Goal: Ask a question

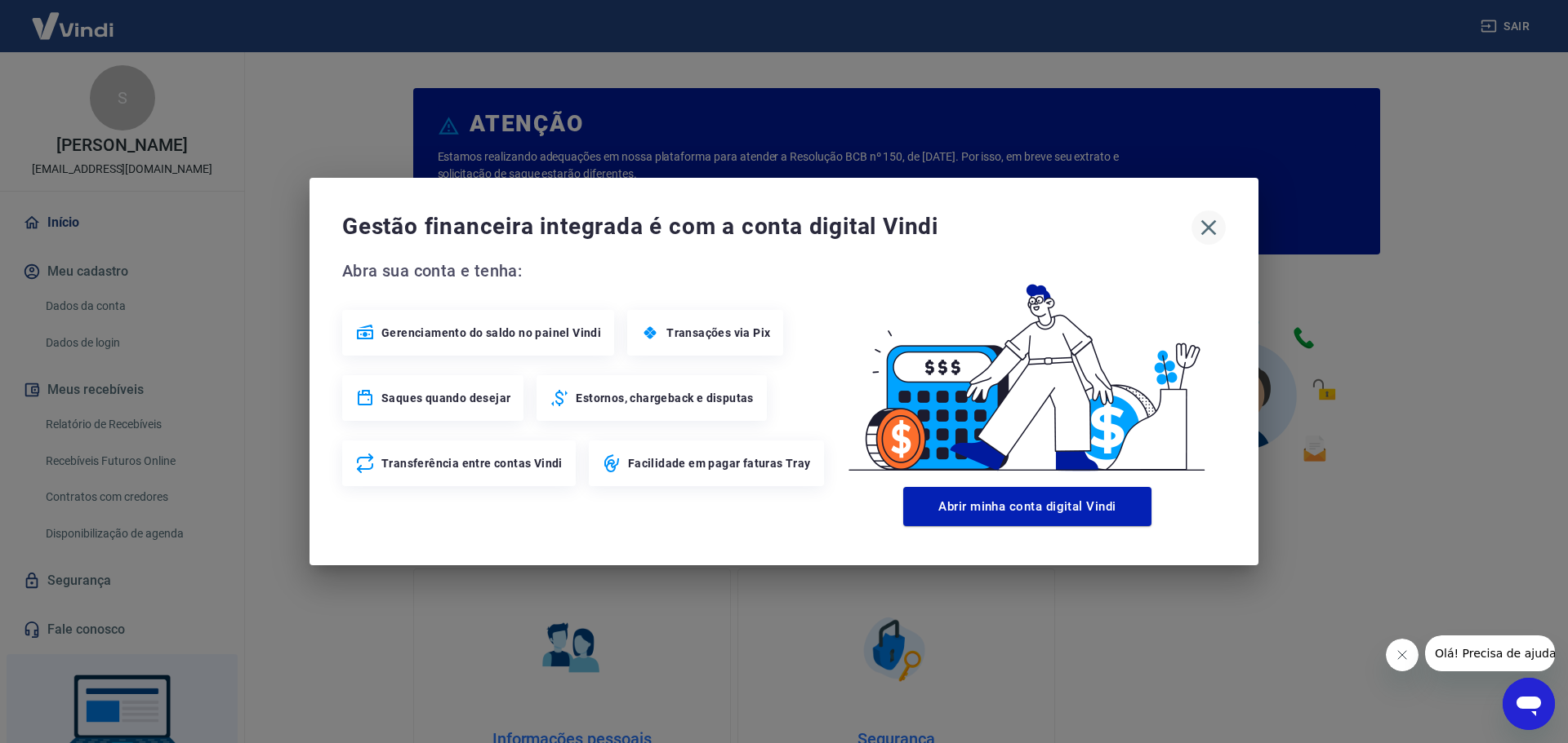
click at [1214, 229] on icon "button" at bounding box center [1208, 228] width 26 height 26
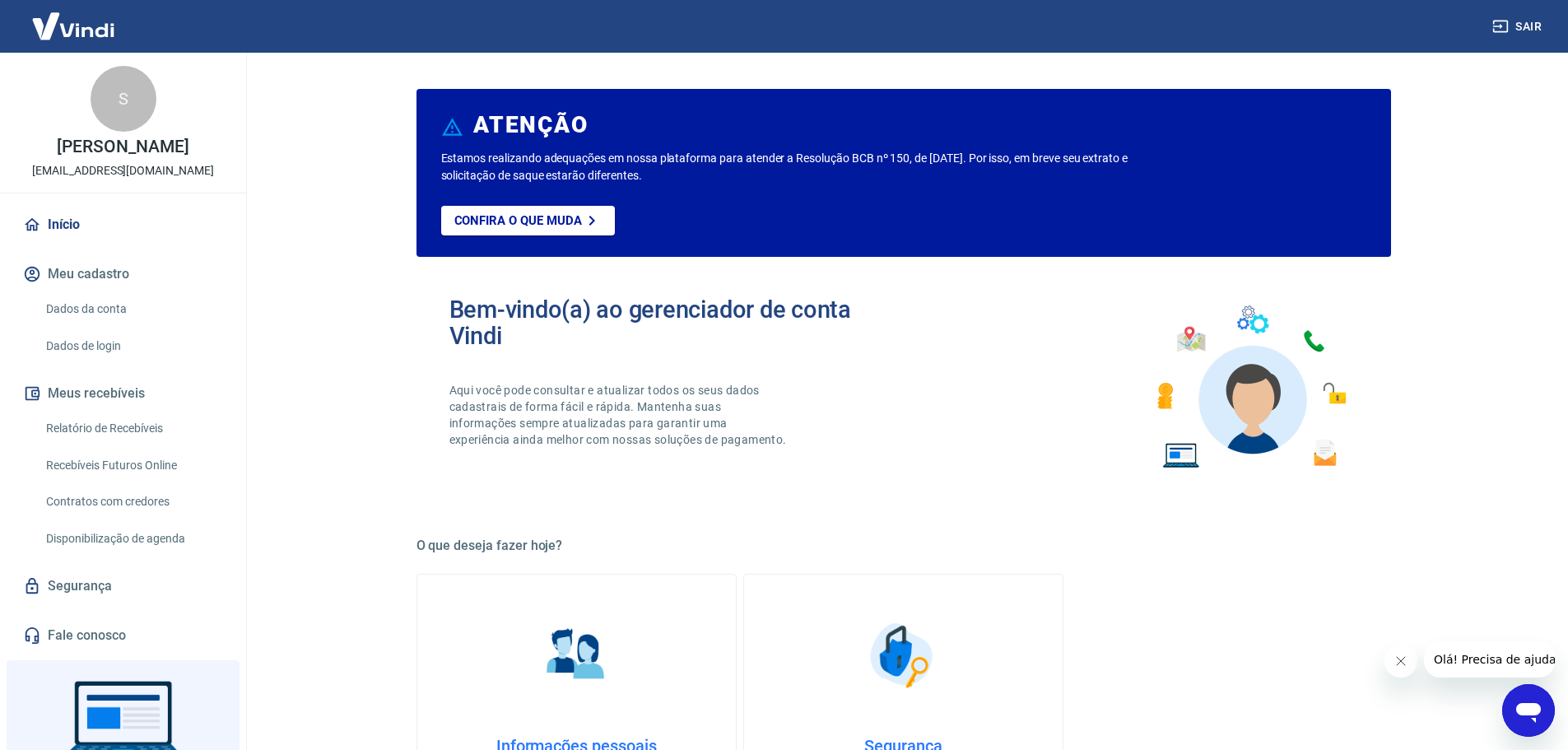
click at [83, 299] on link "Dados da conta" at bounding box center [132, 309] width 187 height 34
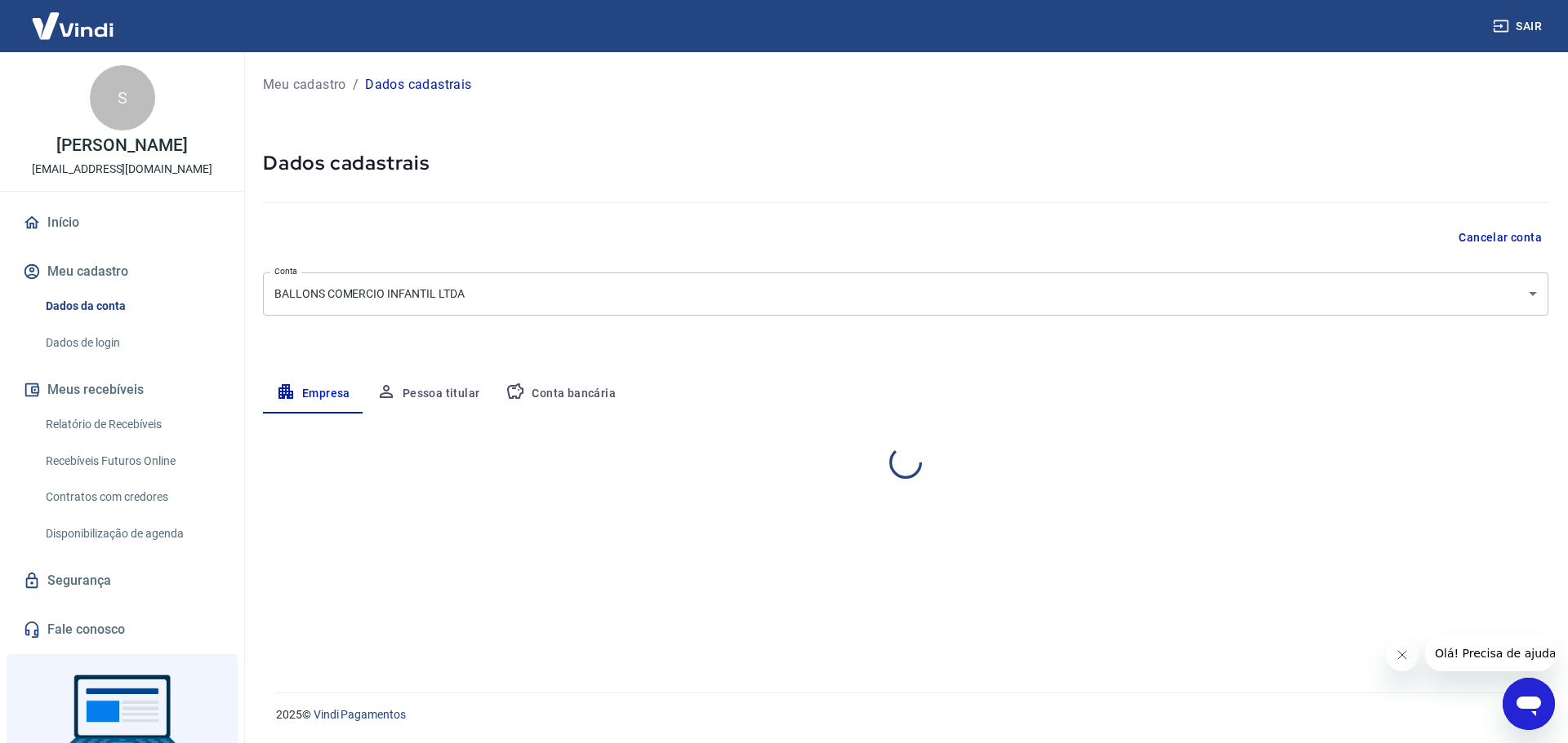
select select "PE"
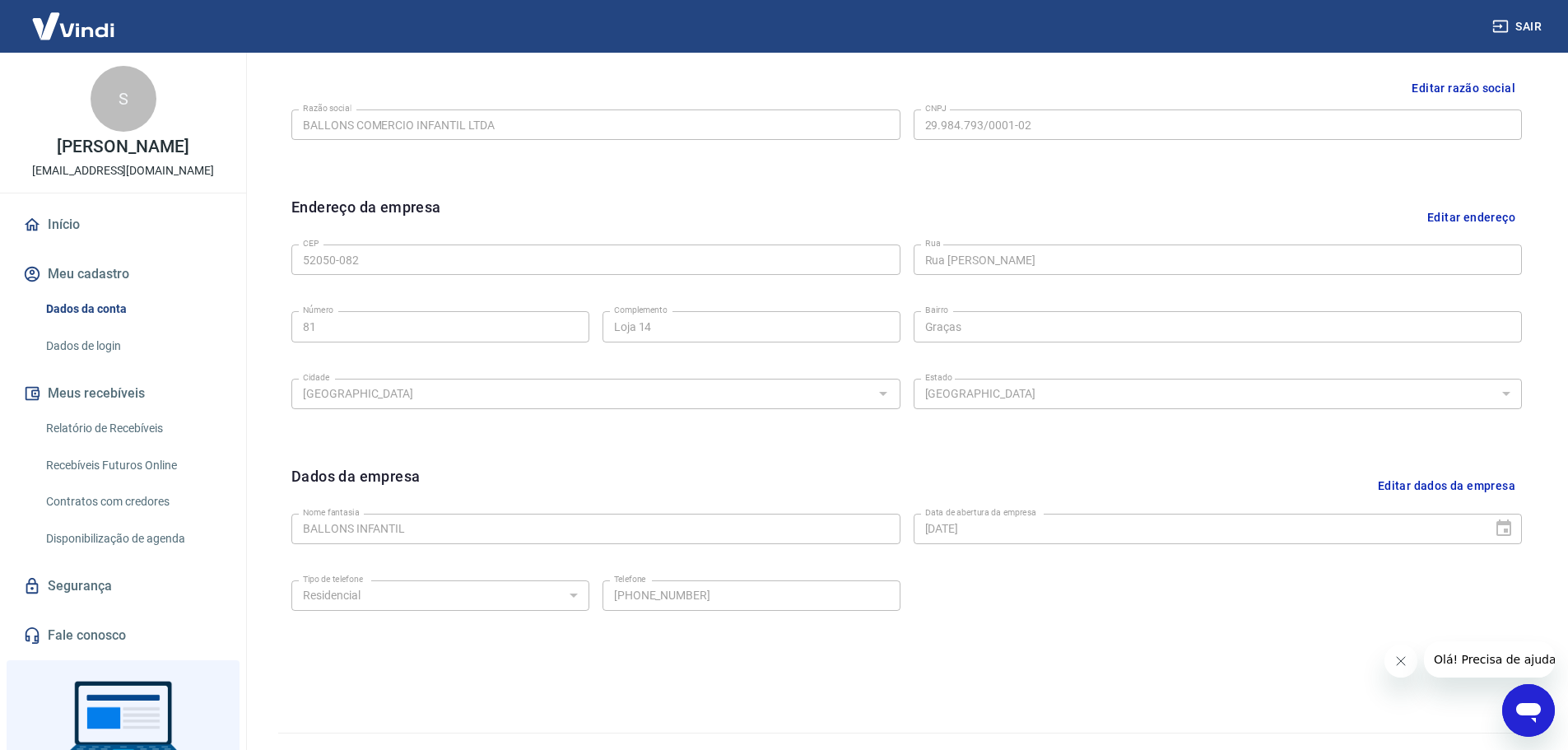
scroll to position [437, 0]
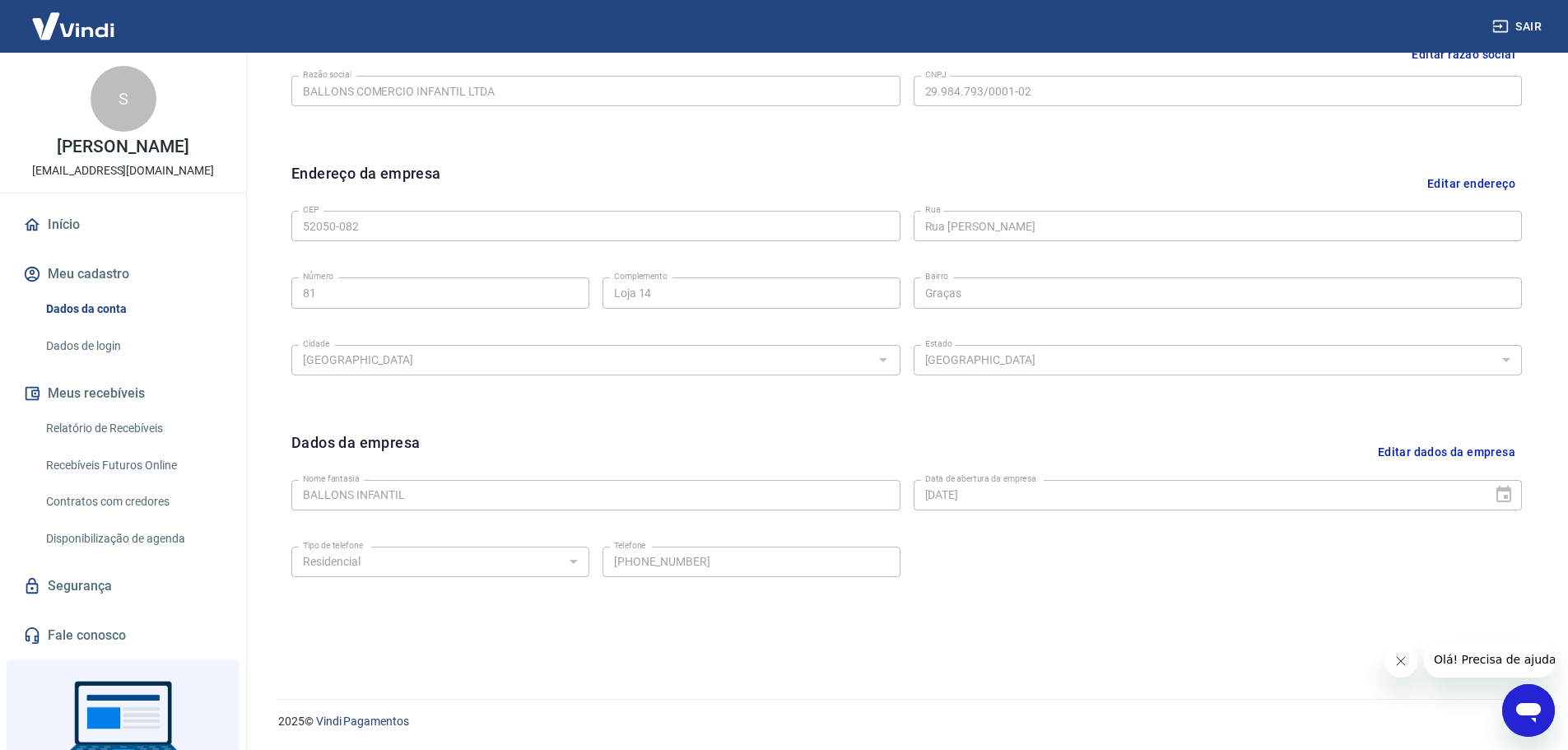
click at [1472, 459] on button "Editar dados da empresa" at bounding box center [1446, 453] width 151 height 42
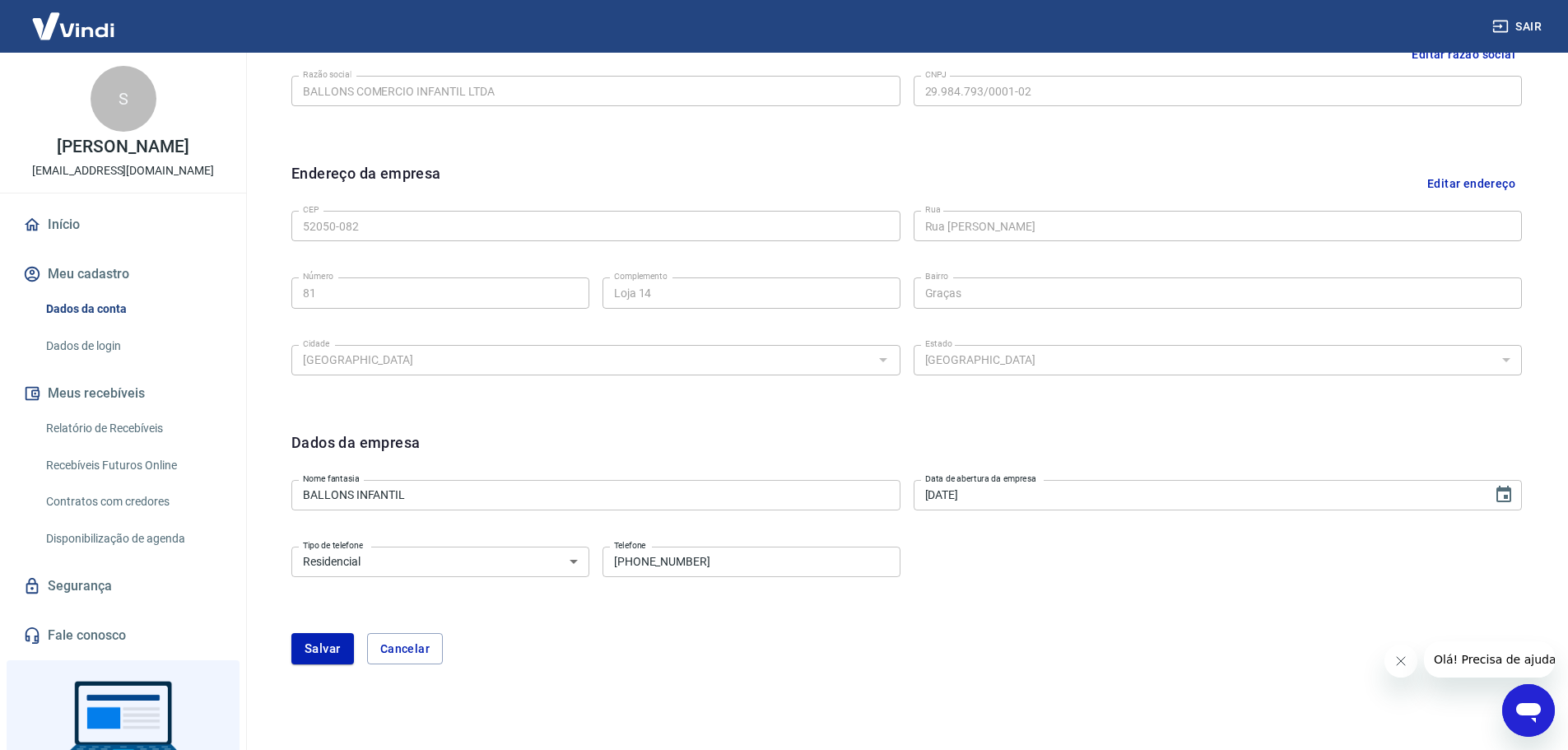
click at [683, 544] on div "Tipo de telefone Residencial Comercial Tipo de telefone Telefone [PHONE_NUMBER]…" at bounding box center [596, 560] width 609 height 40
click at [681, 556] on input "[PHONE_NUMBER]" at bounding box center [751, 562] width 298 height 30
click at [673, 555] on input "(81) 9" at bounding box center [751, 562] width 298 height 30
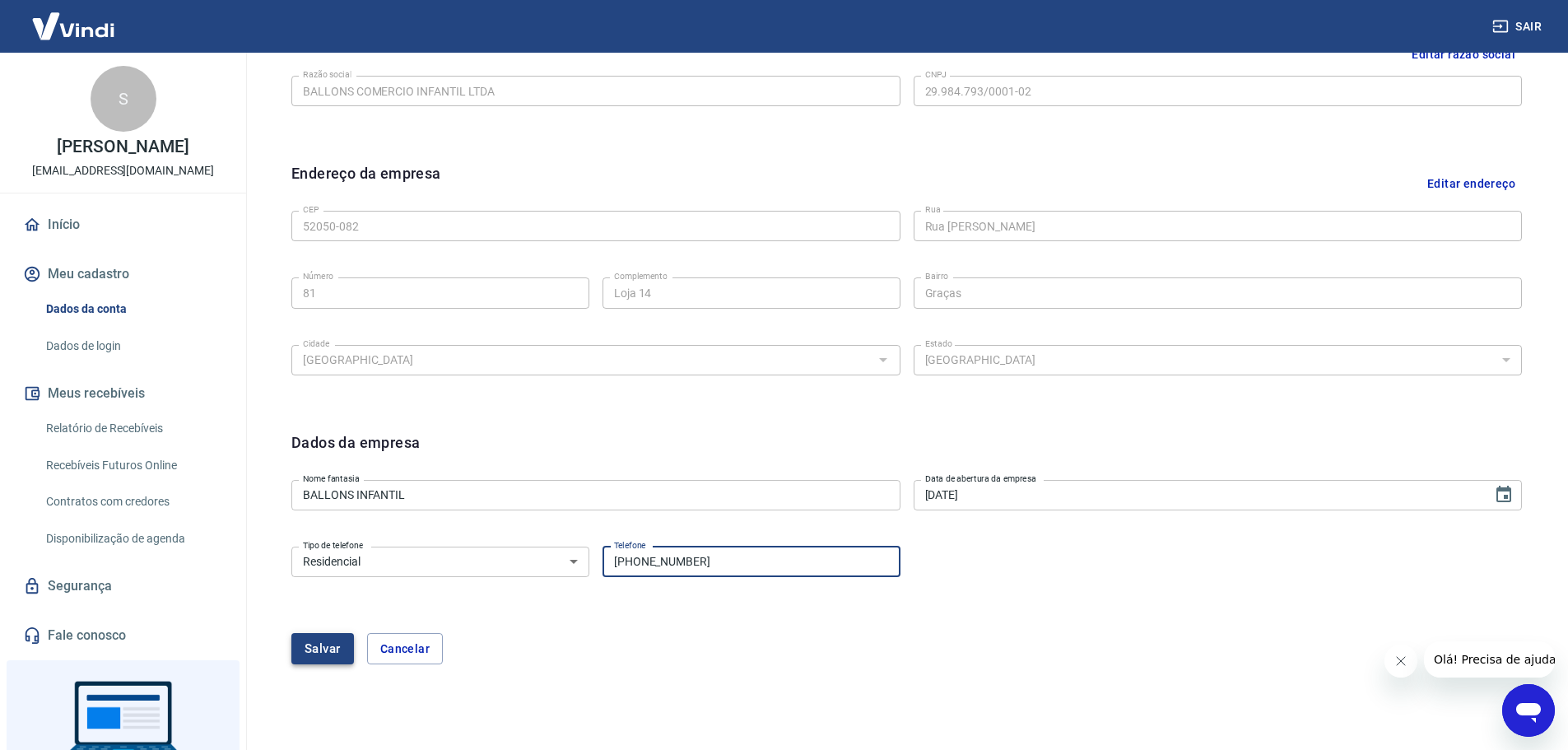
type input "[PHONE_NUMBER]"
click at [311, 650] on button "Salvar" at bounding box center [323, 649] width 63 height 31
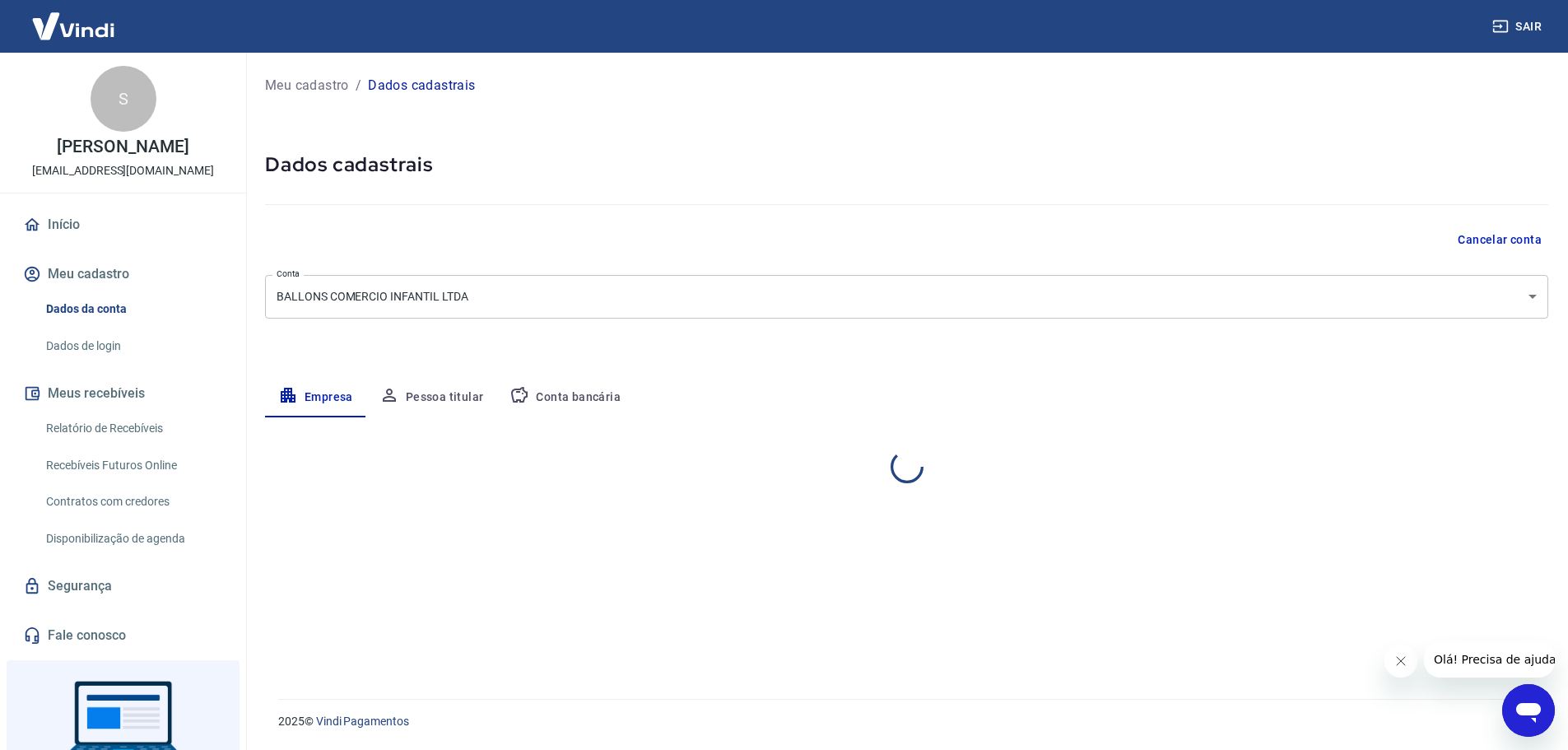
scroll to position [0, 0]
select select "PE"
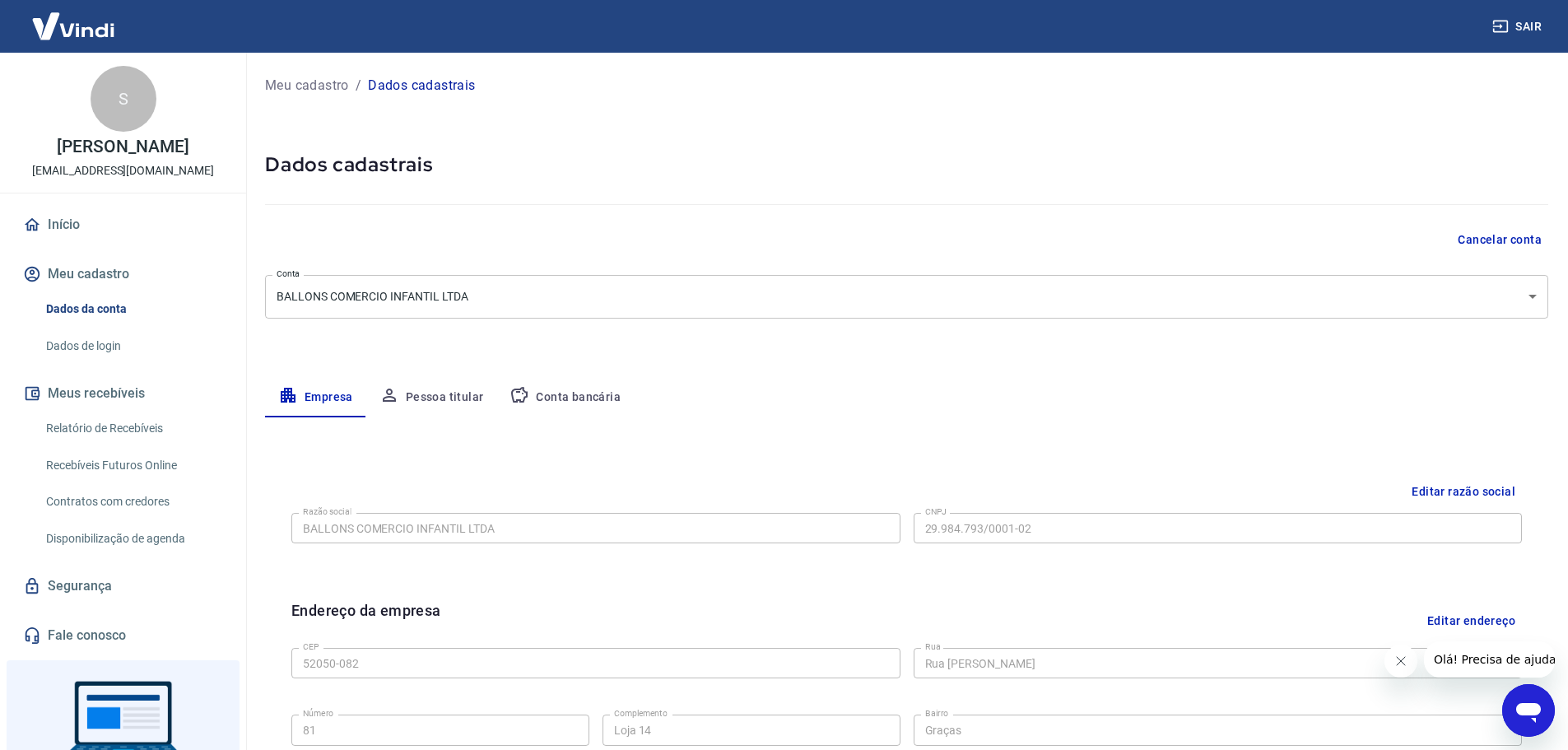
click at [418, 391] on button "Pessoa titular" at bounding box center [432, 397] width 131 height 39
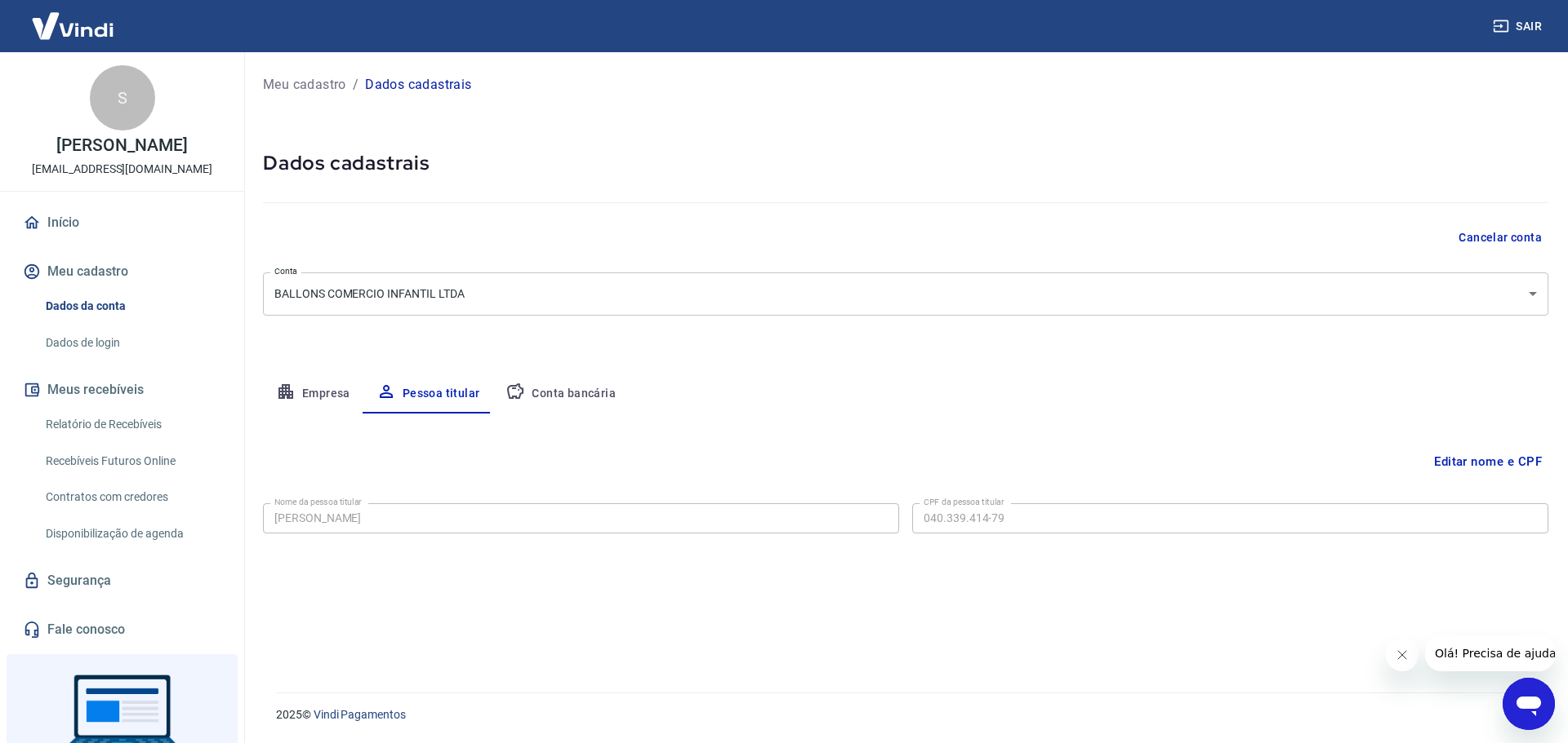
click at [1455, 464] on button "Editar nome e CPF" at bounding box center [1488, 462] width 121 height 31
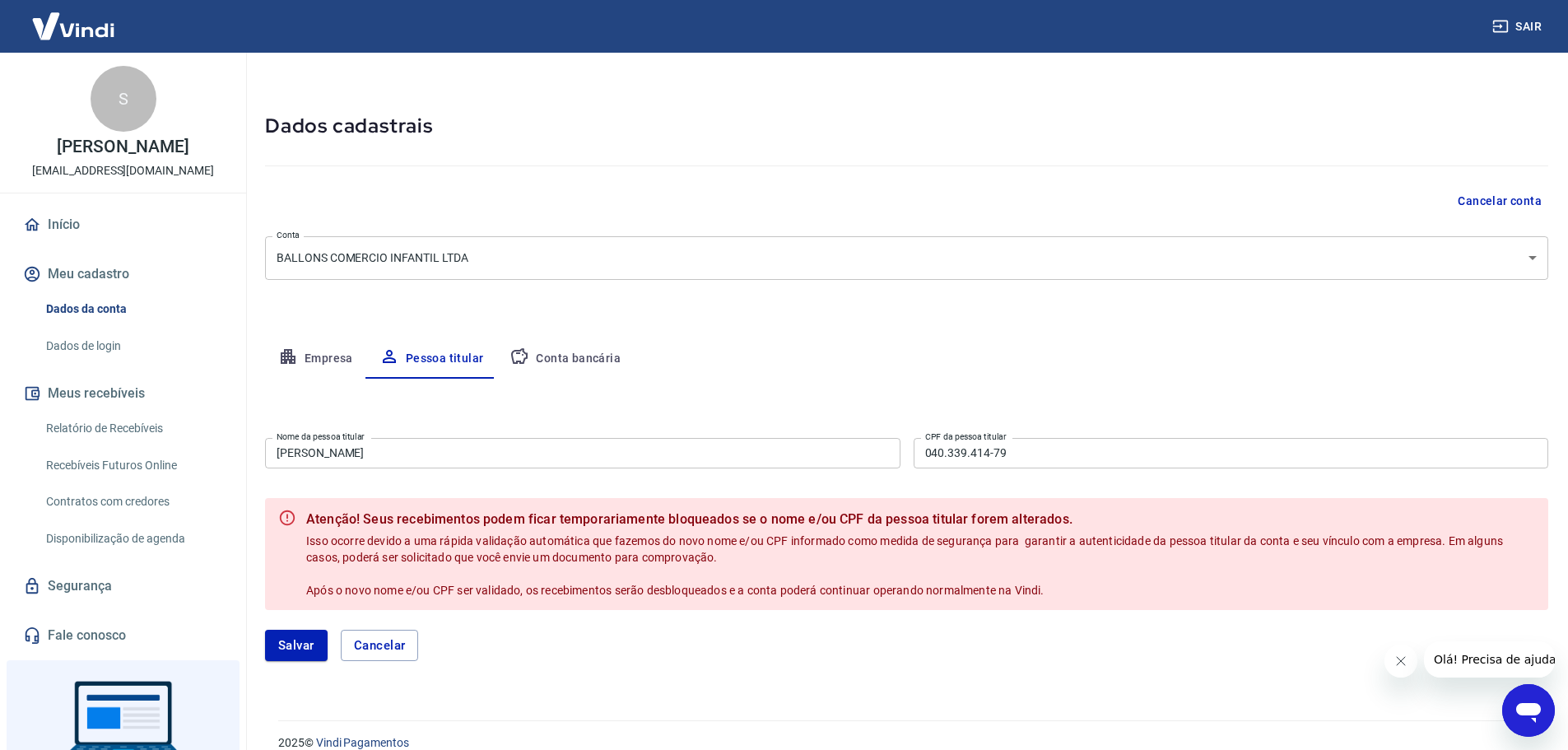
scroll to position [60, 0]
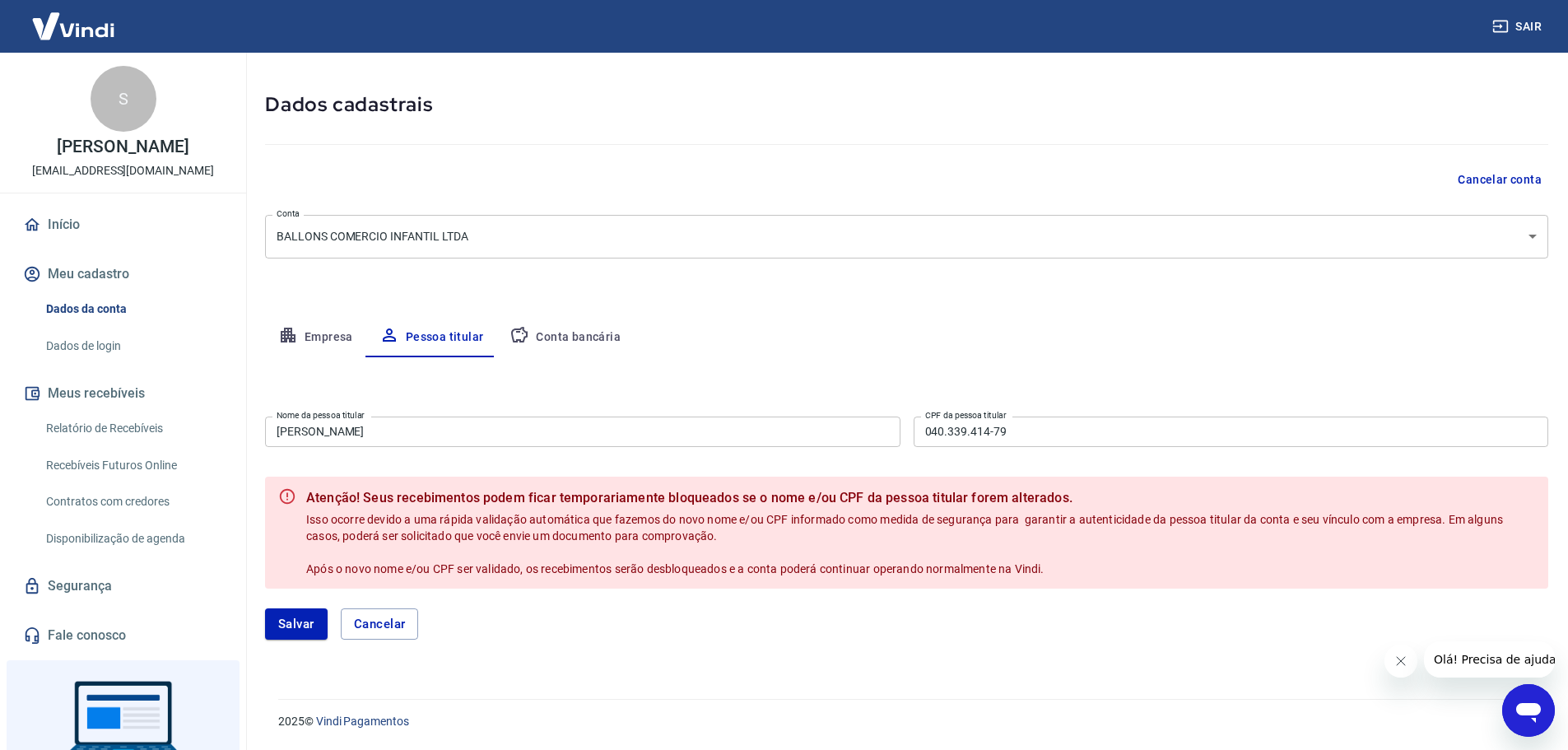
click at [778, 385] on div "Editar nome e CPF Nome da pessoa titular [PERSON_NAME] Nome da pessoa titular C…" at bounding box center [906, 508] width 1283 height 302
click at [81, 341] on link "Dados de login" at bounding box center [132, 346] width 187 height 34
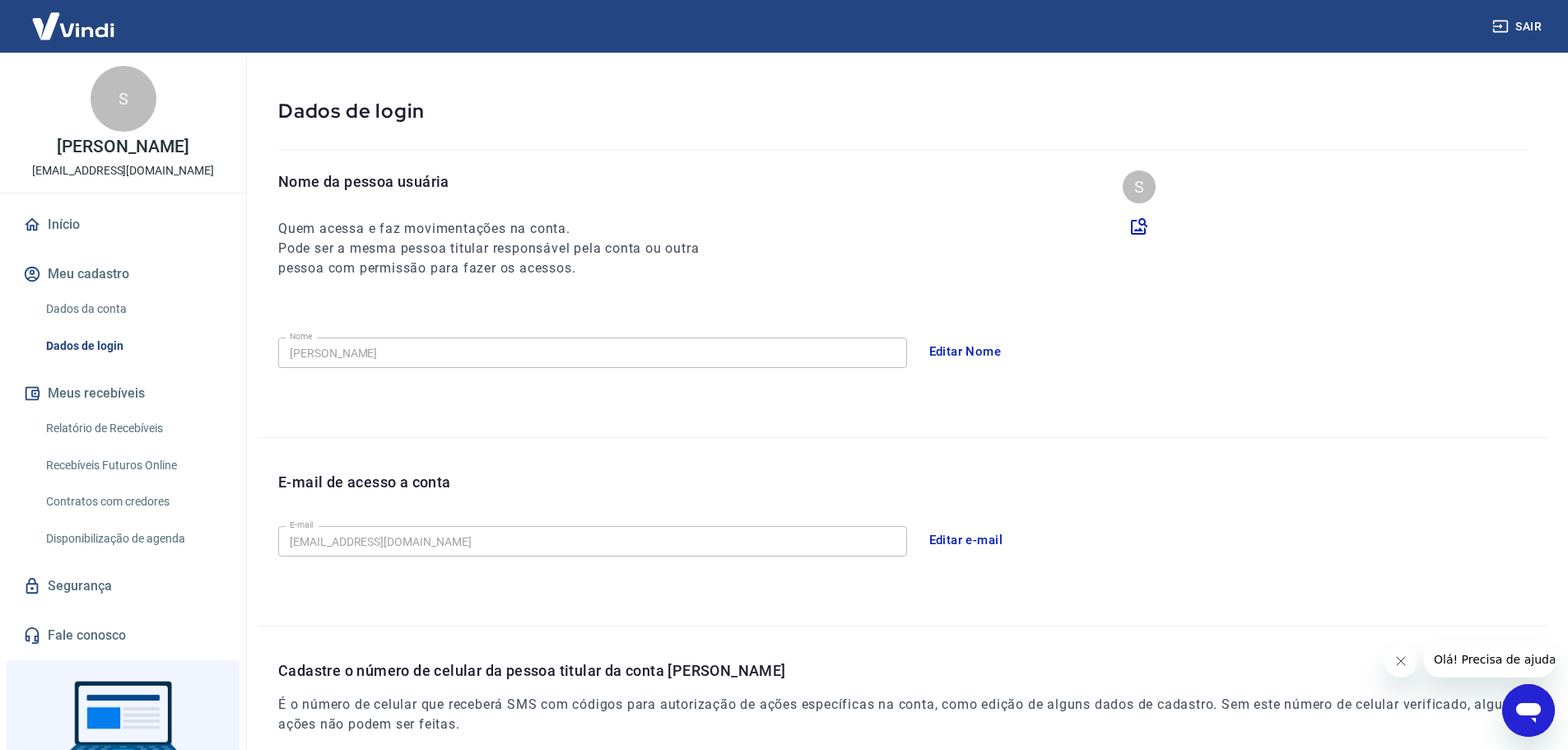
scroll to position [305, 0]
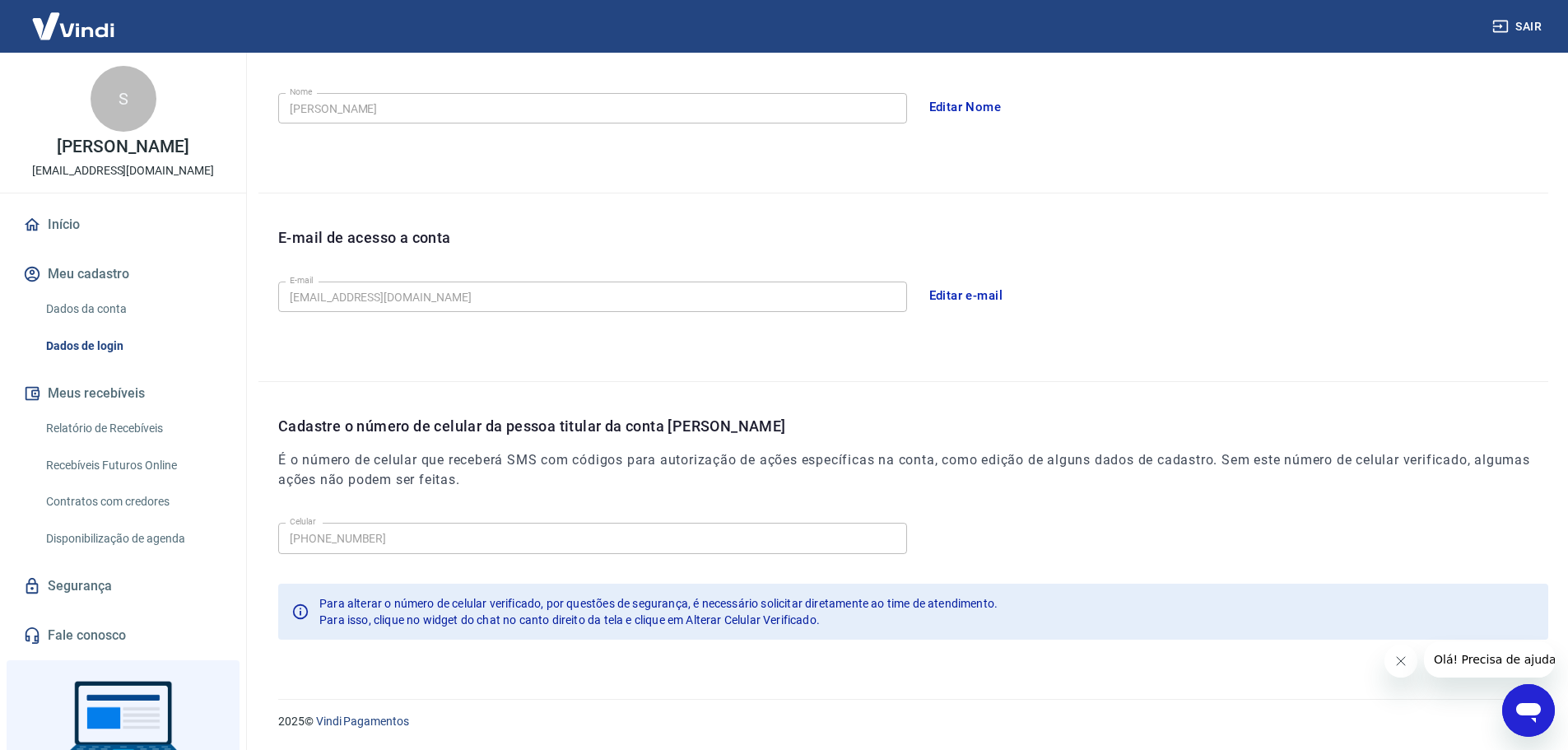
click at [1519, 712] on icon "Abrir janela de mensagens" at bounding box center [1529, 713] width 24 height 20
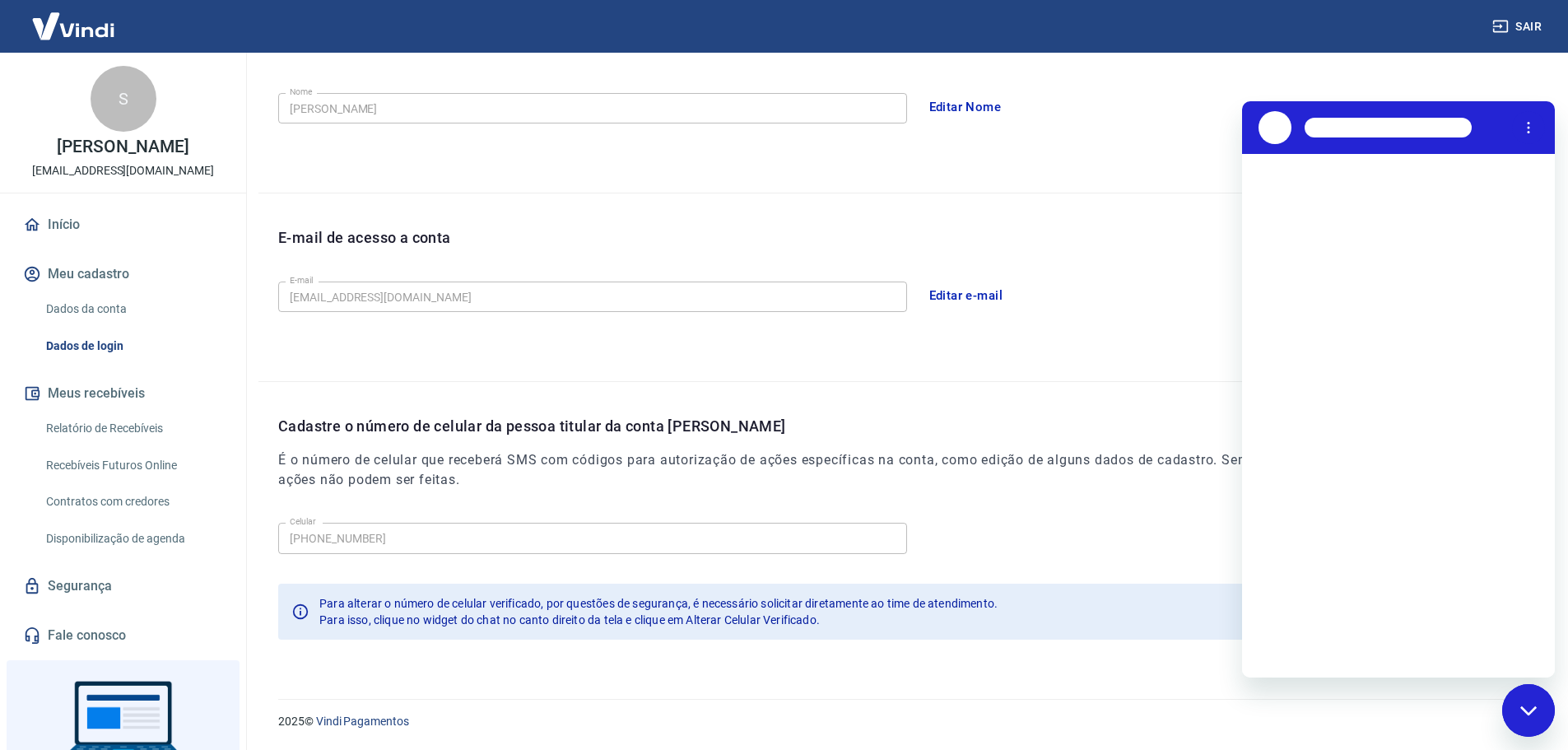
scroll to position [0, 0]
drag, startPoint x: 692, startPoint y: 621, endPoint x: 821, endPoint y: 622, distance: 129.0
click at [820, 622] on span "Para isso, clique no widget do chat no canto direito da tela e clique em Altera…" at bounding box center [569, 619] width 501 height 13
copy span "Alterar Celular Verificado"
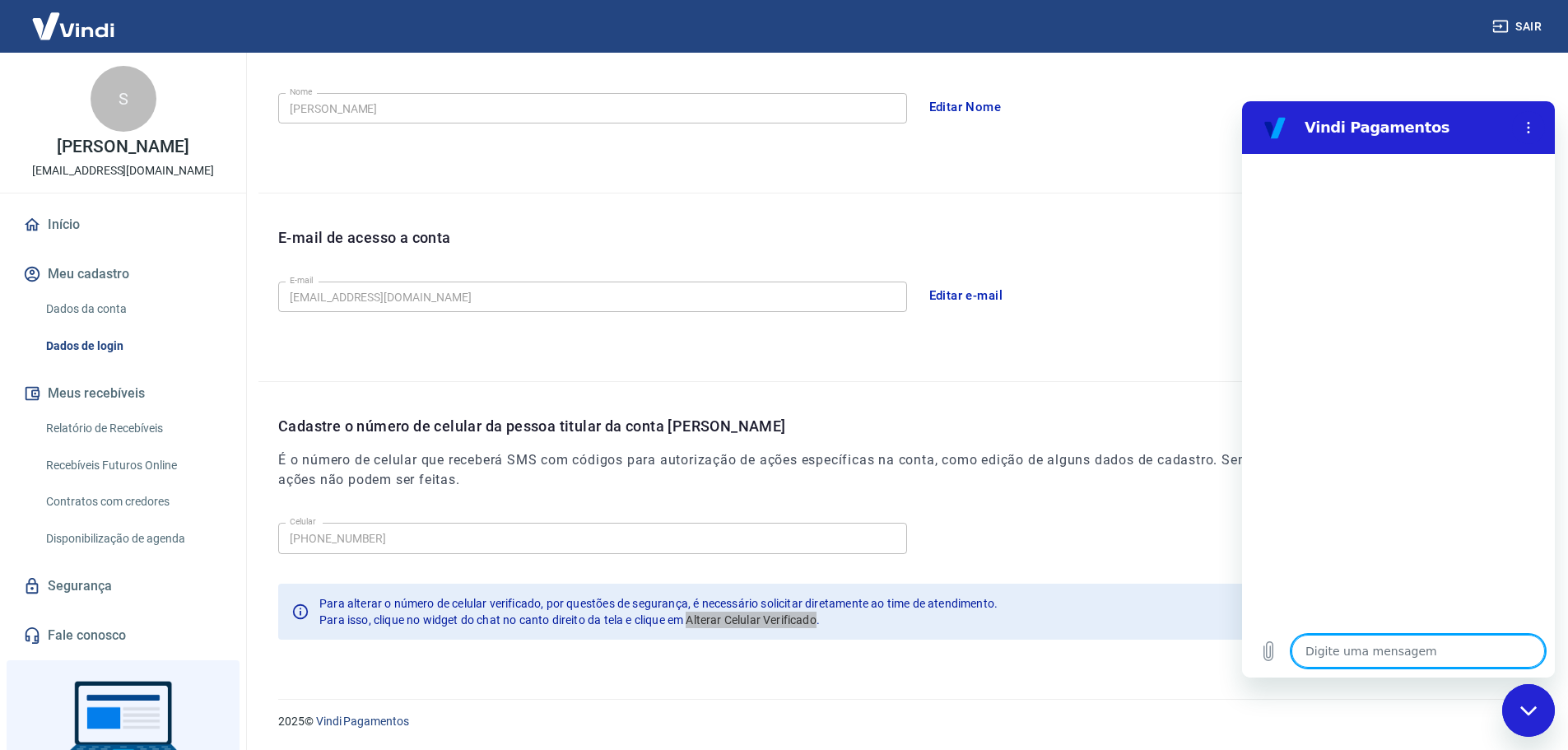
click at [1386, 665] on textarea at bounding box center [1418, 652] width 253 height 33
paste textarea "Alterar Celular Verificado"
type textarea "Alterar Celular Verificado"
type textarea "x"
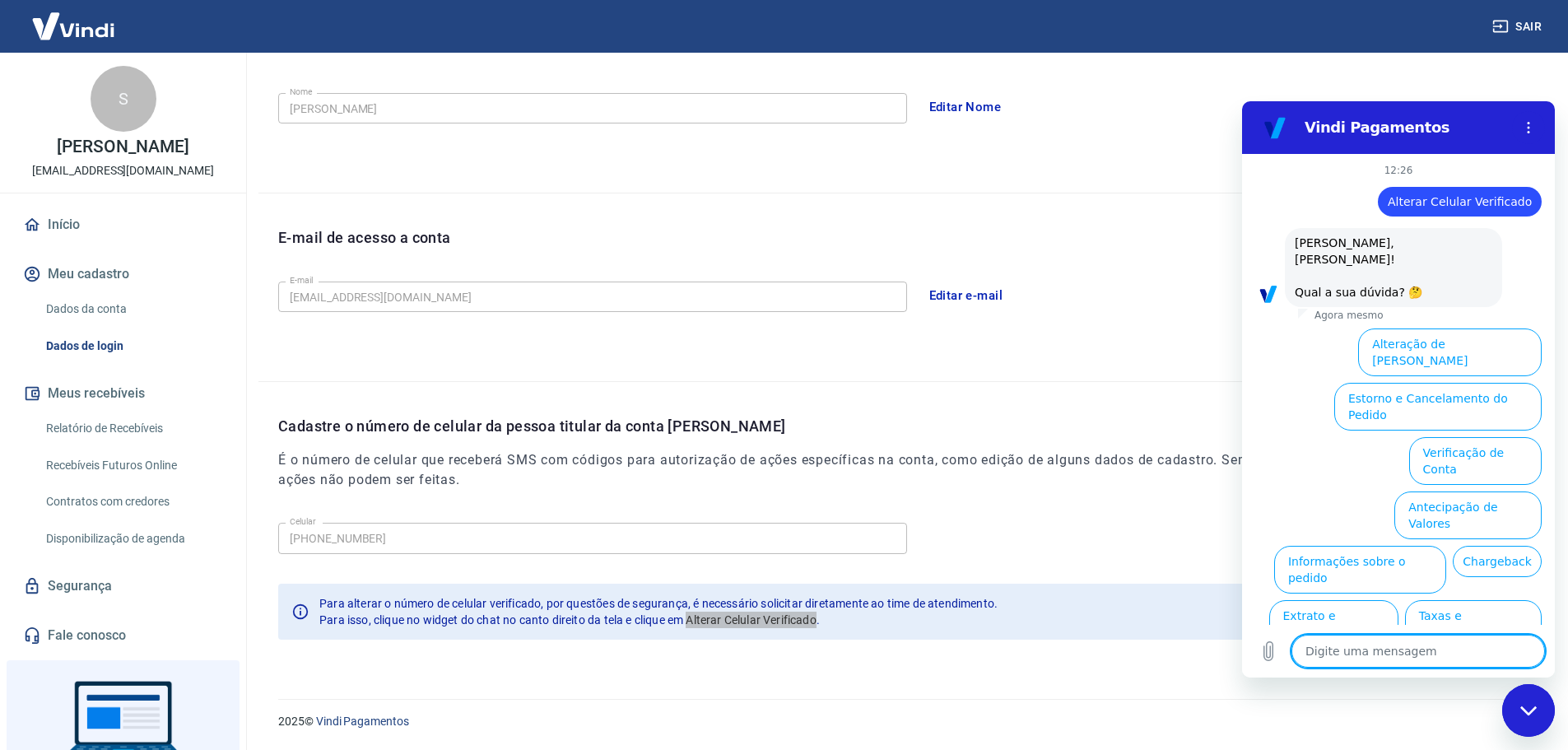
click at [1441, 655] on button "Alterar celular verificado" at bounding box center [1465, 679] width 152 height 48
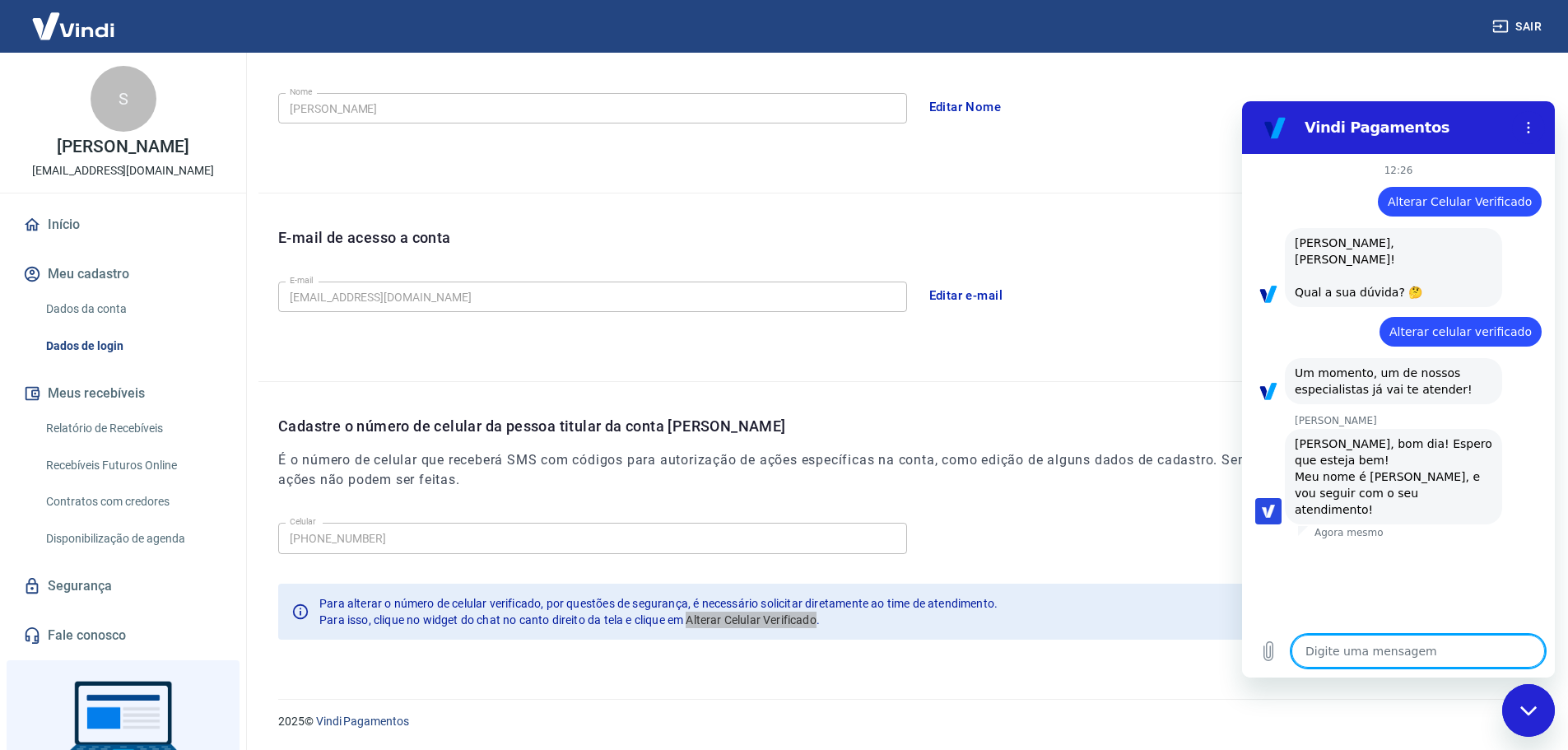
type textarea "x"
click at [1355, 640] on textarea at bounding box center [1418, 652] width 253 height 33
type textarea "O"
type textarea "x"
type textarea "Ol"
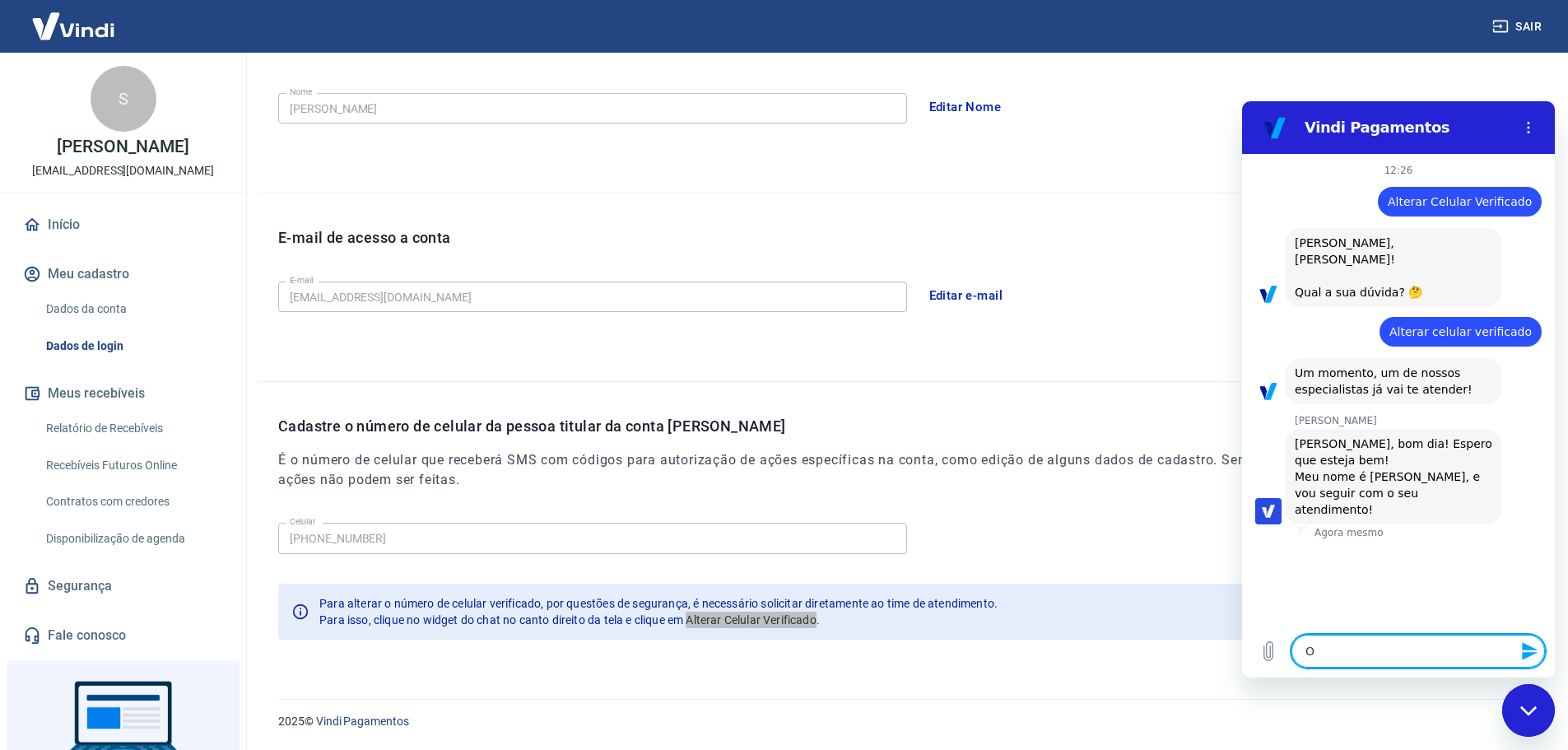
type textarea "x"
type textarea "Olá"
type textarea "x"
type textarea "G"
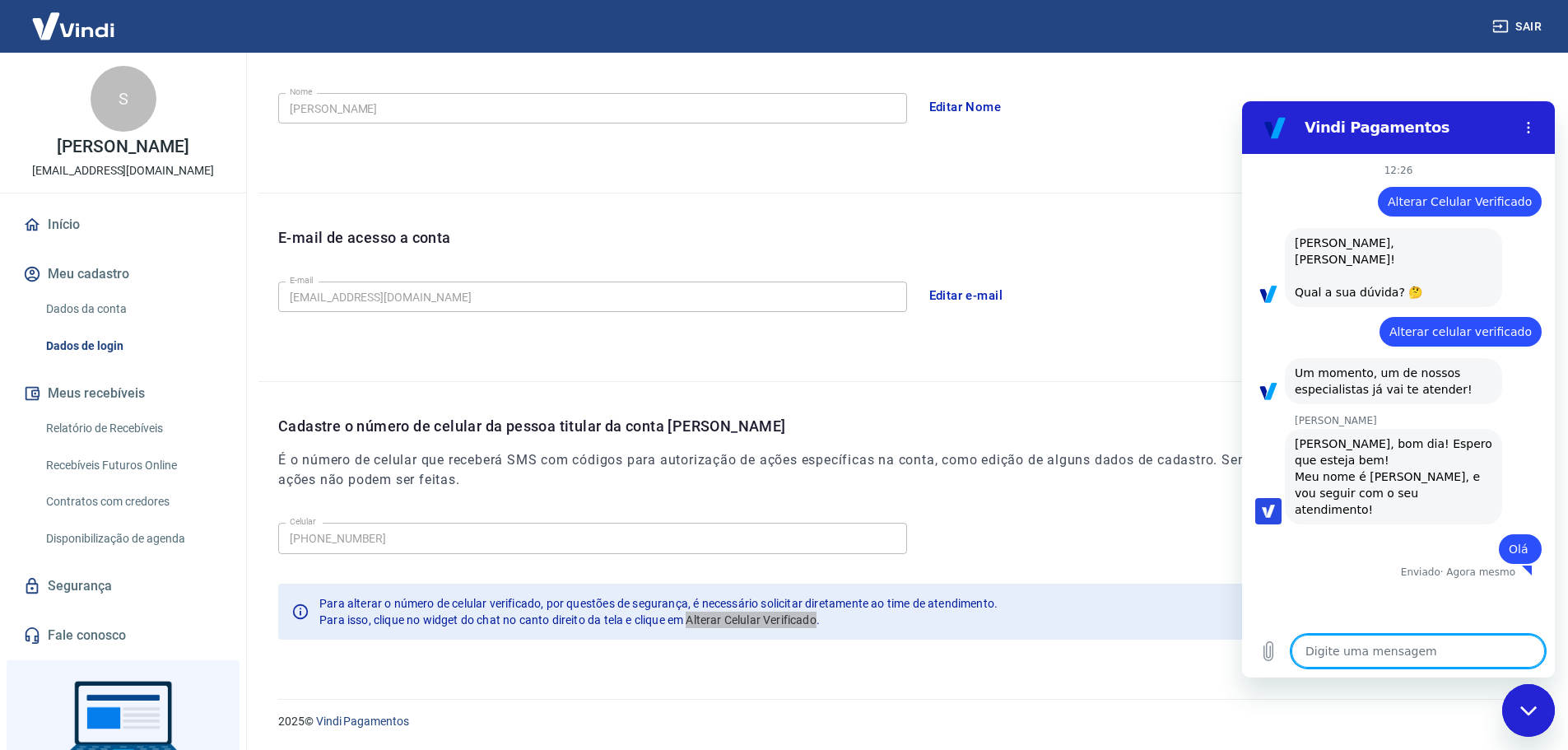
type textarea "x"
type textarea "Go"
type textarea "x"
type textarea "Gos"
type textarea "x"
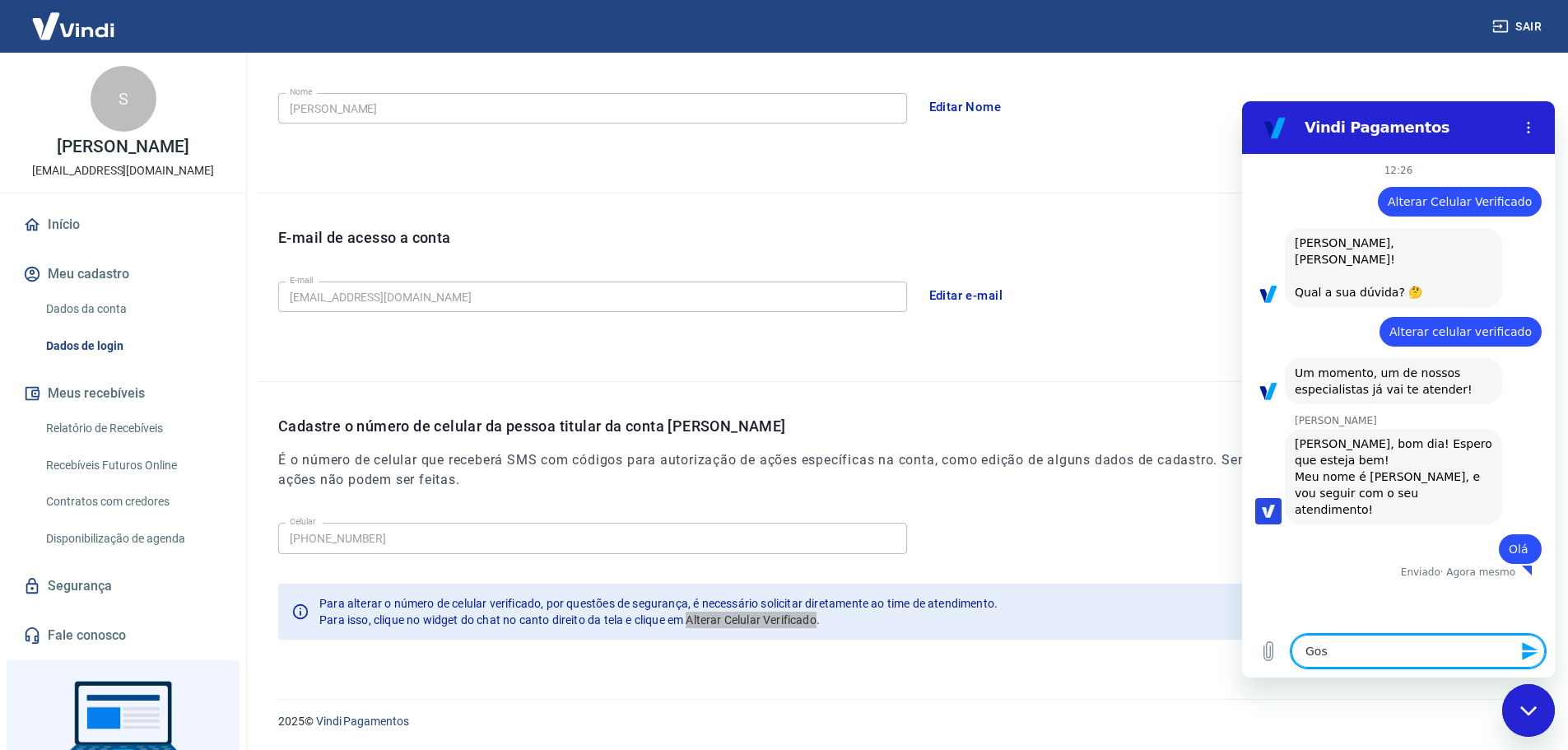
type textarea "Gost"
type textarea "x"
type textarea "Gosta"
type textarea "x"
type textarea "Gostar"
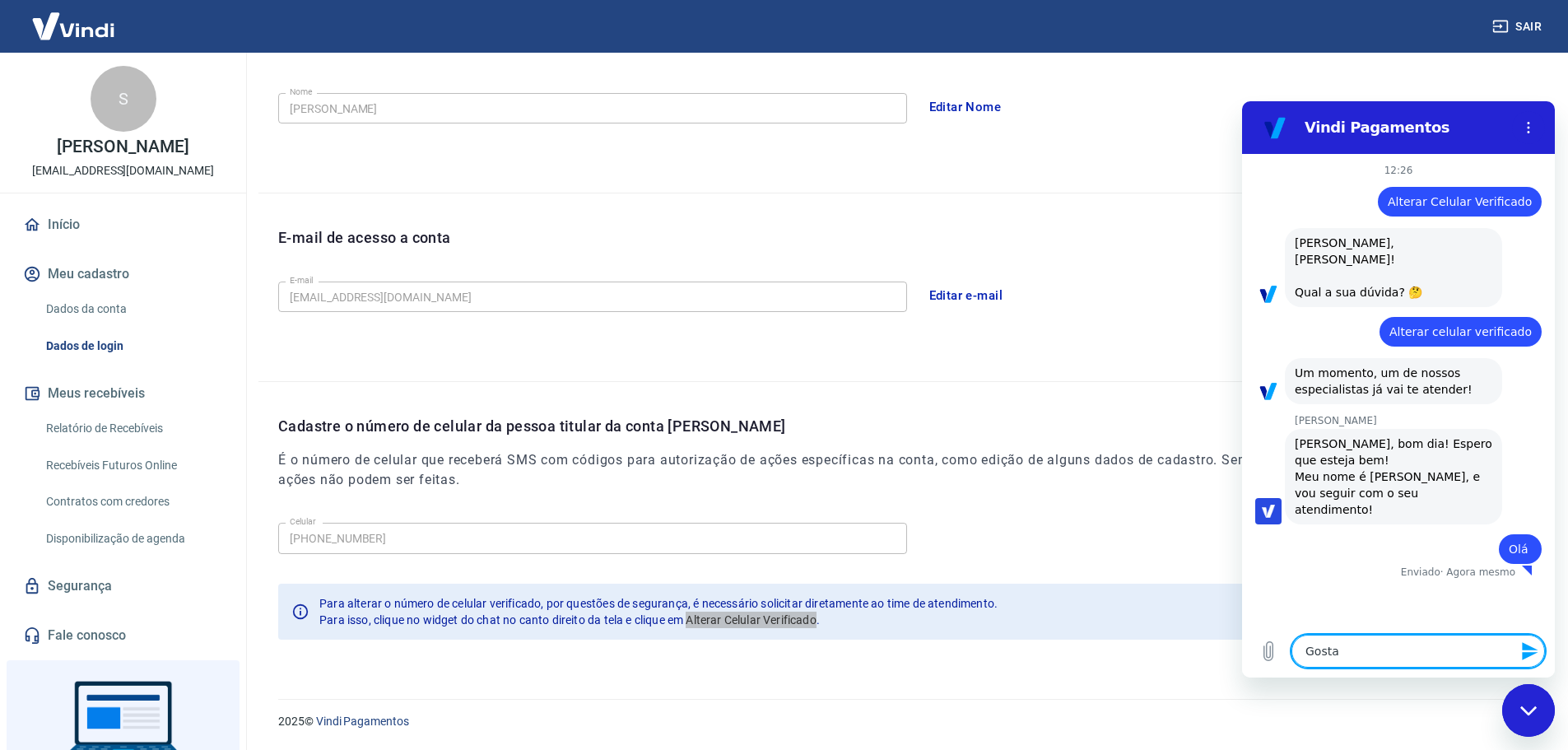
type textarea "x"
type textarea "Gostari"
type textarea "x"
type textarea "Gostaria"
type textarea "x"
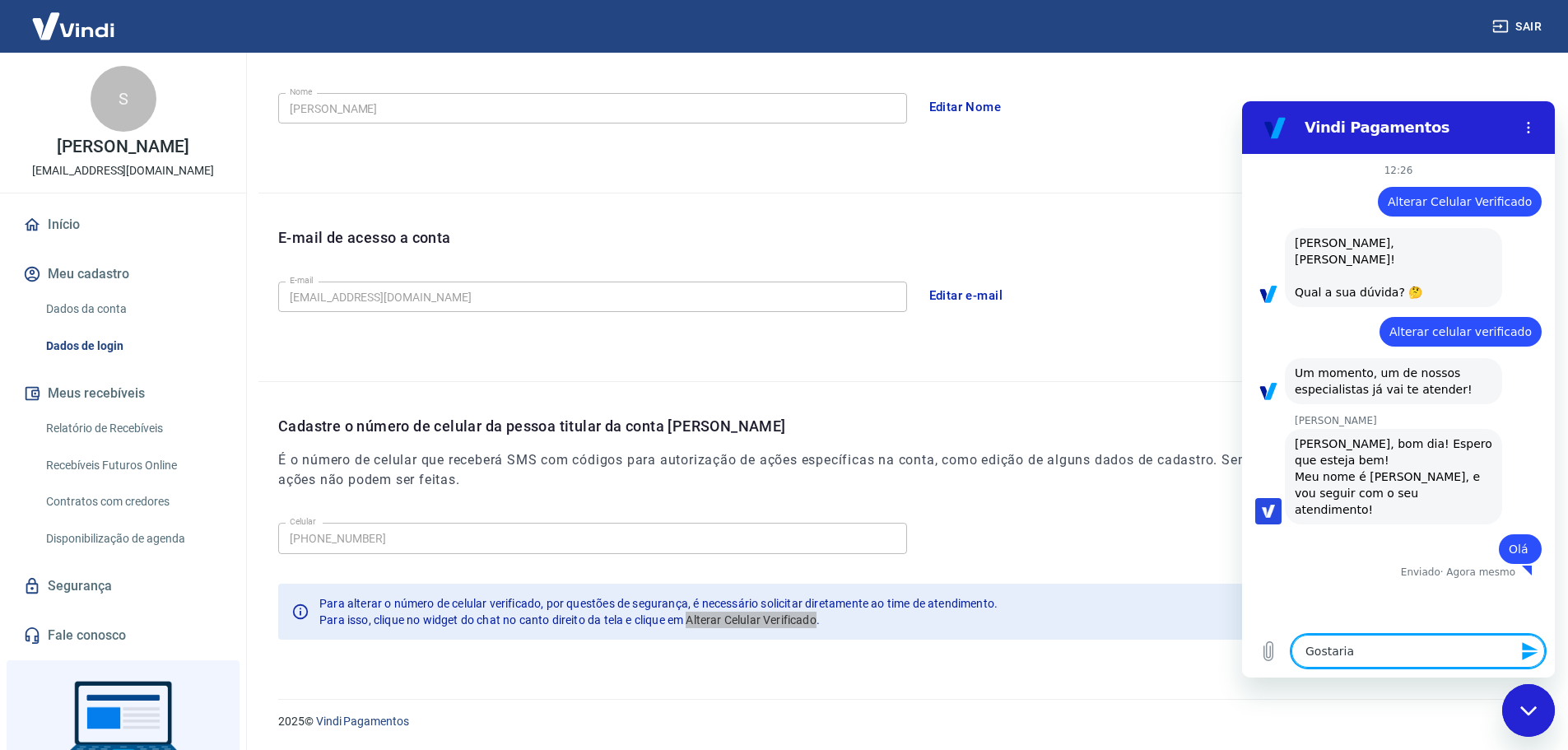
type textarea "Gostaria"
type textarea "x"
type textarea "Gostaria d"
type textarea "x"
type textarea "Gostaria de"
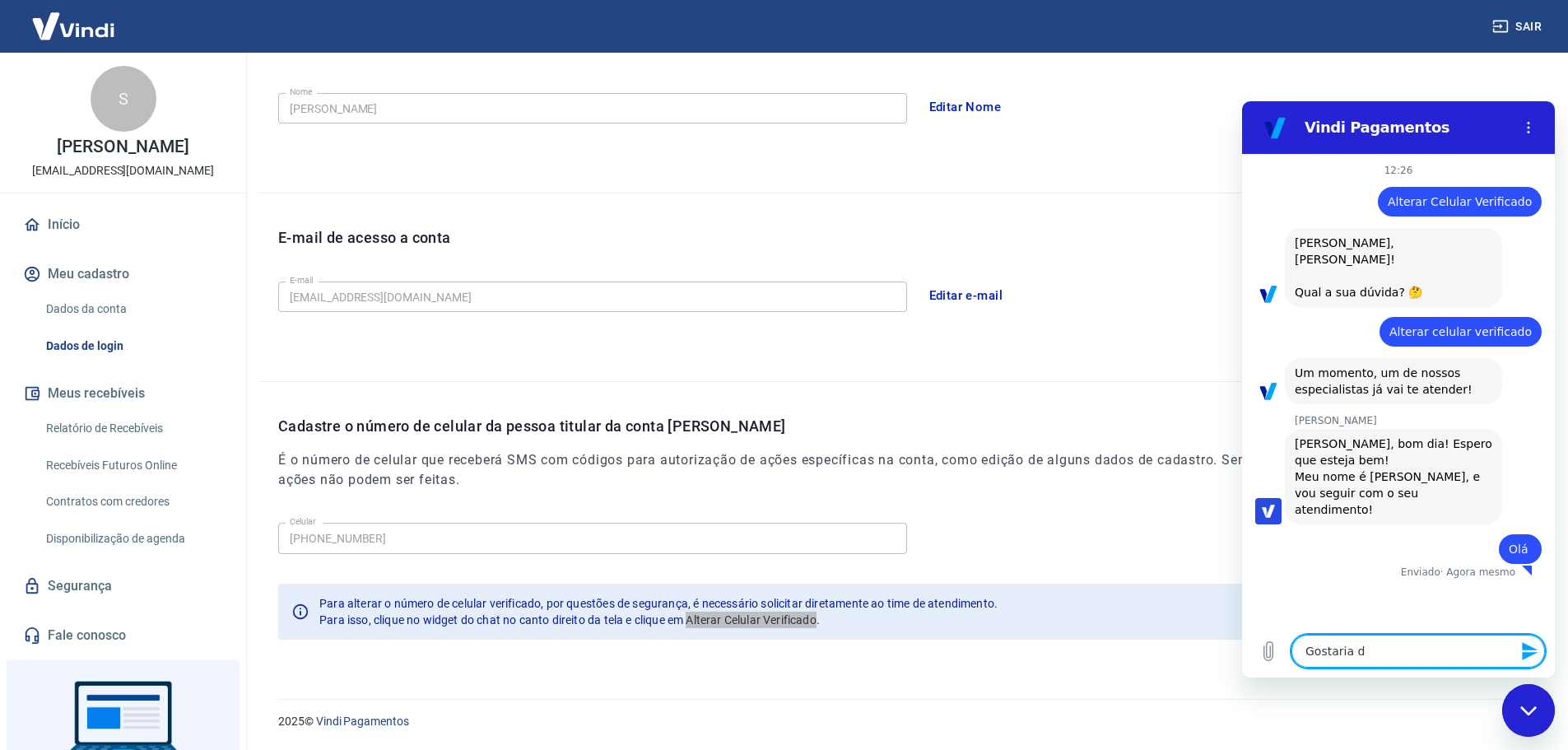
type textarea "x"
type textarea "Gostaria de"
type textarea "x"
type textarea "Gostaria de s"
type textarea "x"
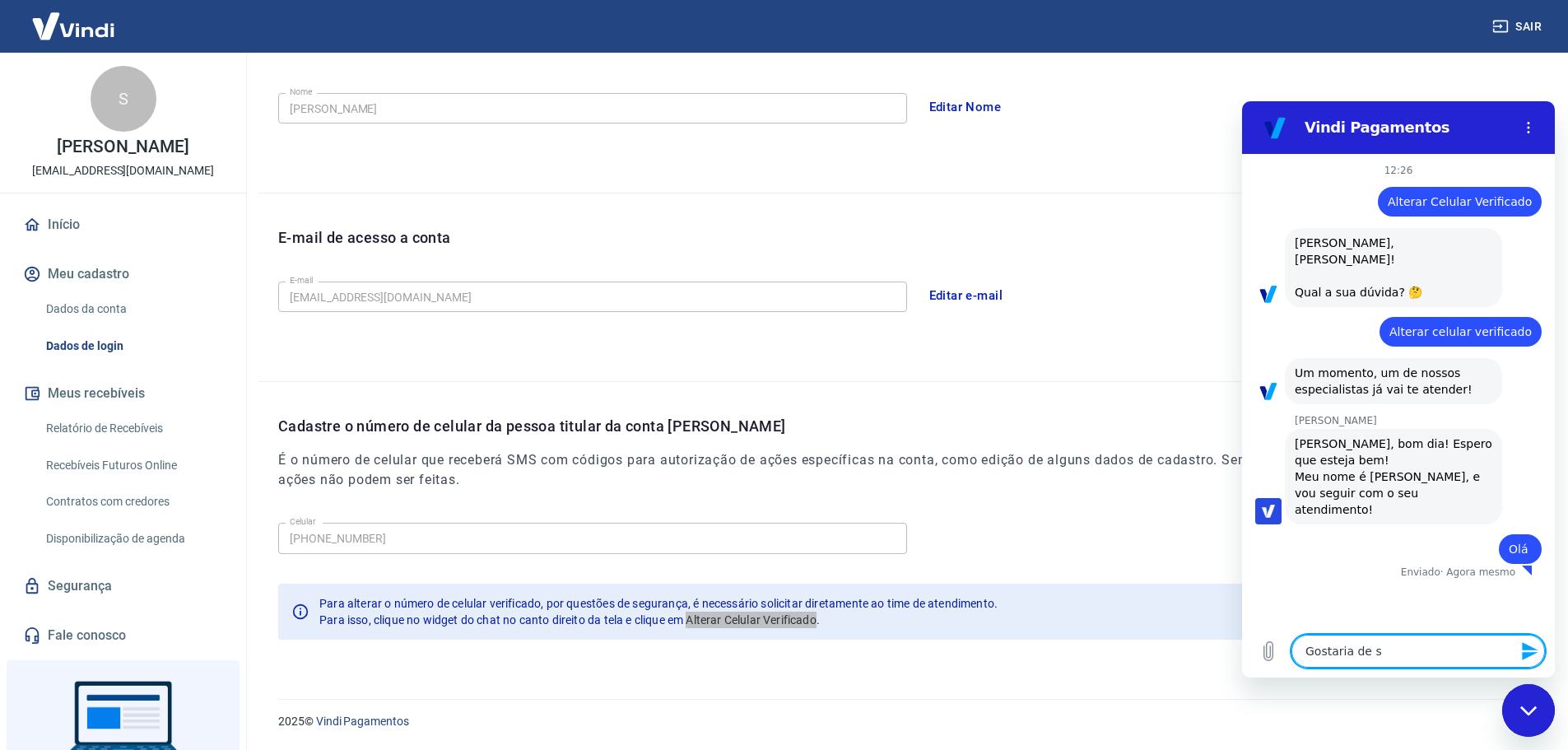
type textarea "Gostaria de"
type textarea "x"
type textarea "Gostaria de a"
type textarea "x"
type textarea "Gostaria de al"
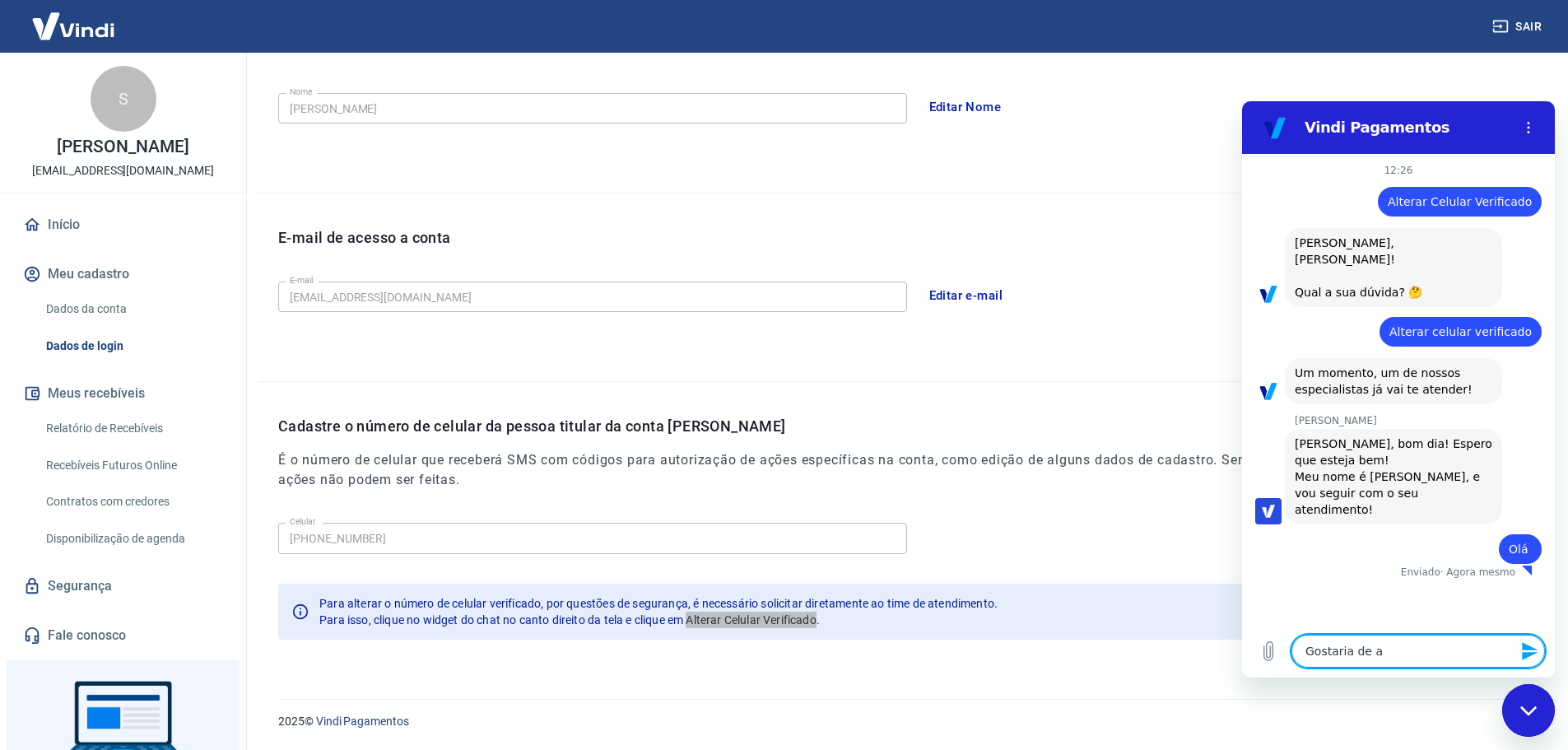
type textarea "x"
type textarea "Gostaria de alt"
type textarea "x"
type textarea "Gostaria de alte"
type textarea "x"
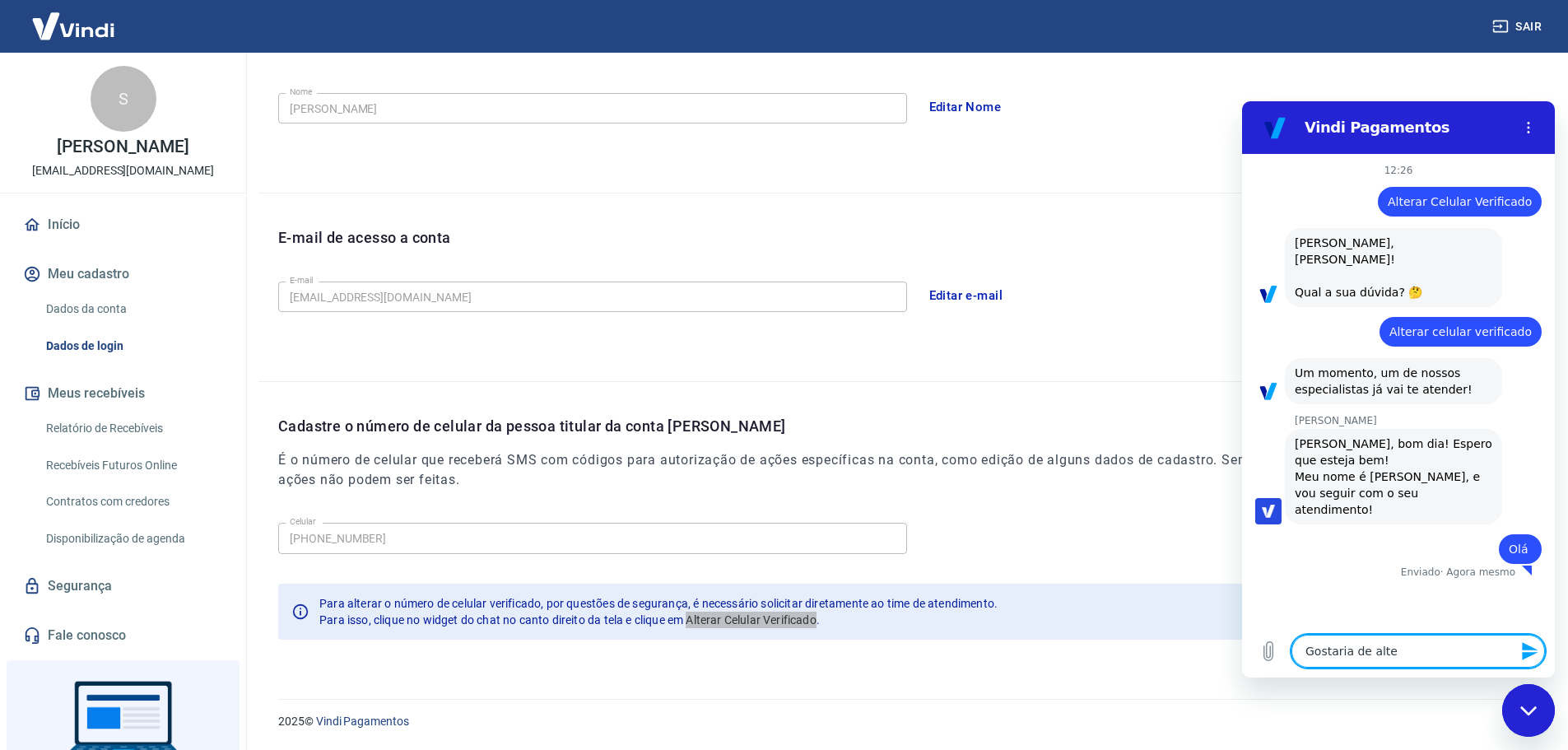
type textarea "Gostaria de alter"
type textarea "x"
type textarea "Gostaria de altera"
type textarea "x"
type textarea "Gostaria de alterar"
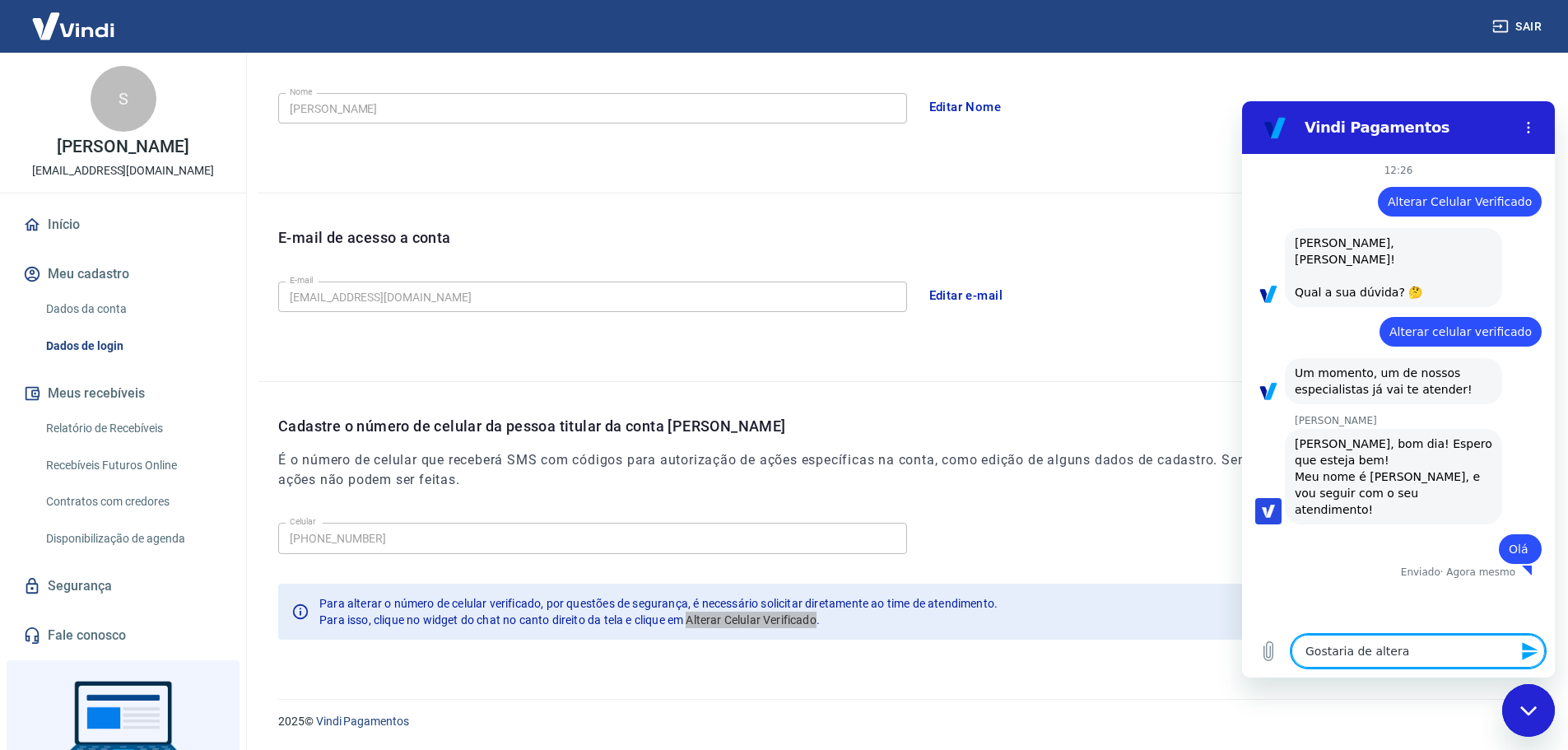
type textarea "x"
type textarea "Gostaria de alterar"
type textarea "x"
type textarea "Gostaria de alterar o"
type textarea "x"
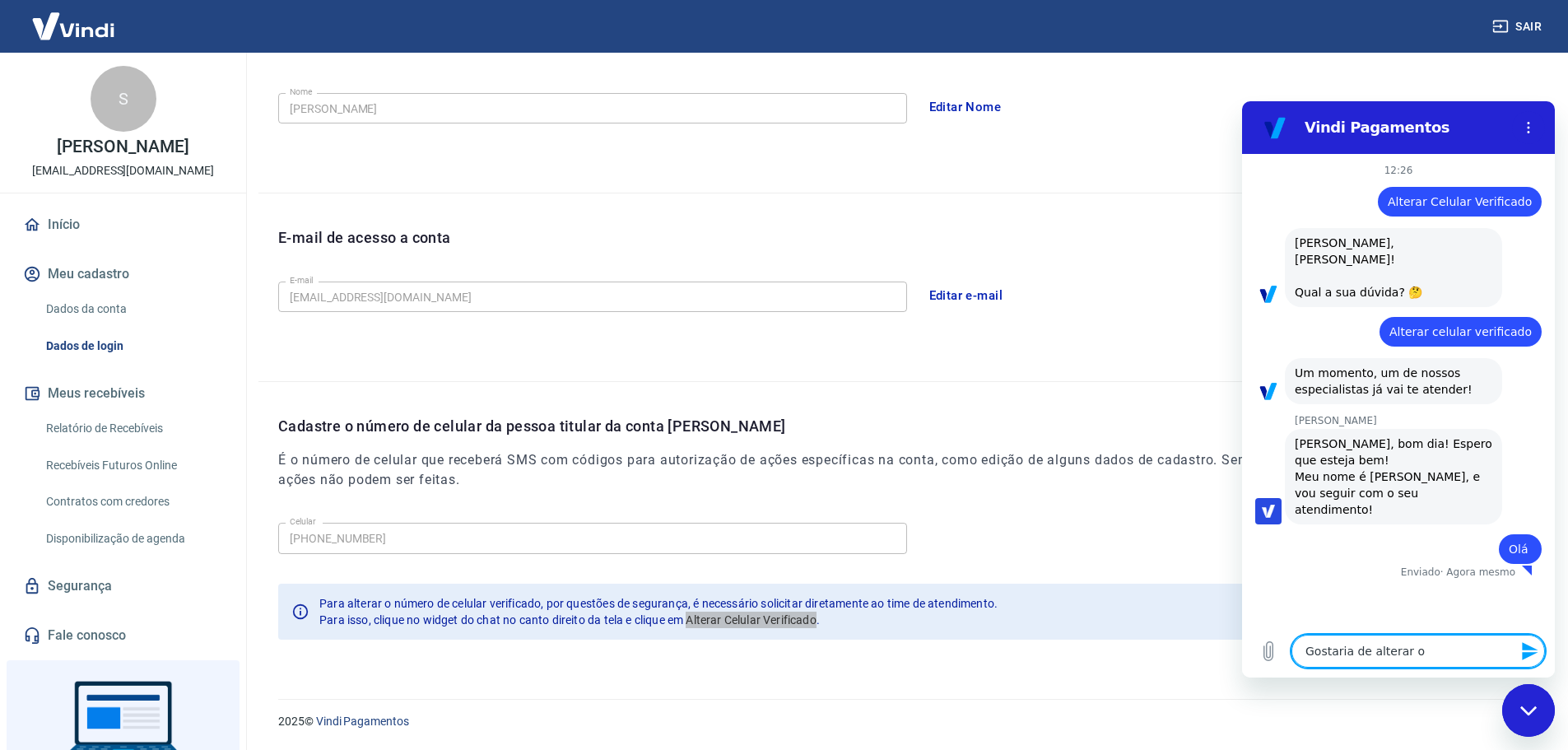
type textarea "Gostaria de alterar o"
type textarea "x"
type textarea "Gostaria de alterar o c"
type textarea "x"
type textarea "Gostaria de alterar o ce"
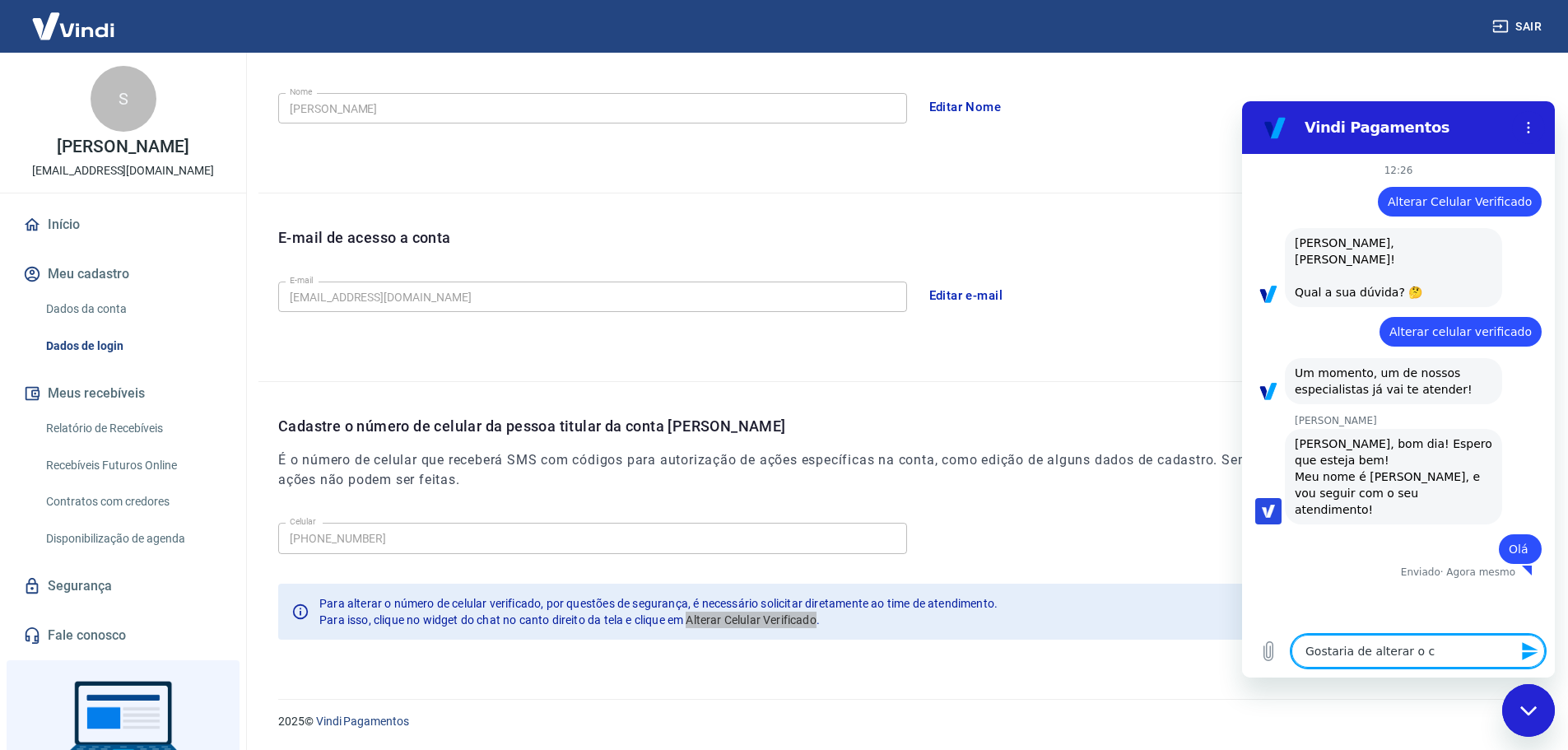
type textarea "x"
type textarea "Gostaria de alterar o cel"
type textarea "x"
type textarea "Gostaria de alterar o celu"
type textarea "x"
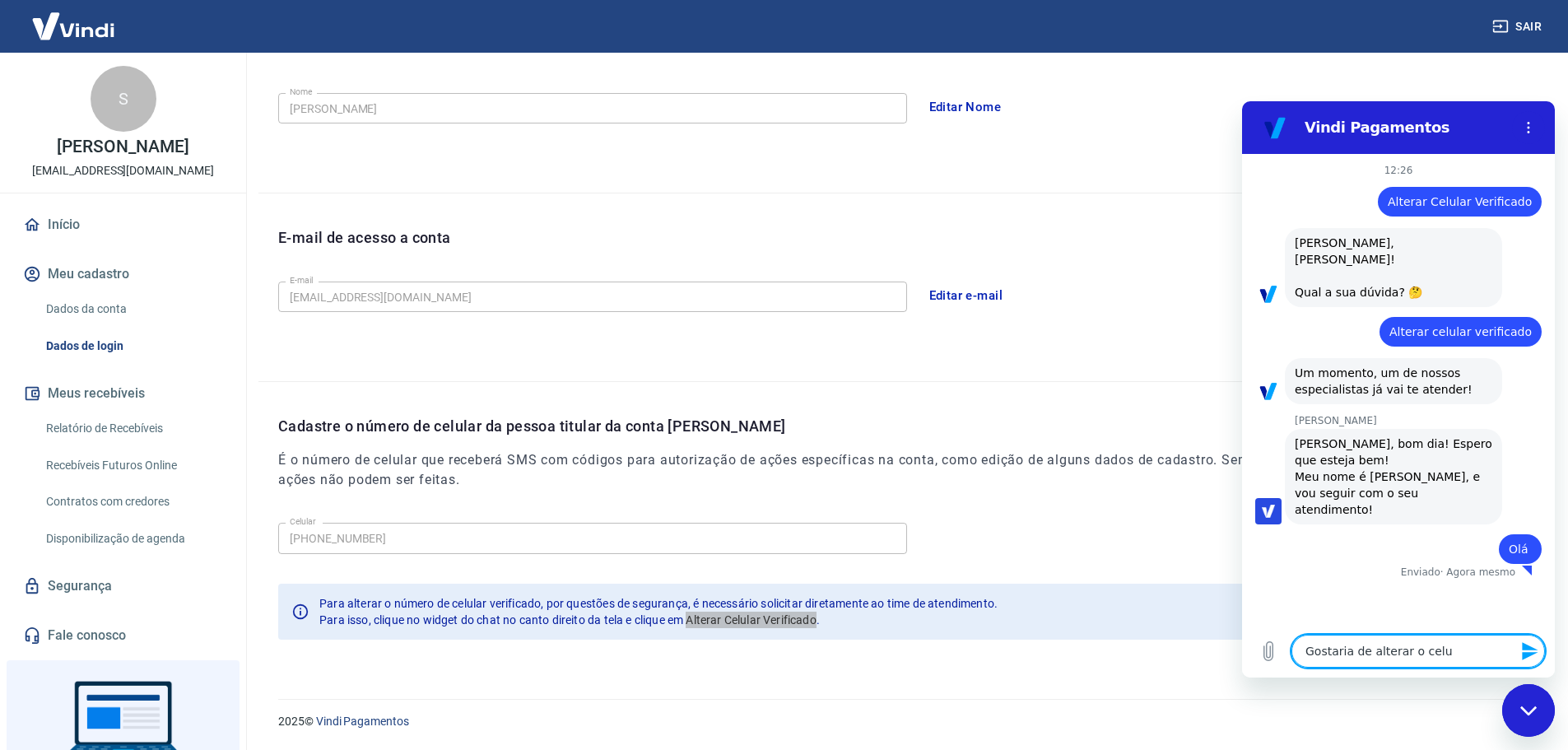
type textarea "Gostaria de alterar o celul"
type textarea "x"
type textarea "Gostaria de alterar o celula"
type textarea "x"
type textarea "Gostaria de alterar o celular"
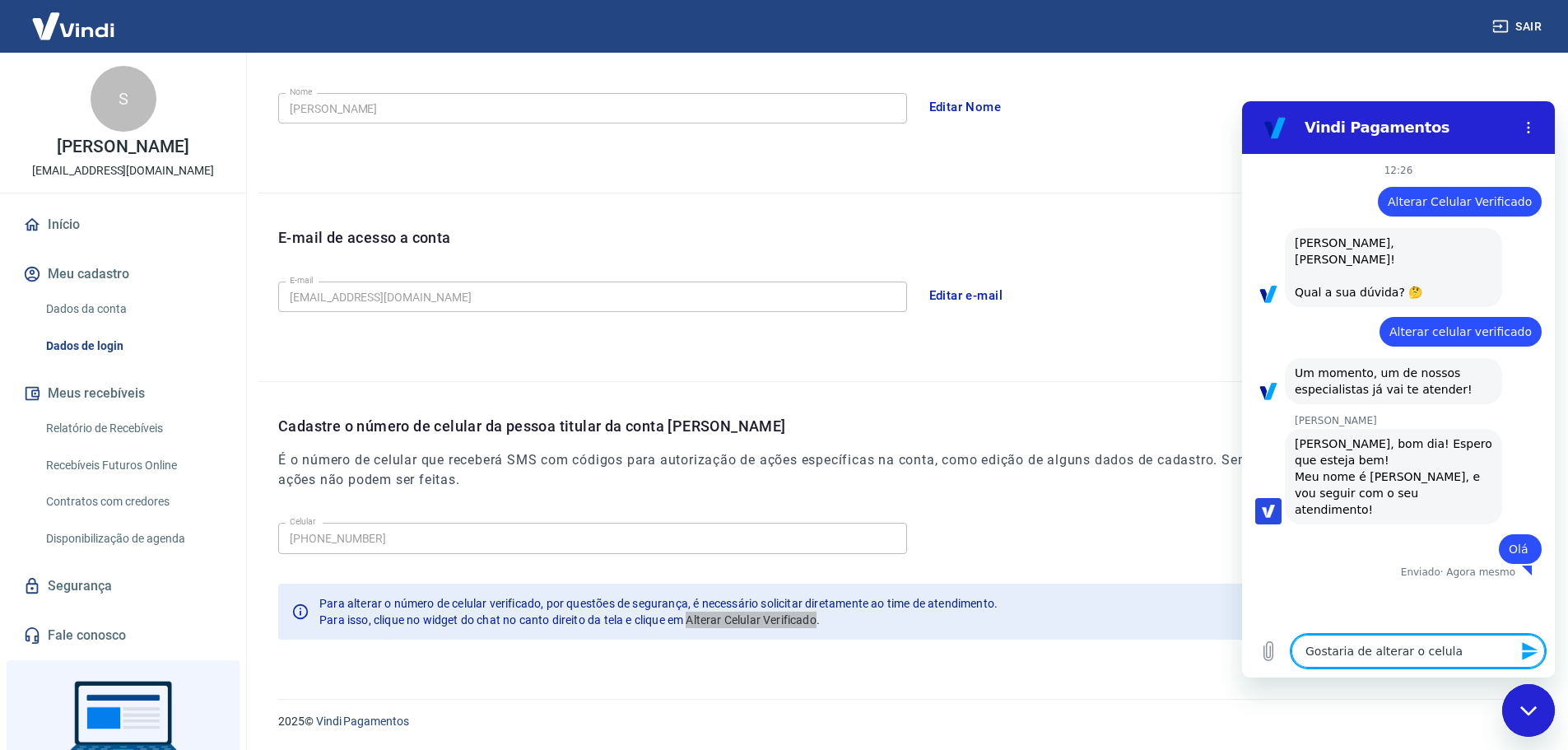
type textarea "x"
type textarea "Gostaria de alterar o celular"
type textarea "x"
type textarea "Gostaria de alterar o celular v"
type textarea "x"
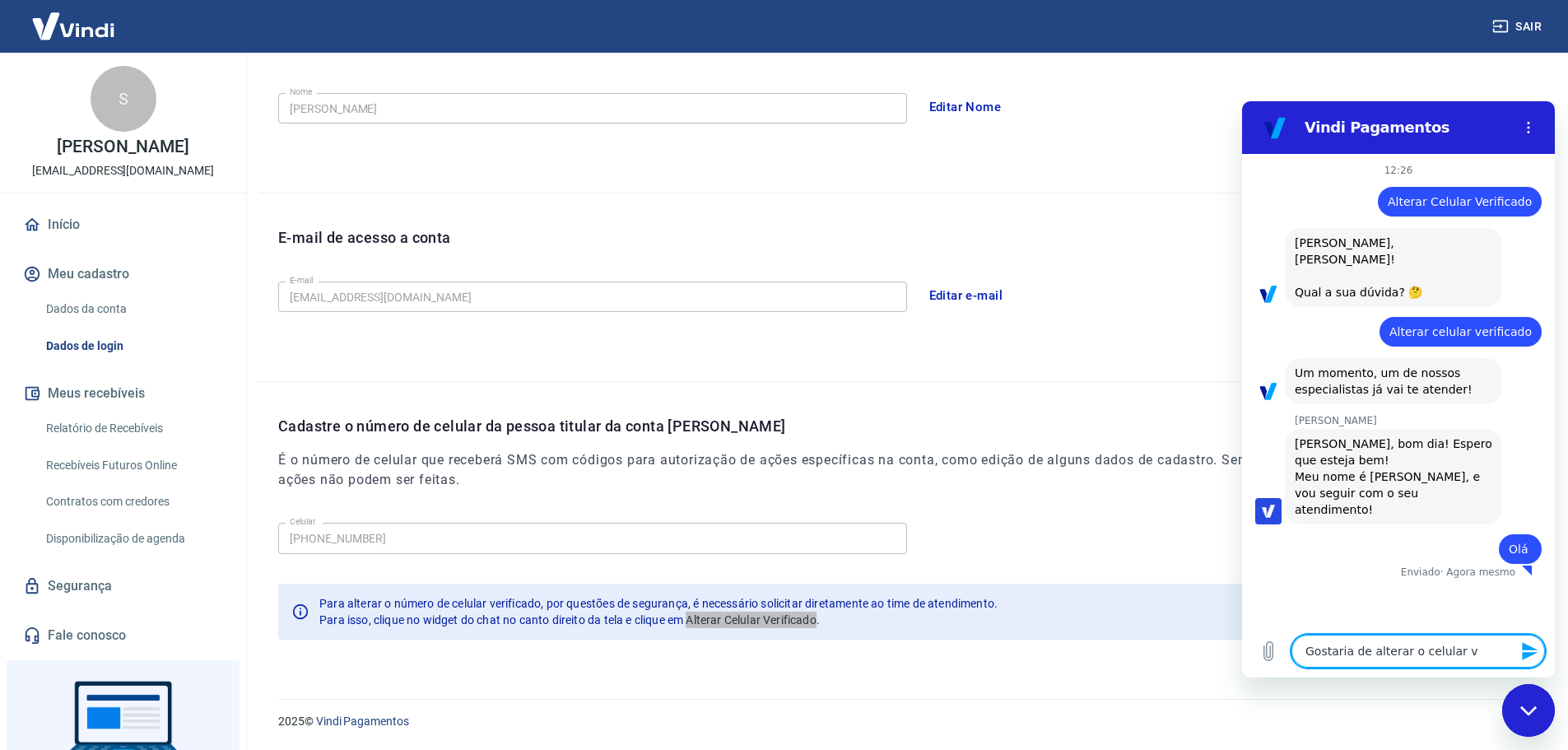
type textarea "Gostaria de alterar o celular ve"
type textarea "x"
type textarea "Gostaria de alterar o celular ver"
type textarea "x"
type textarea "Gostaria de alterar o celular veri"
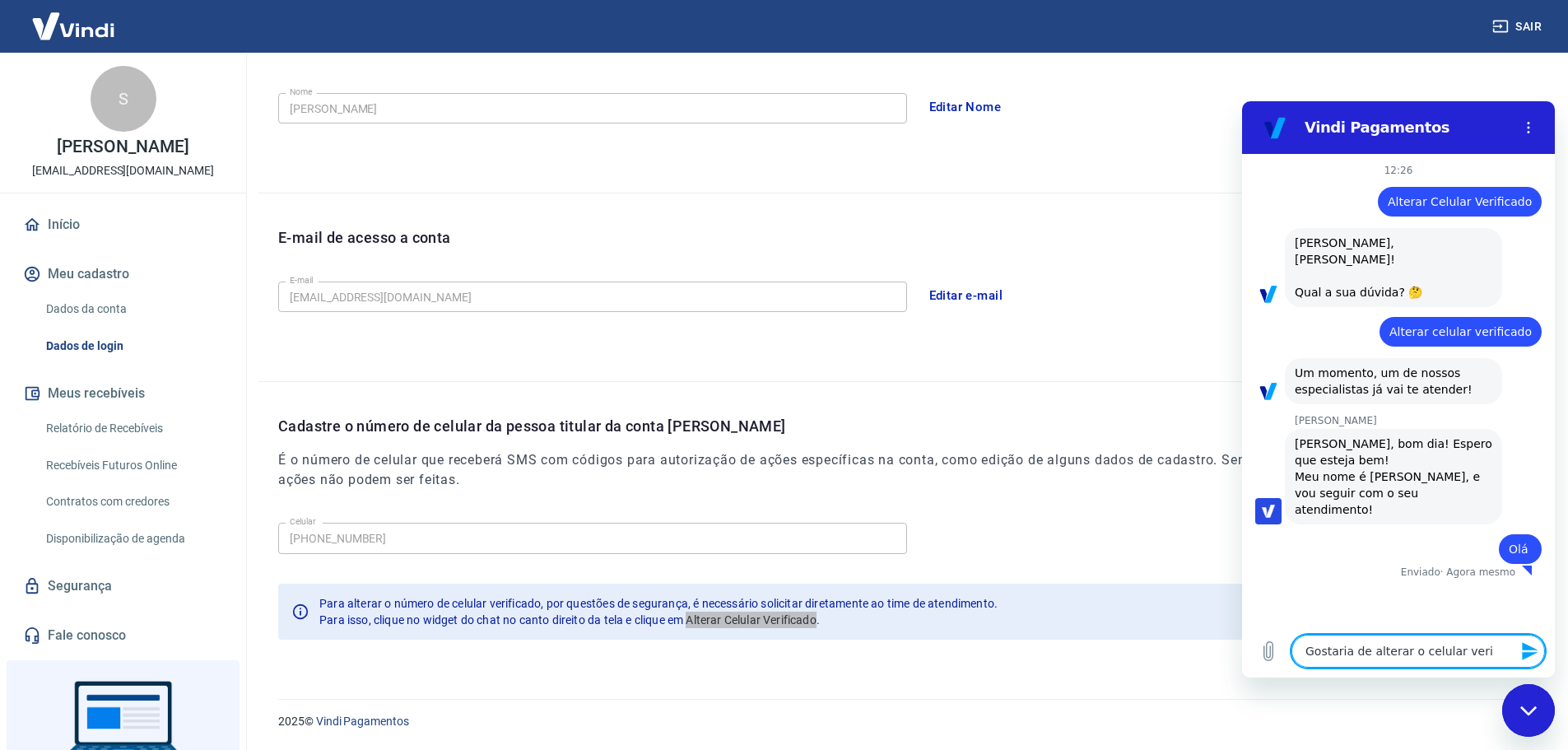
type textarea "x"
type textarea "Gostaria de alterar o celular verif"
type textarea "x"
type textarea "Gostaria de alterar o celular verifi"
type textarea "x"
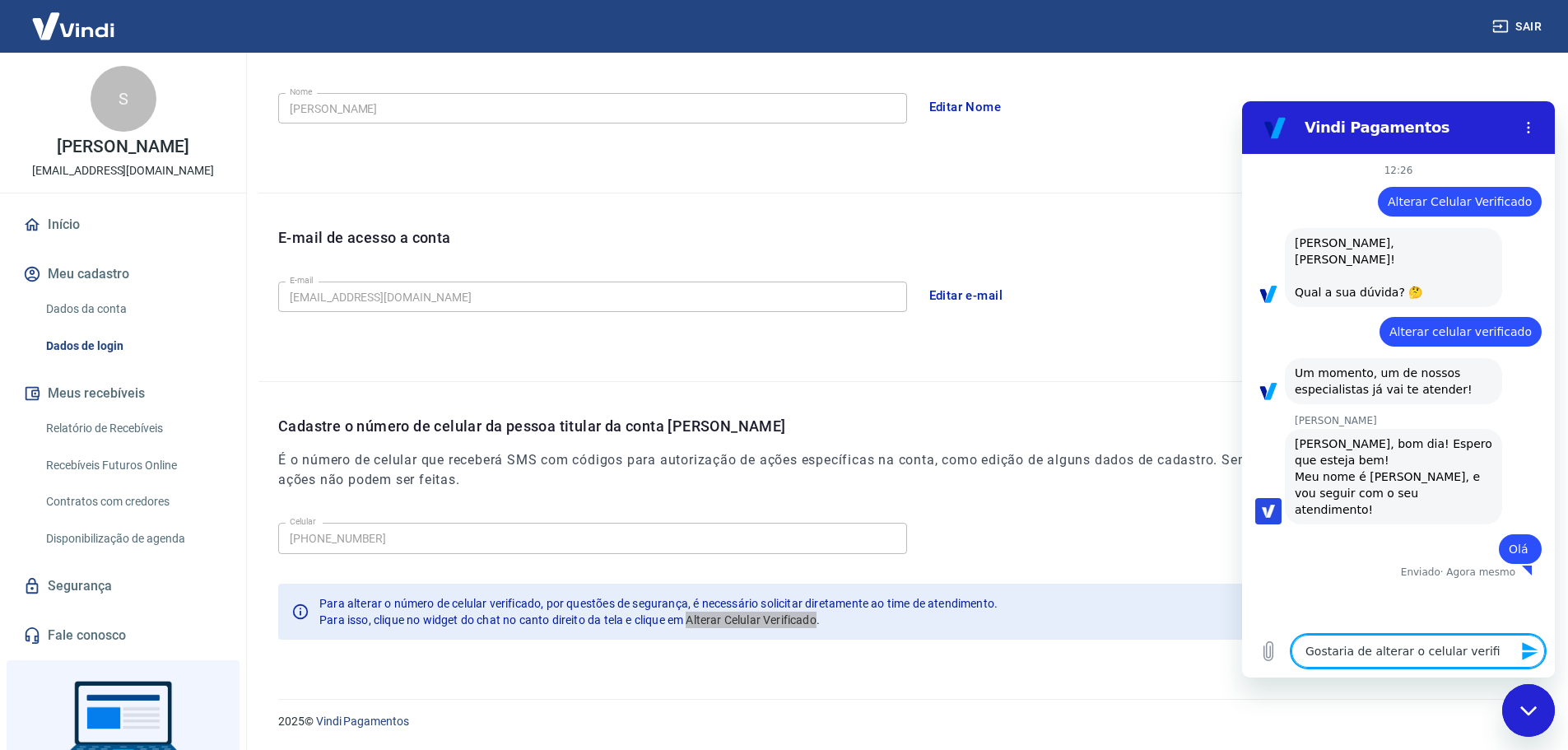
type textarea "Gostaria de alterar o celular verific"
type textarea "x"
type textarea "Gostaria de alterar o celular verifica"
type textarea "x"
type textarea "Gostaria de alterar o celular verificad"
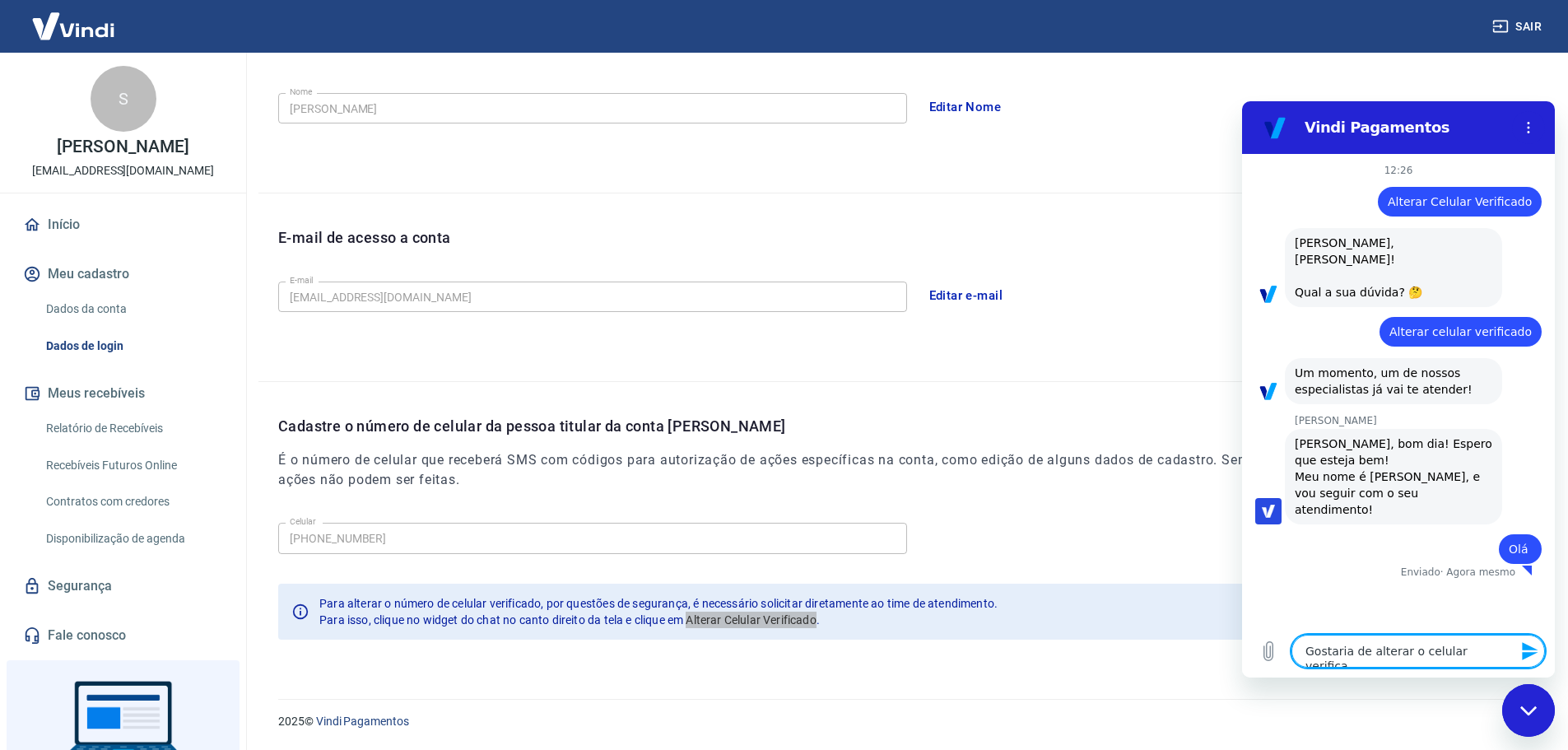
type textarea "x"
type textarea "Gostaria de alterar o celular verificado"
type textarea "x"
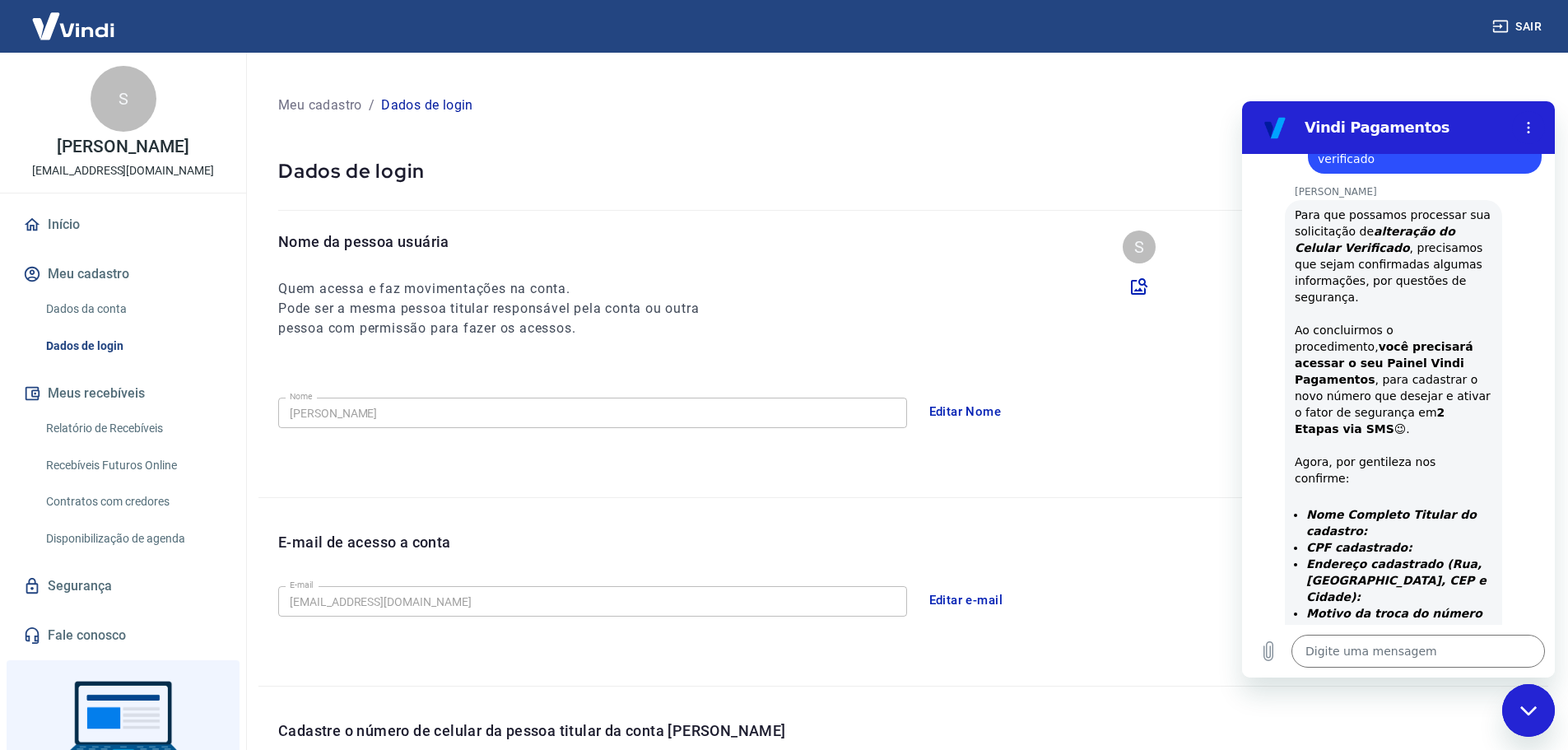
type textarea "x"
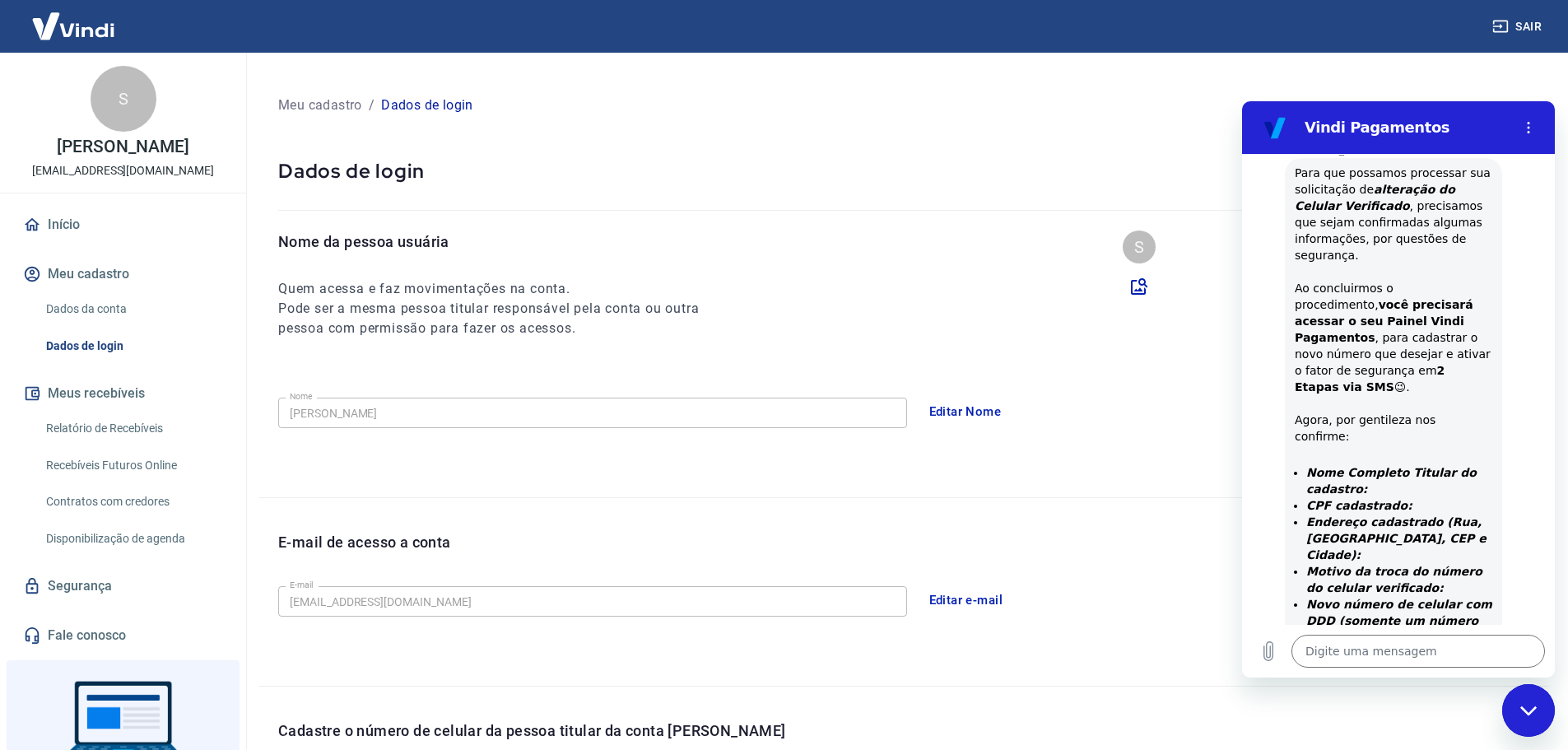
scroll to position [482, 0]
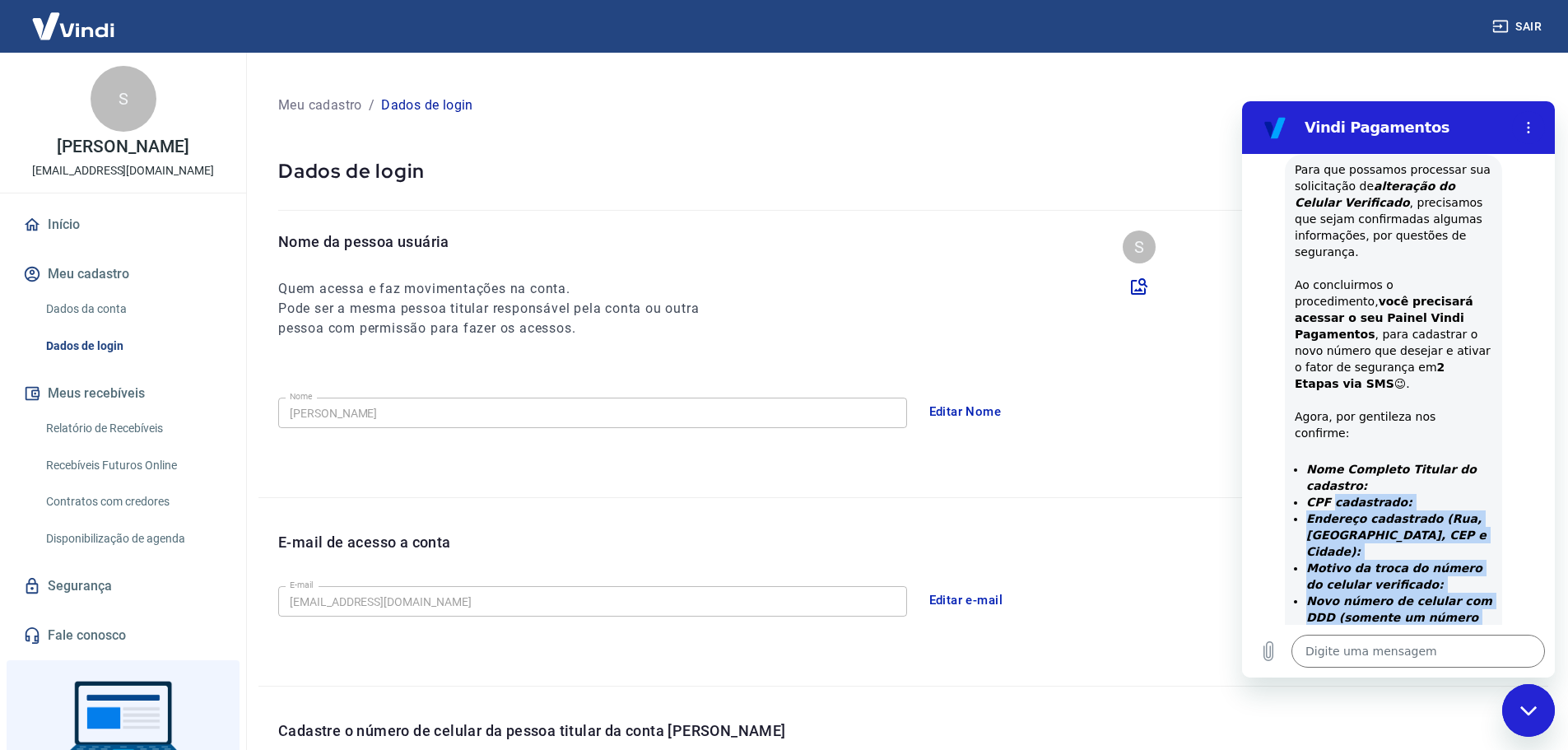
drag, startPoint x: 1436, startPoint y: 517, endPoint x: 1332, endPoint y: 403, distance: 154.3
click at [1332, 462] on ul "Nome Completo Titular do cadastro: CPF cadastrado: Endereço cadastrado (Rua, Ba…" at bounding box center [1393, 560] width 198 height 198
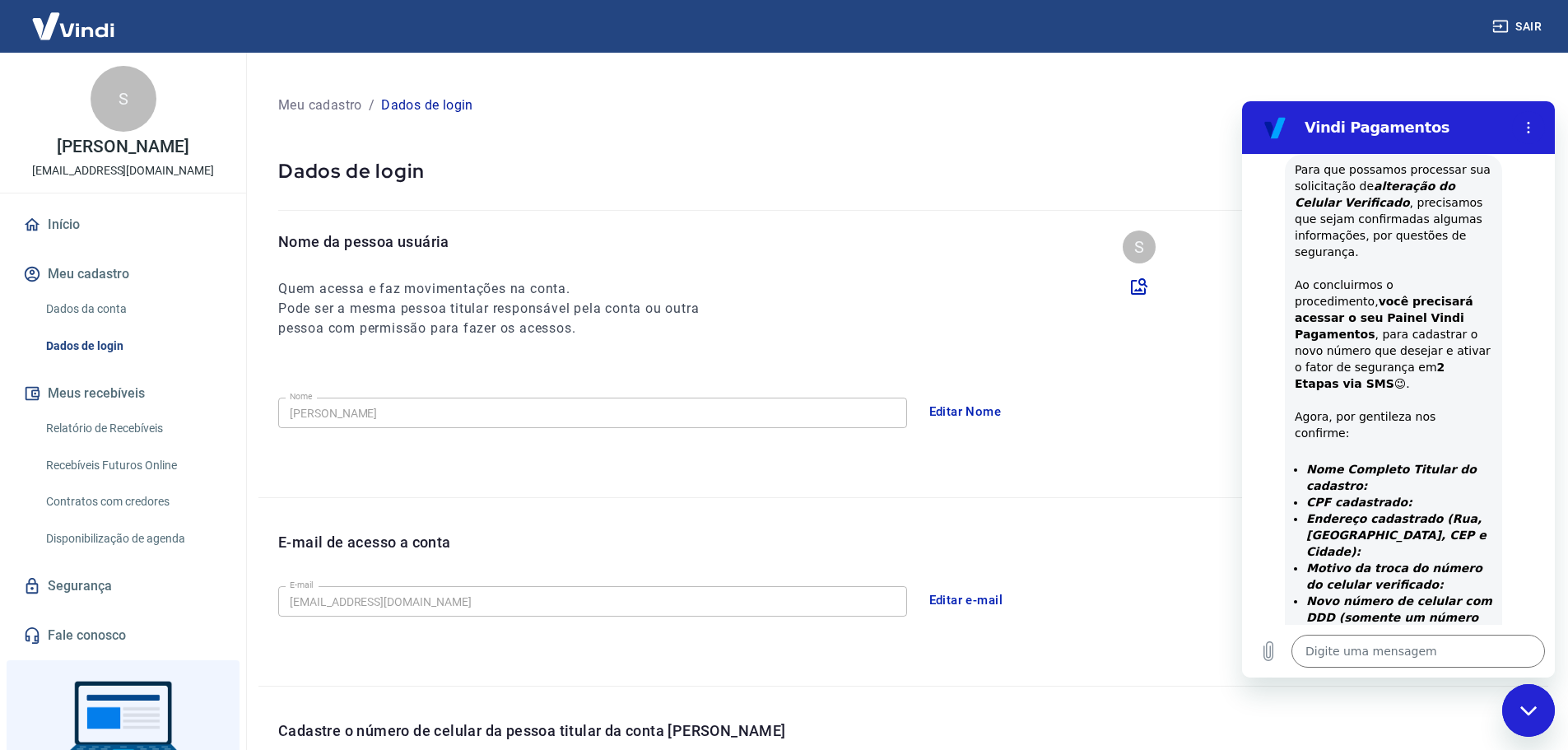
click at [1407, 643] on p at bounding box center [1400, 651] width 186 height 17
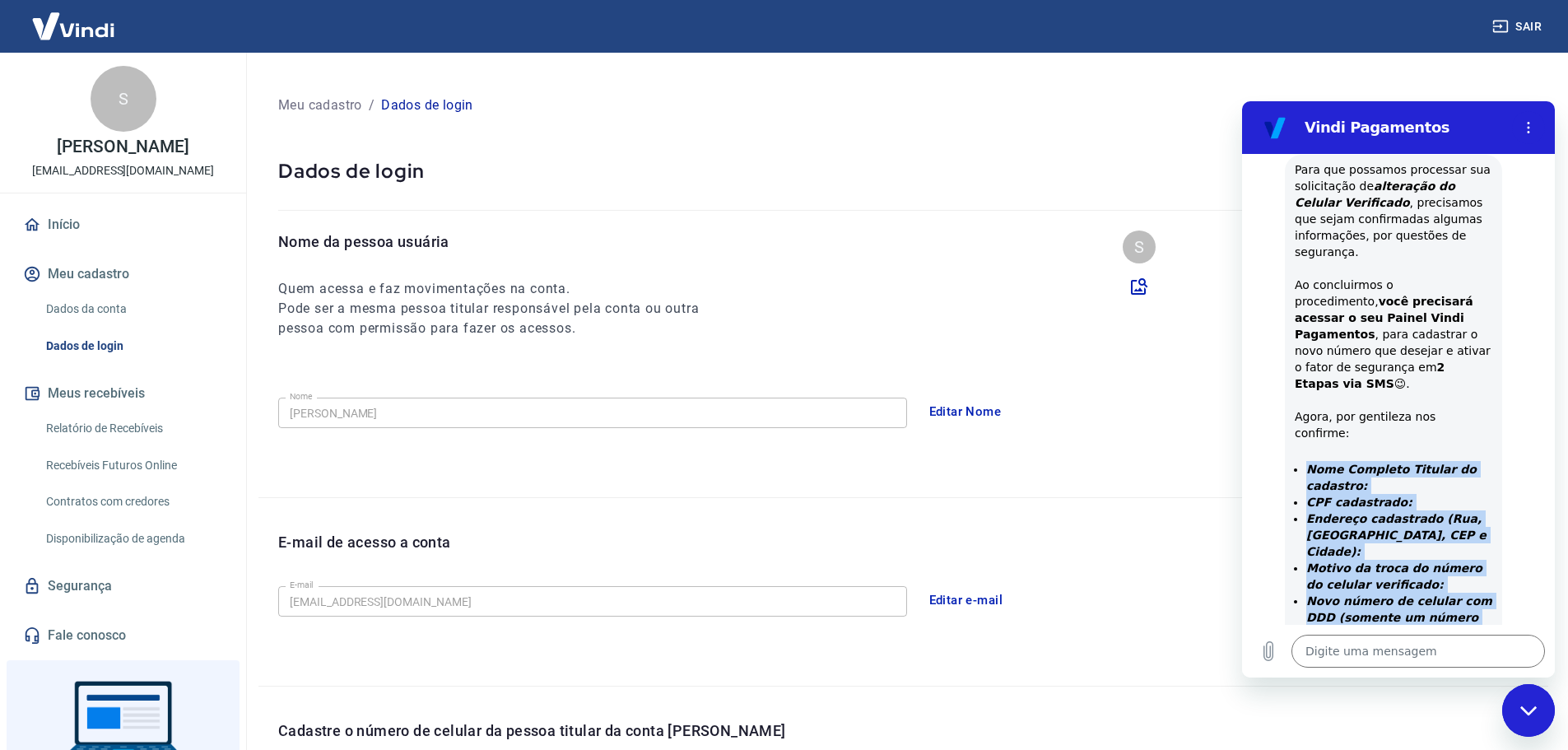
drag, startPoint x: 1430, startPoint y: 519, endPoint x: 1284, endPoint y: 369, distance: 209.3
click at [1284, 369] on div "[PERSON_NAME] diz: Para que possamos processar sua solicitação de alteração do …" at bounding box center [1405, 437] width 299 height 568
copy ul "Nome Completo Titular do cadastro: CPF cadastrado: Endereço cadastrado (Rua, Ba…"
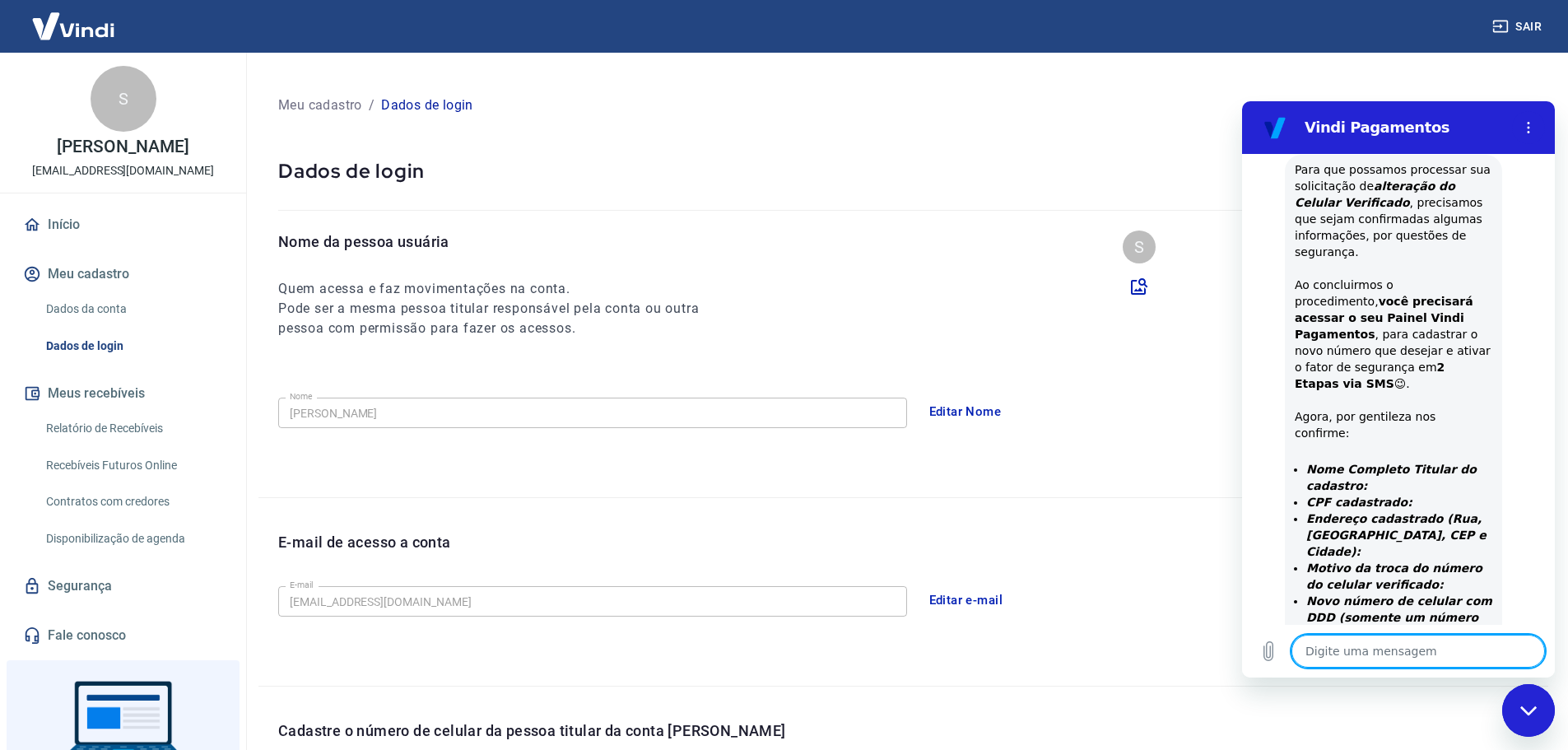
click at [1345, 651] on textarea at bounding box center [1418, 652] width 253 height 33
paste textarea "Nome Completo Titular do cadastro: CPF cadastrado: Endereço cadastrado (Rua, Ba…"
type textarea "Nome Completo Titular do cadastro: CPF cadastrado: Endereço cadastrado (Rua, Ba…"
type textarea "x"
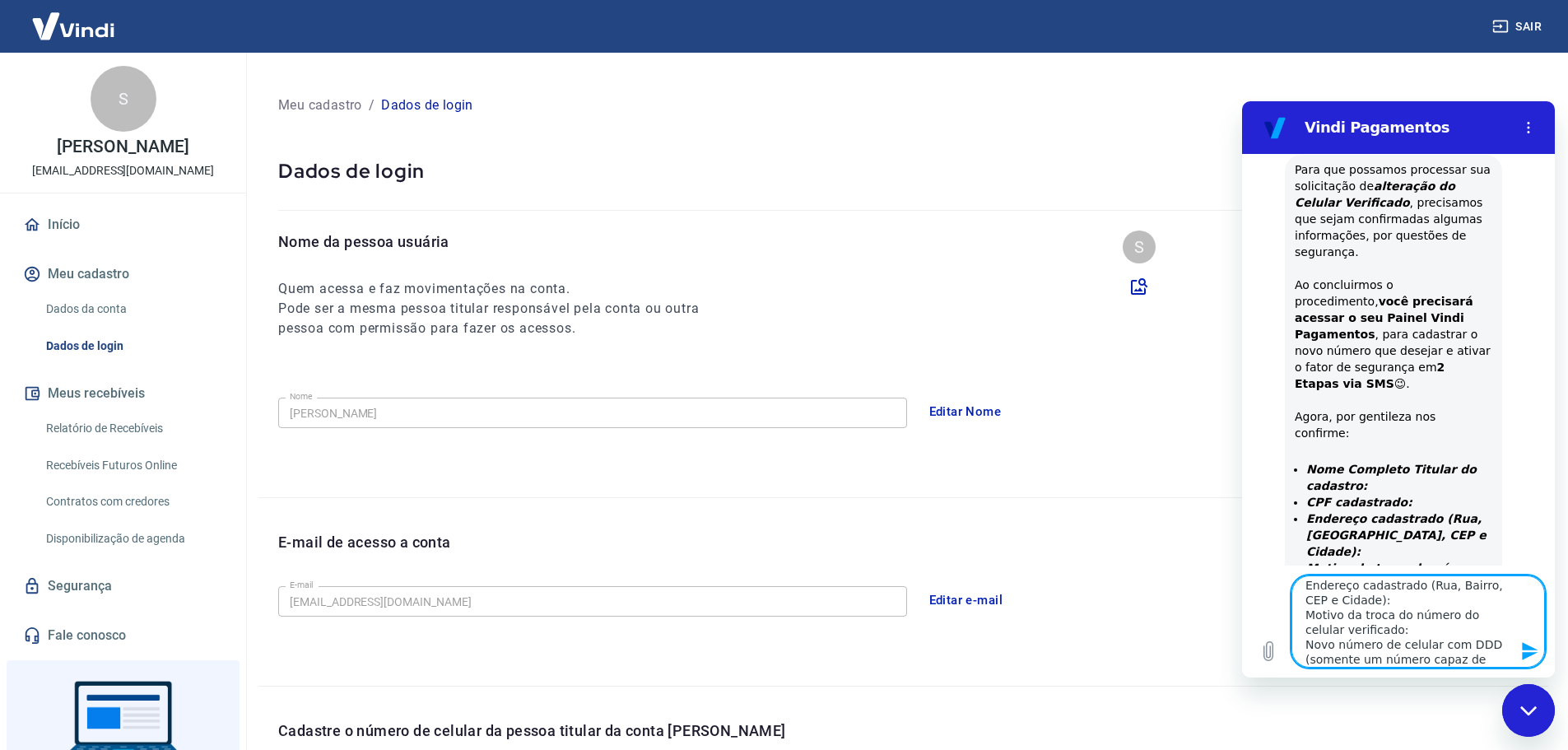
scroll to position [0, 0]
click at [1402, 606] on textarea "Nome Completo Titular do cadastro: CPF cadastrado: Endereço cadastrado (Rua, Ba…" at bounding box center [1418, 622] width 253 height 92
drag, startPoint x: 1361, startPoint y: 658, endPoint x: 1352, endPoint y: 649, distance: 12.7
click at [1352, 649] on textarea "Nome Completo Titular do cadastro: CPF cadastrado: Endereço cadastrado (Rua, Ba…" at bounding box center [1418, 622] width 253 height 92
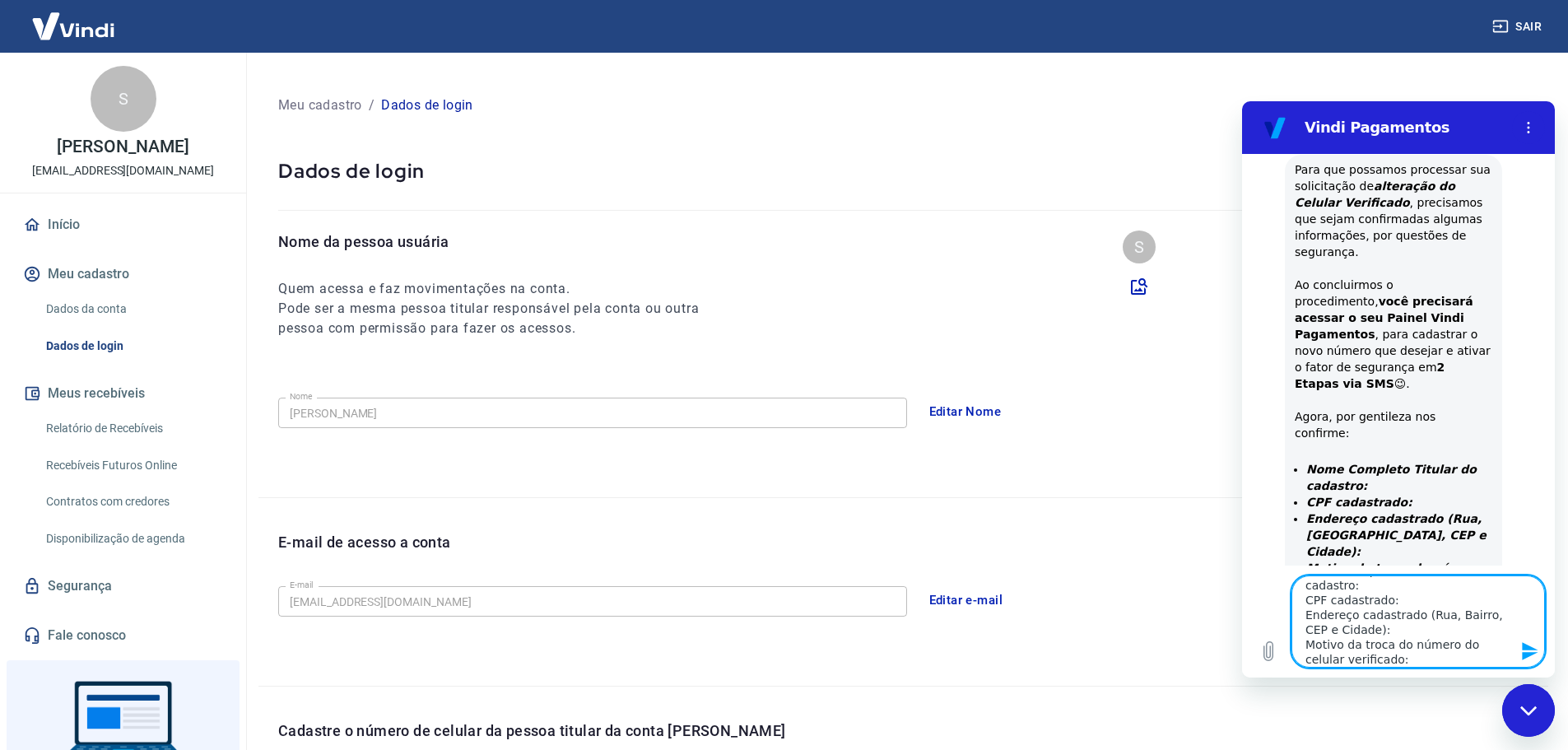
scroll to position [0, 0]
click at [1412, 612] on textarea "Nome Completo Titular do cadastro: CPF cadastrado: Endereço cadastrado (Rua, Ba…" at bounding box center [1418, 622] width 253 height 92
type textarea "Nome Completo Titular do cadastro: CPF cadastrado: Endereço cadastrado (Rua, Ba…"
type textarea "x"
type textarea "Nome Completo Titular do cadastro: CPF cadastrado: S Endereço cadastrado (Rua, …"
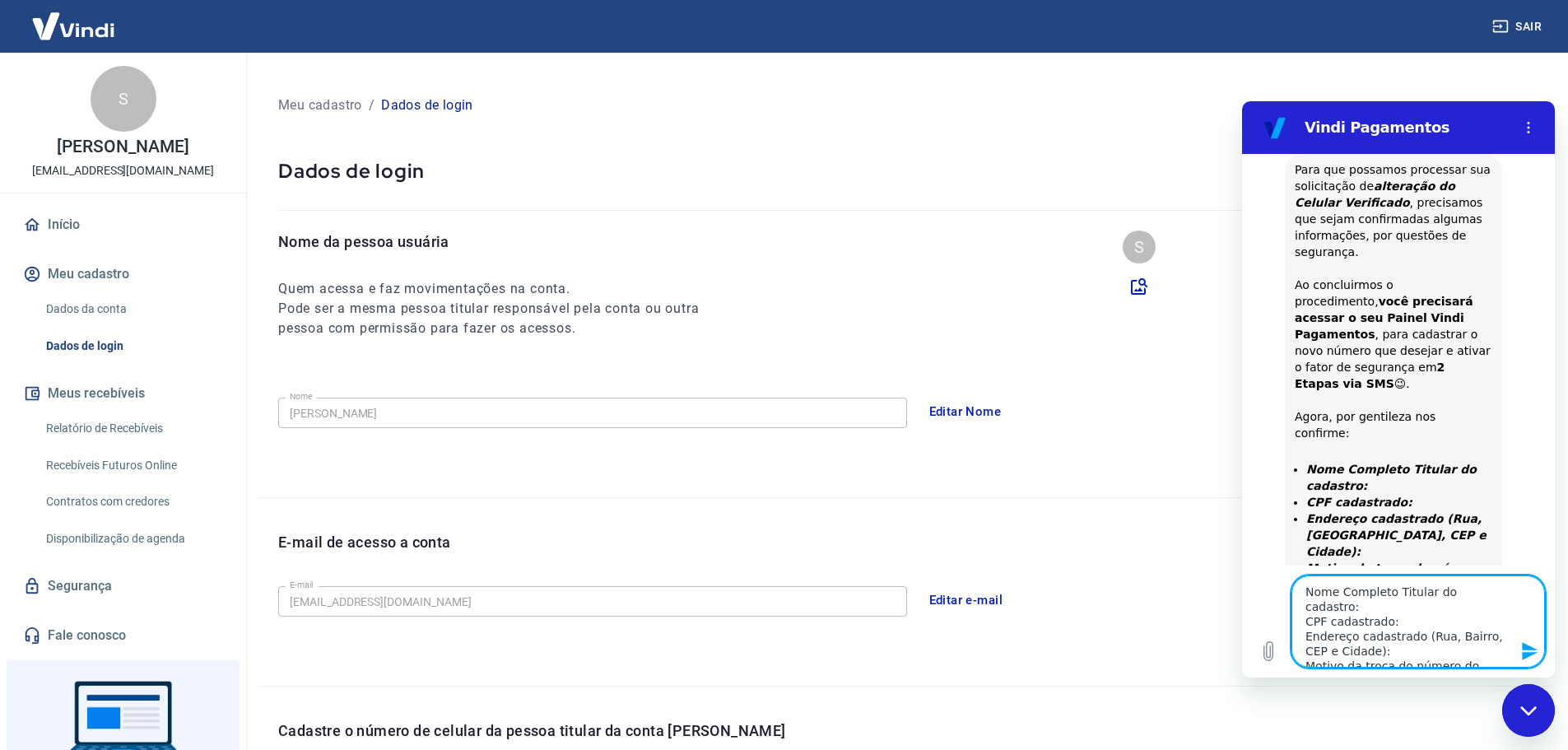
type textarea "x"
type textarea "Nome Completo Titular do cadastro: CPF cadastrado: Sa Endereço cadastrado (Rua,…"
type textarea "x"
type textarea "Nome Completo Titular do cadastro: CPF cadastrado: Sab Endereço cadastrado (Rua…"
type textarea "x"
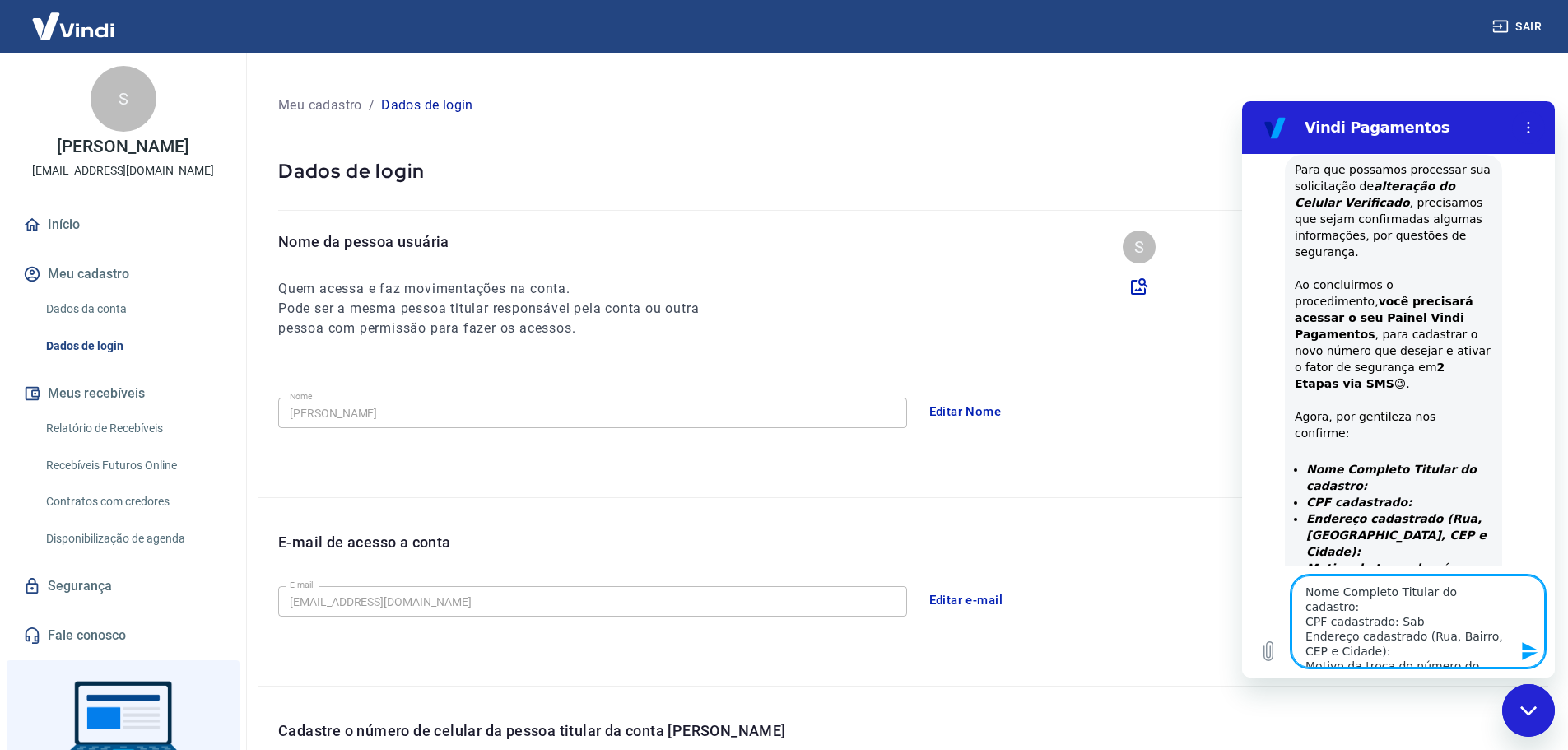
type textarea "Nome Completo Titular do cadastro: CPF cadastrado: [PERSON_NAME] cadastrado (Ru…"
type textarea "x"
type textarea "Nome Completo Titular do cadastro: CPF cadastrado: [PERSON_NAME] cadastrado (Ru…"
type textarea "x"
type textarea "Nome Completo Titular do cadastro: CPF cadastrado: [PERSON_NAME] cadastrado (Ru…"
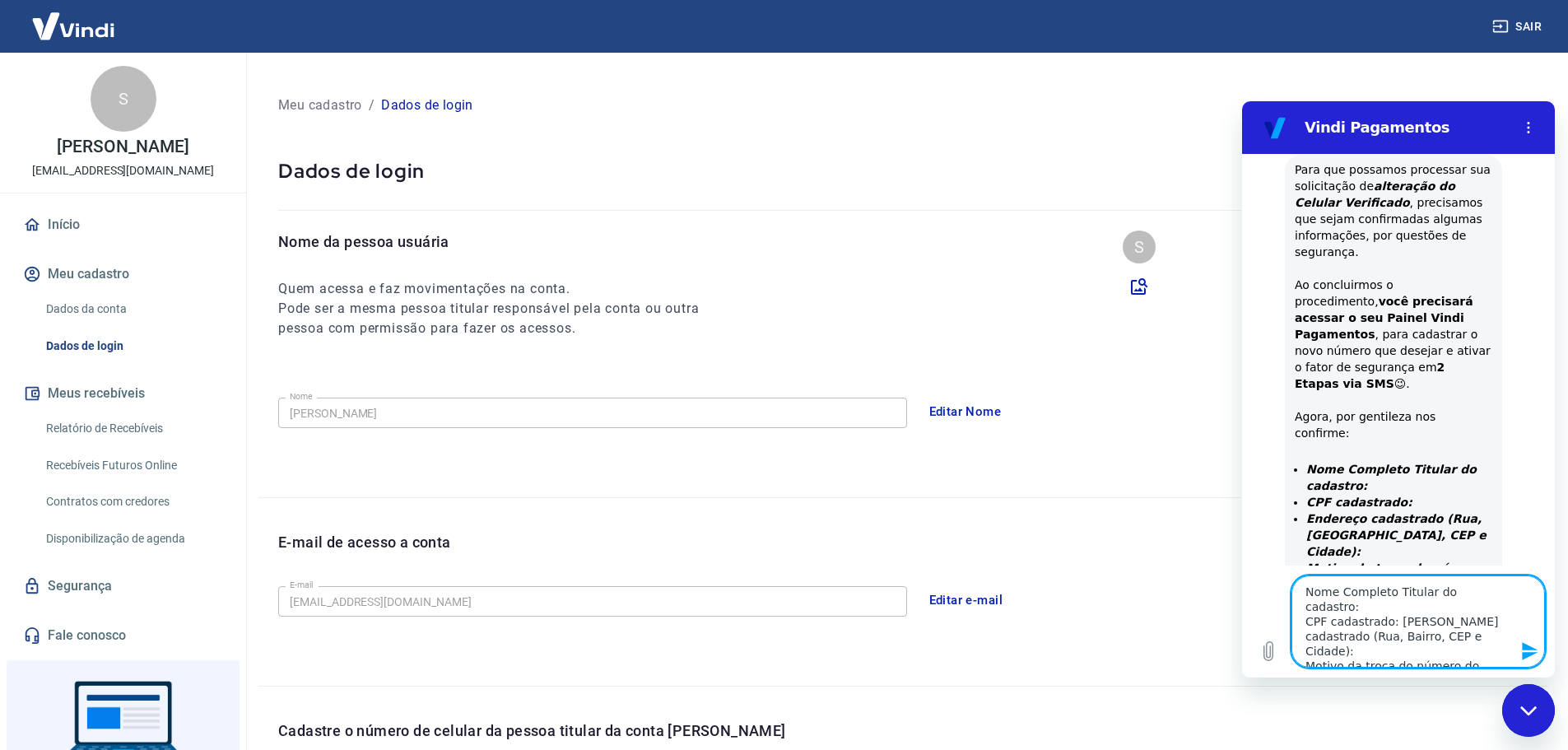
type textarea "x"
type textarea "Nome Completo Titular do cadastro: CPF cadastrado: [PERSON_NAME] cadastrado (Ru…"
type textarea "x"
type textarea "Nome Completo Titular do cadastro: CPF cadastrado: [PERSON_NAME] Endereço cadas…"
type textarea "x"
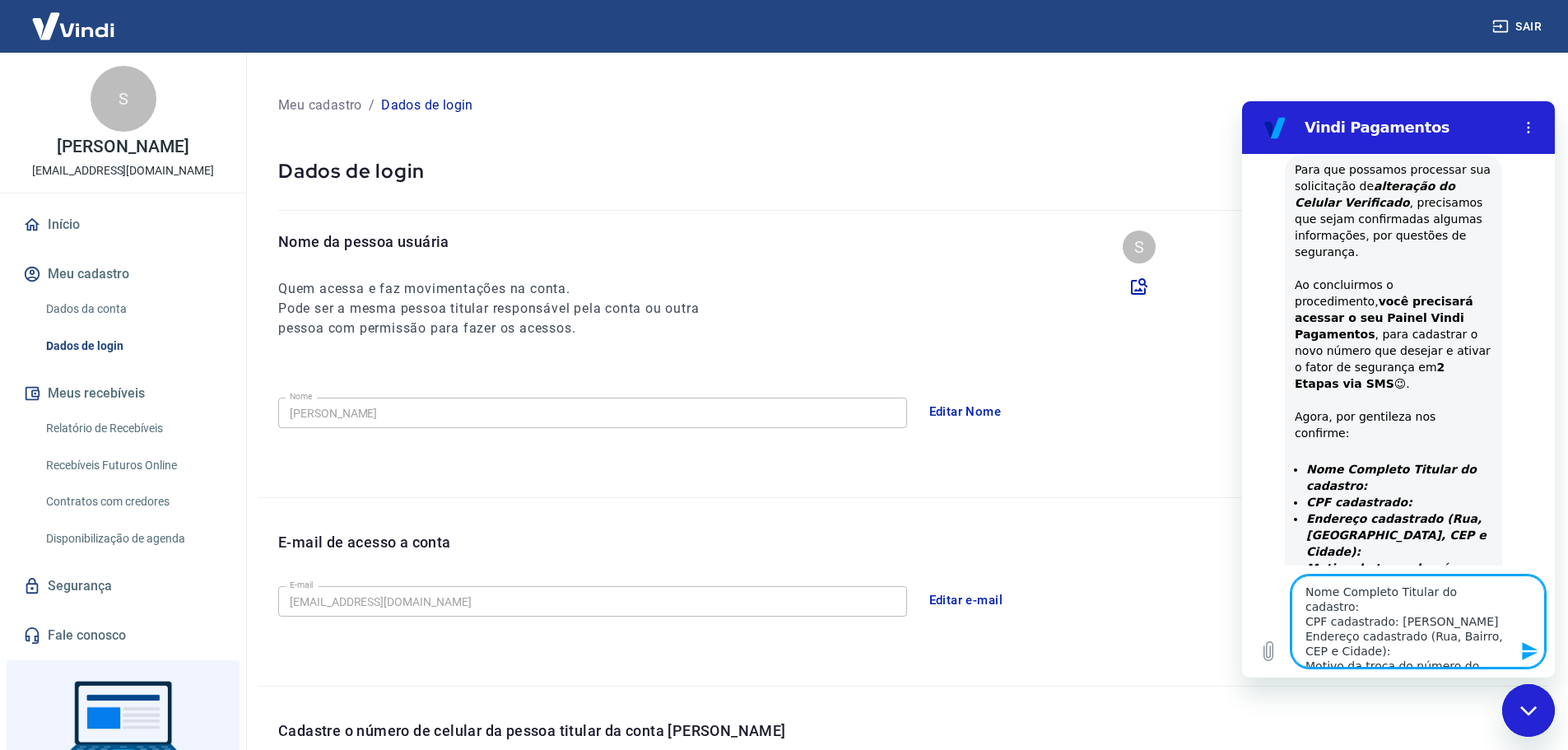
type textarea "Nome Completo Titular do cadastro: CPF cadastrado: [PERSON_NAME] Endereço cadas…"
type textarea "x"
type textarea "Nome Completo Titular do cadastro: CPF cadastrado: [PERSON_NAME] cadastrado (Ru…"
type textarea "x"
type textarea "Nome Completo Titular do cadastro: CPF cadastrado: [PERSON_NAME] cadastrado (Ru…"
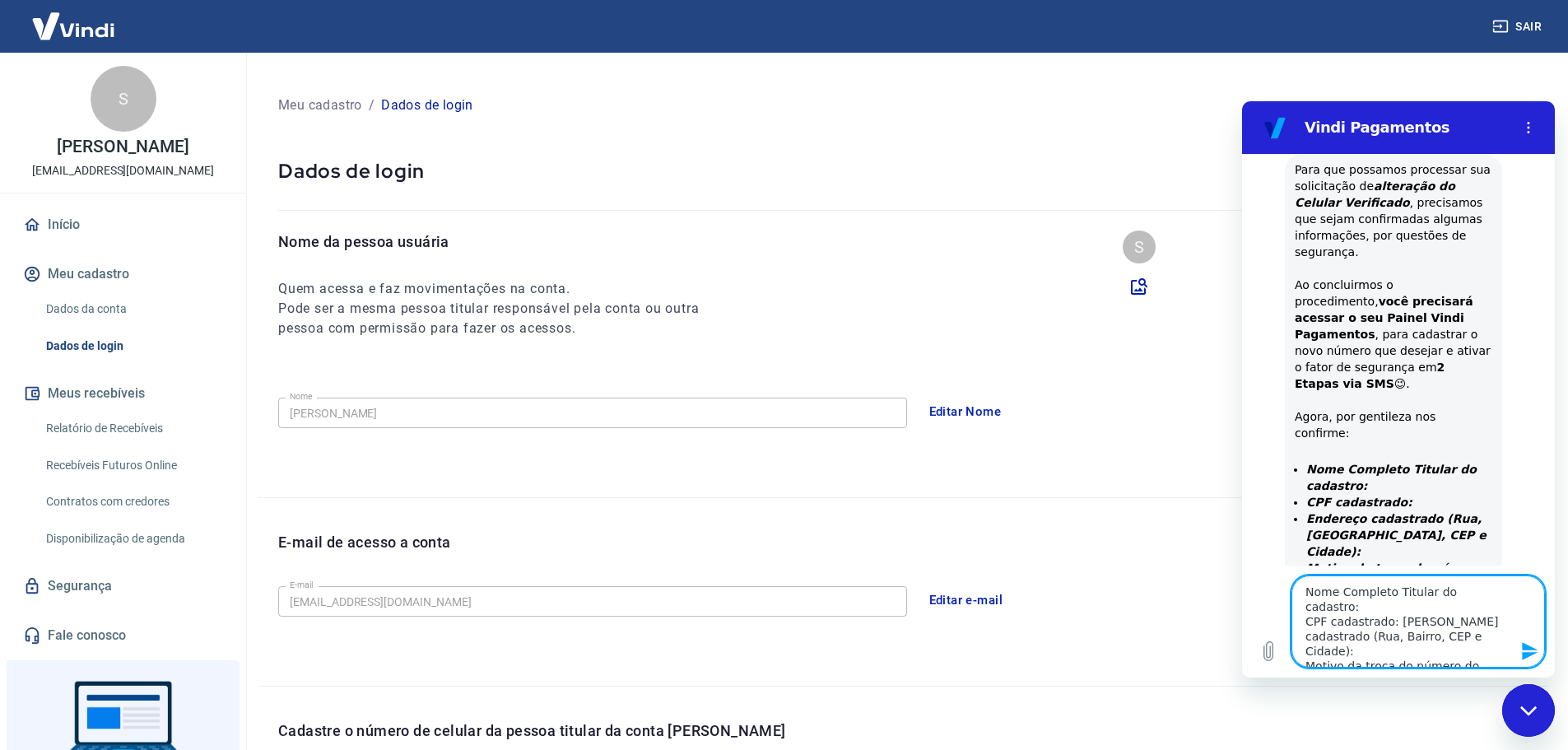
type textarea "x"
type textarea "Nome Completo Titular do cadastro: CPF cadastrado: [PERSON_NAME] Endereço cadas…"
type textarea "x"
type textarea "Nome Completo Titular do cadastro: CPF cadastrado: [PERSON_NAME] cadastrado (Ru…"
type textarea "x"
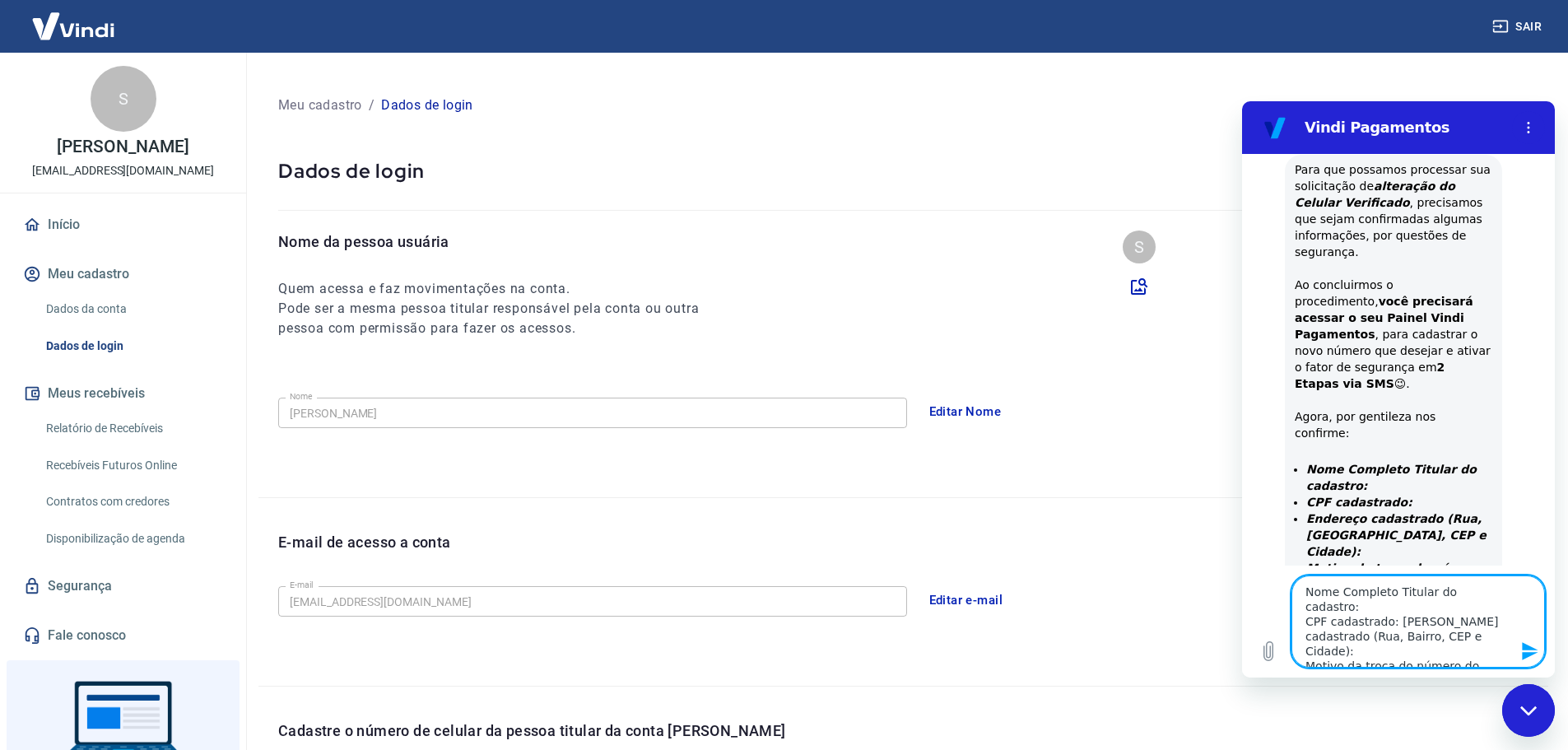
type textarea "Nome Completo Titular do cadastro: CPF cadastrado: [PERSON_NAME] cadastrado (Ru…"
type textarea "x"
type textarea "Nome Completo Titular do cadastro: CPF cadastrado: [PERSON_NAME] d Endereço cad…"
type textarea "x"
type textarea "Nome Completo Titular do cadastro: CPF cadastrado: [PERSON_NAME] da Endereço ca…"
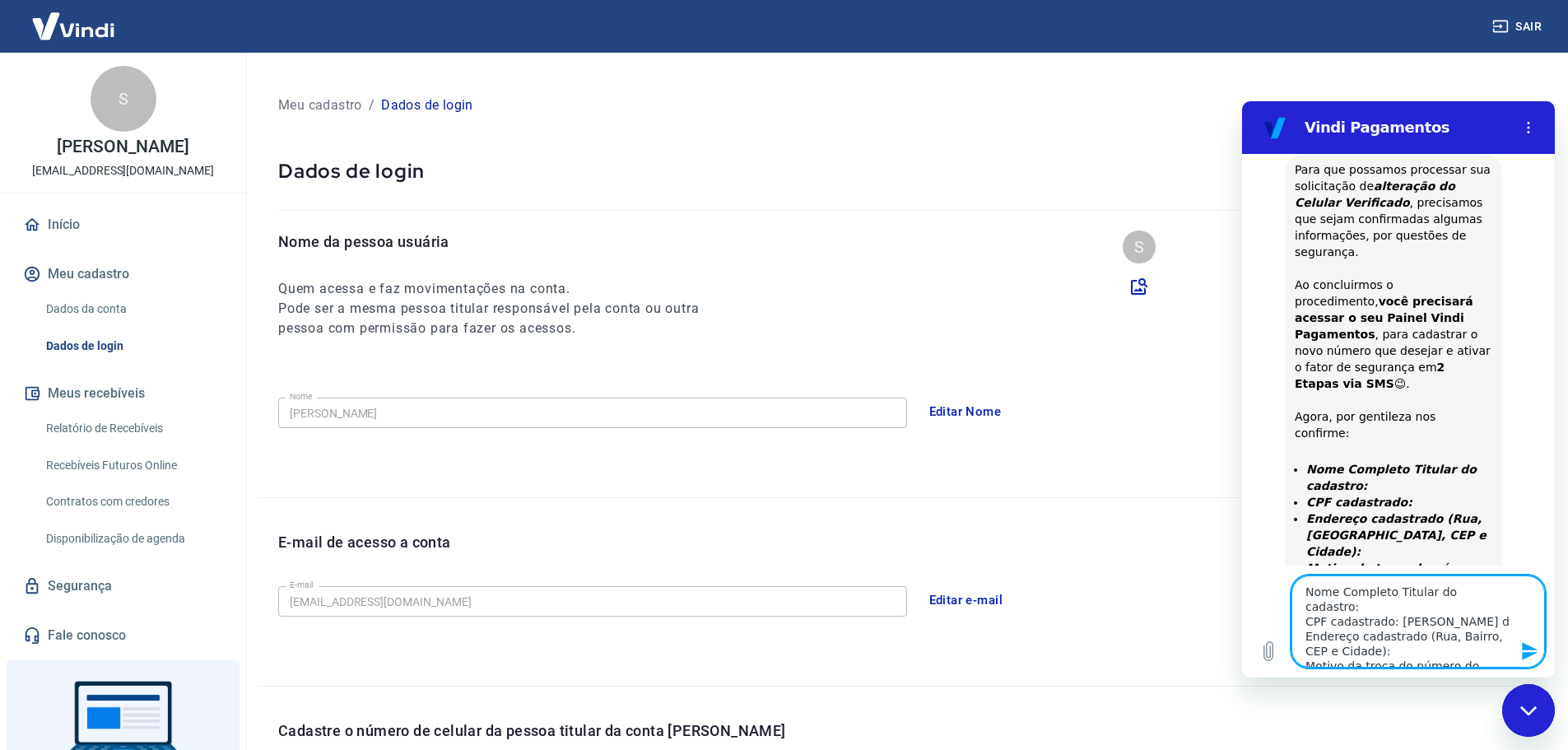
type textarea "x"
type textarea "Nome Completo Titular do cadastro: CPF cadastrado: [PERSON_NAME] da Endereço ca…"
type textarea "x"
type textarea "Nome Completo Titular do cadastro: CPF cadastrado: [PERSON_NAME] da S Endereço …"
type textarea "x"
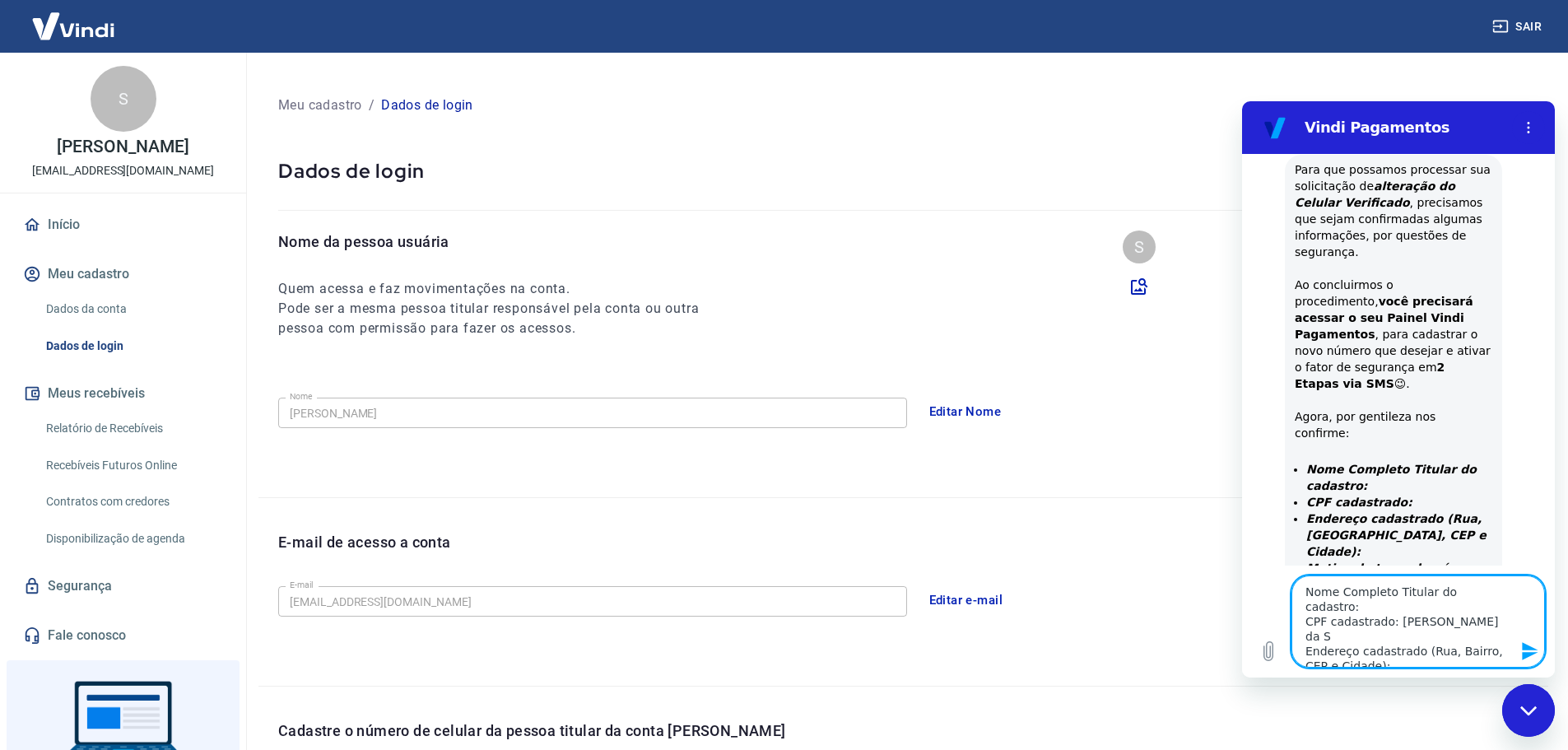
type textarea "Nome Completo Titular do cadastro: CPF cadastrado: [PERSON_NAME] da Si Endereço…"
type textarea "x"
type textarea "Nome Completo Titular do cadastro: CPF cadastrado: [PERSON_NAME] da Sil Endereç…"
type textarea "x"
type textarea "Nome Completo Titular do cadastro: CPF cadastrado: [PERSON_NAME] da Silv Endere…"
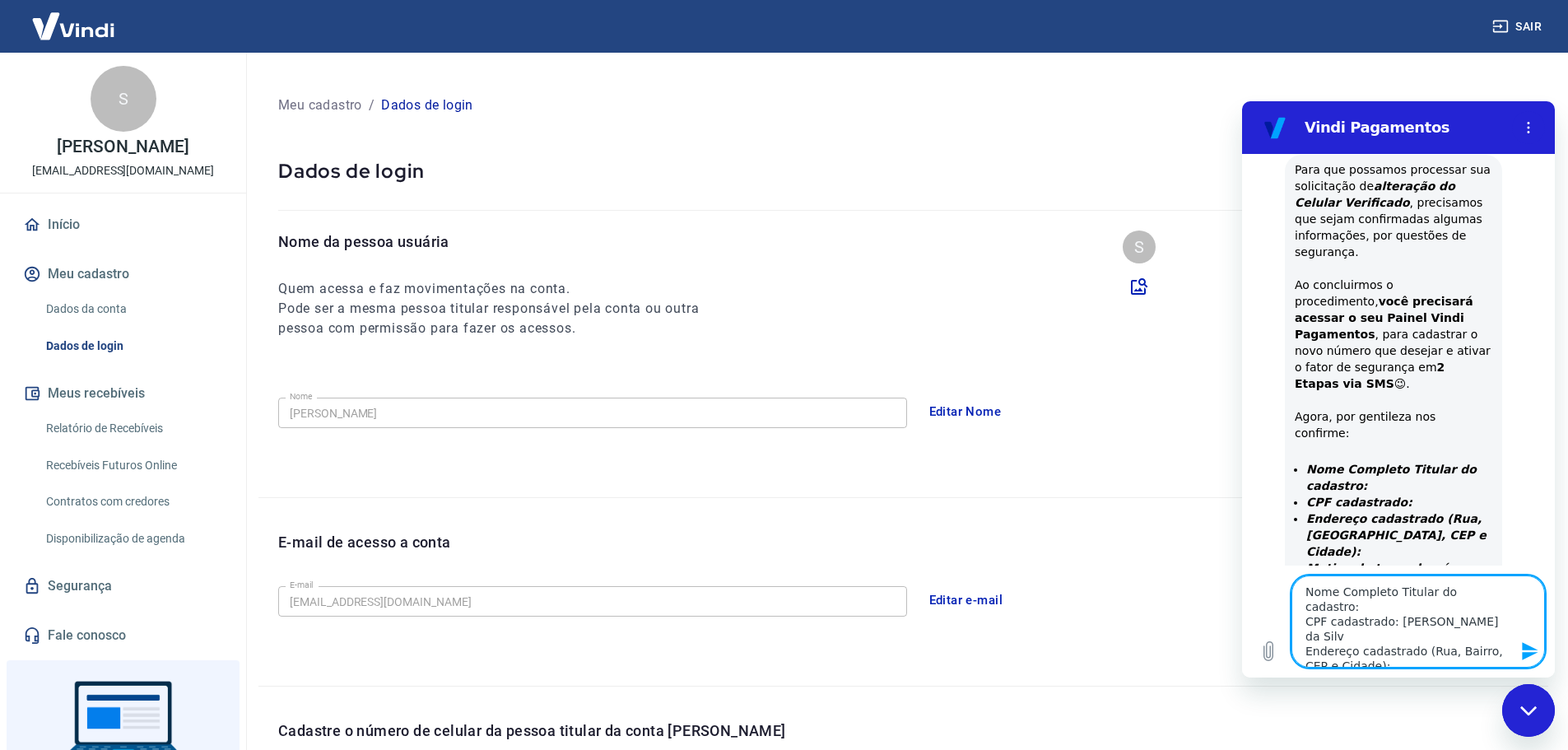
type textarea "x"
type textarea "Nome Completo Titular do cadastro: CPF cadastrado: [PERSON_NAME] cadastrado (Ru…"
type textarea "x"
type textarea "Nome Completo Titular do cadastro: CPF cadastrado: [PERSON_NAME] cadastrado (Ru…"
type textarea "x"
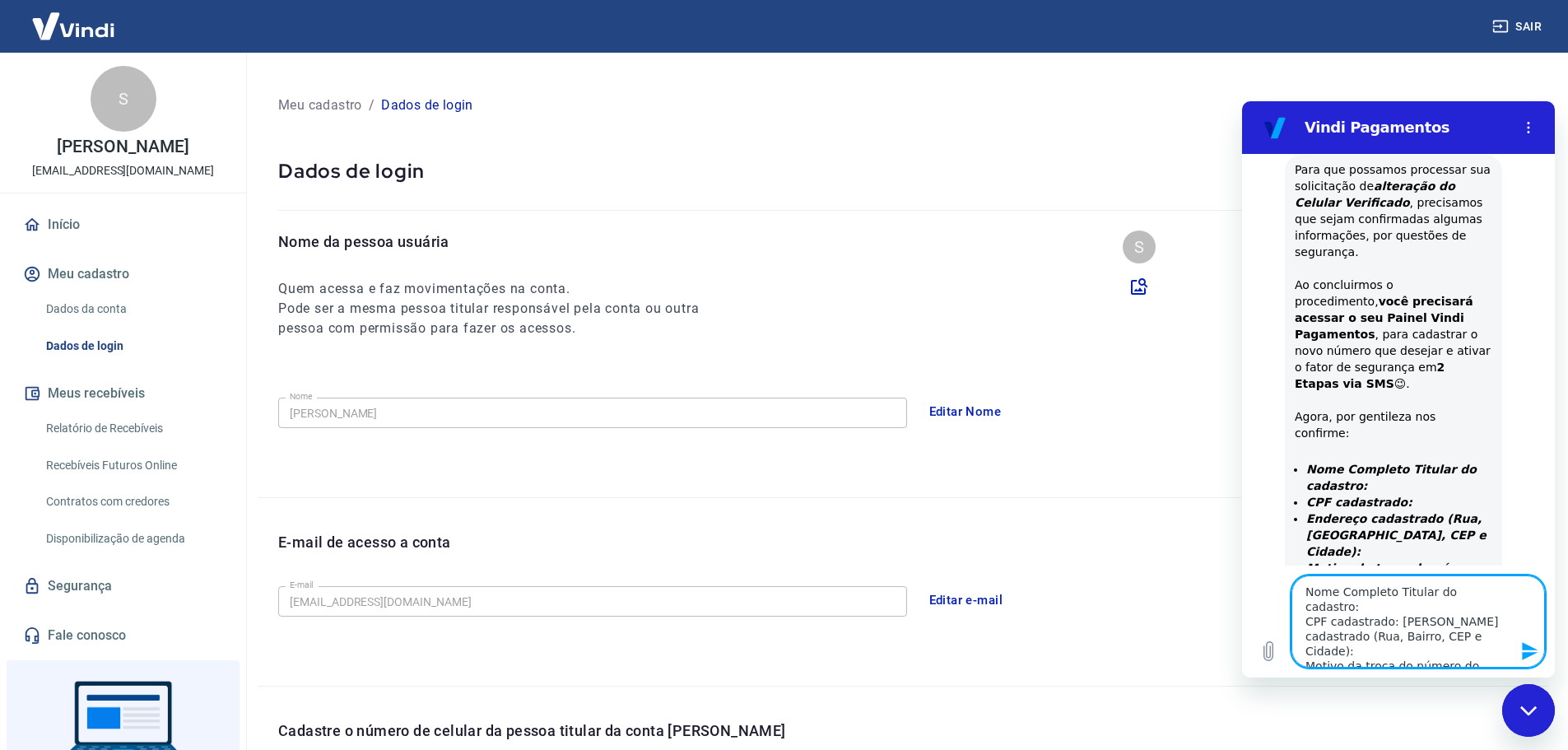
type textarea "Nome Completo Titular do cadastro: CPF cadastrado: [PERSON_NAME] cadastrado (Ru…"
type textarea "x"
type textarea "Nome Completo Titular do cadastro: CPF cadastrado: [PERSON_NAME] cadastrado (Ru…"
type textarea "x"
type textarea "Nome Completo Titular do cadastro: CPF cadastrado: [PERSON_NAME] cadastrado (Ru…"
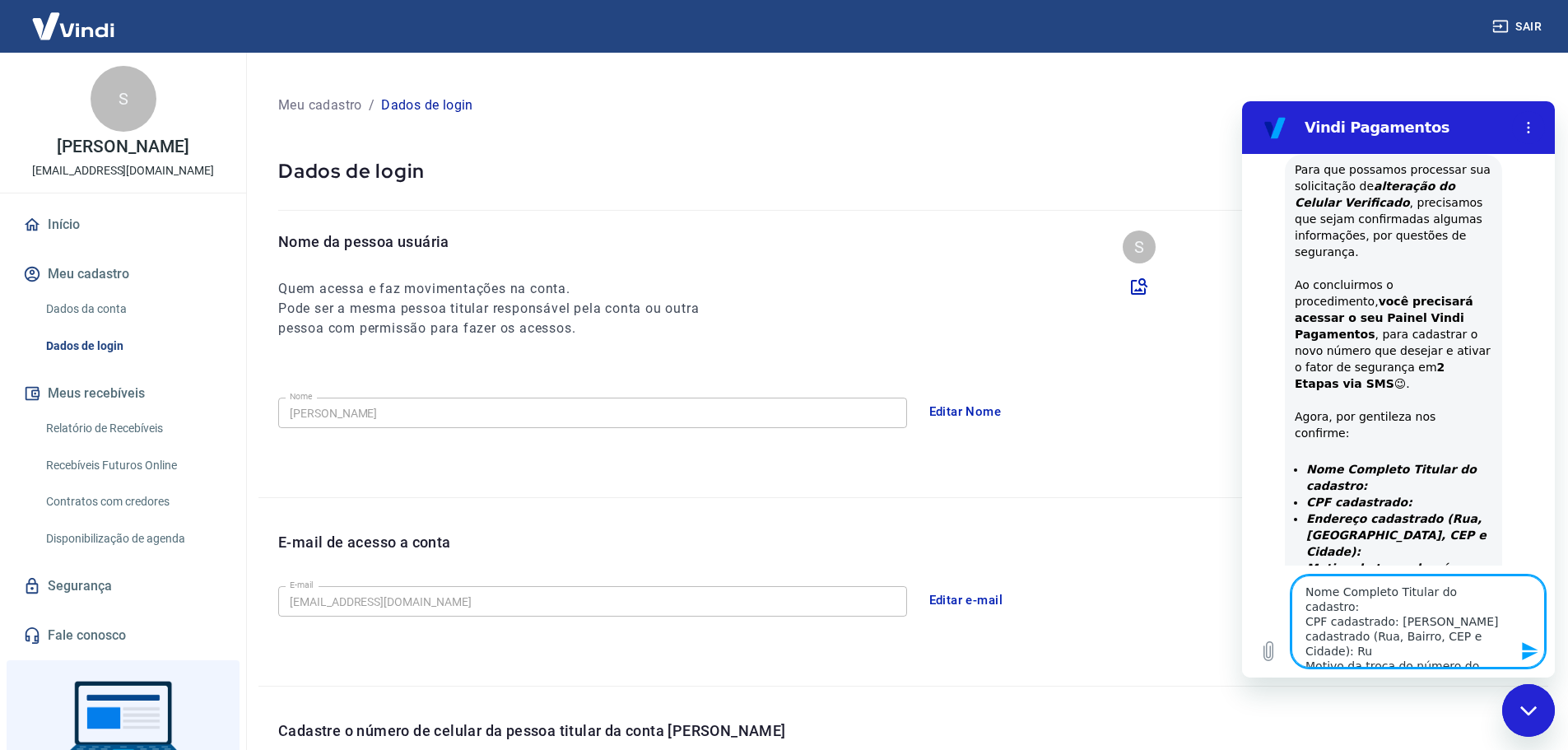
type textarea "x"
type textarea "Nome Completo Titular do cadastro: CPF cadastrado: [PERSON_NAME] cadastrado (Ru…"
type textarea "x"
type textarea "Nome Completo Titular do cadastro: CPF cadastrado: [PERSON_NAME] cadastrado (Ru…"
type textarea "x"
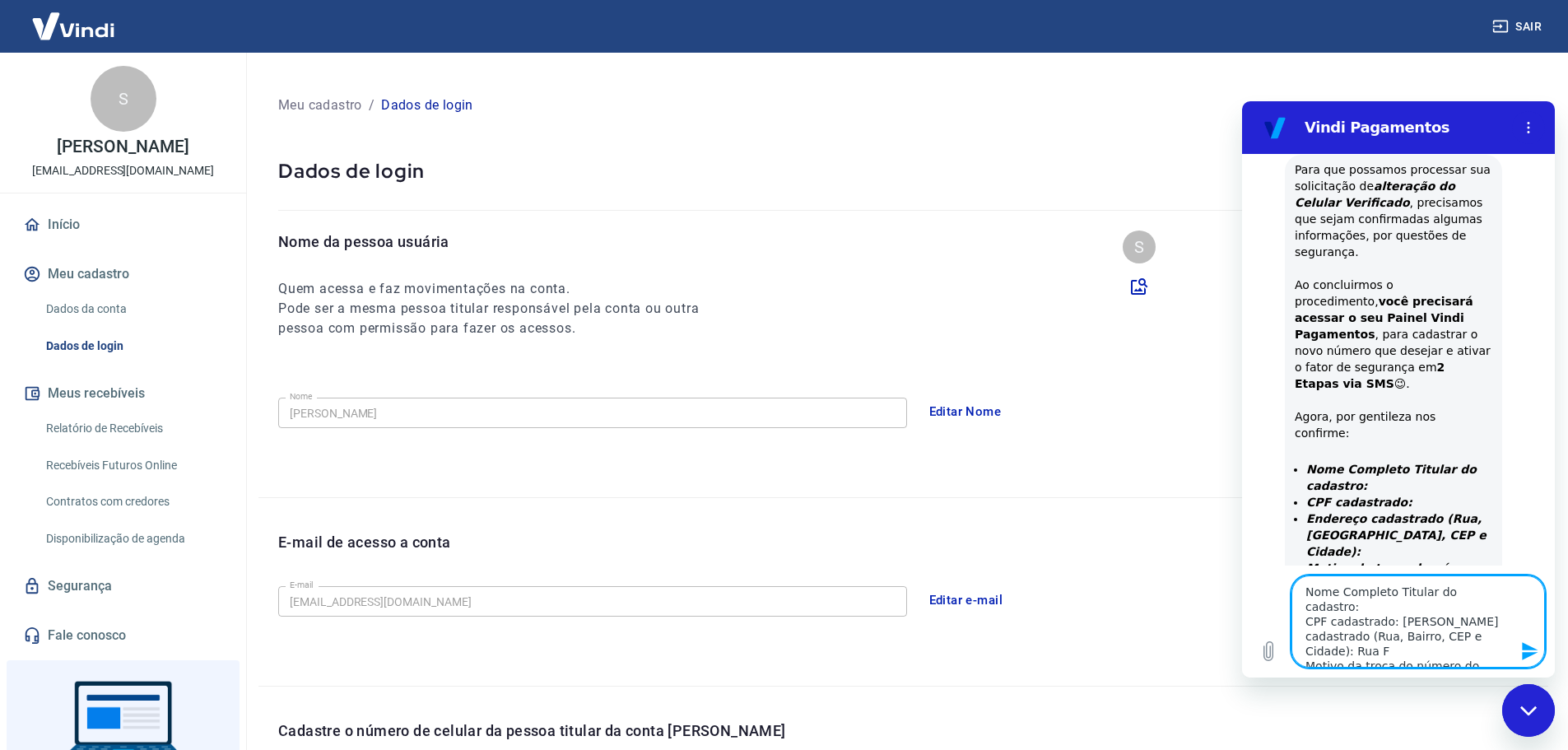
type textarea "Nome Completo Titular do cadastro: CPF cadastrado: [PERSON_NAME] cadastrado (Ru…"
type textarea "x"
type textarea "Nome Completo Titular do cadastro: CPF cadastrado: [PERSON_NAME] cadastrado (Ru…"
type textarea "x"
type textarea "Nome Completo Titular do cadastro: CPF cadastrado: [PERSON_NAME] cadastrado (Ru…"
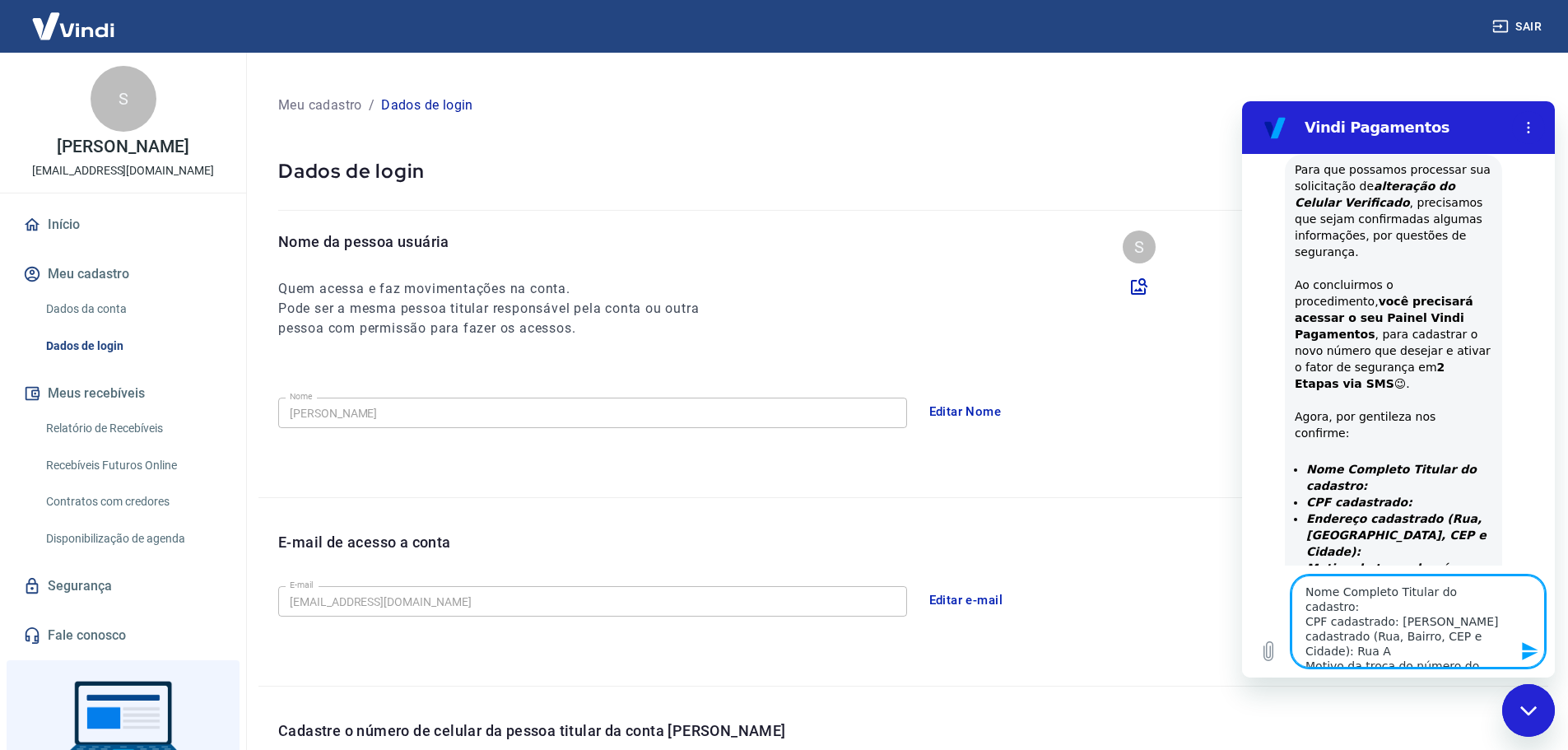
type textarea "x"
type textarea "Nome Completo Titular do cadastro: CPF cadastrado: [PERSON_NAME] cadastrado (Ru…"
type textarea "x"
type textarea "Nome Completo Titular do cadastro: CPF cadastrado: [PERSON_NAME] cadastrado (Ru…"
type textarea "x"
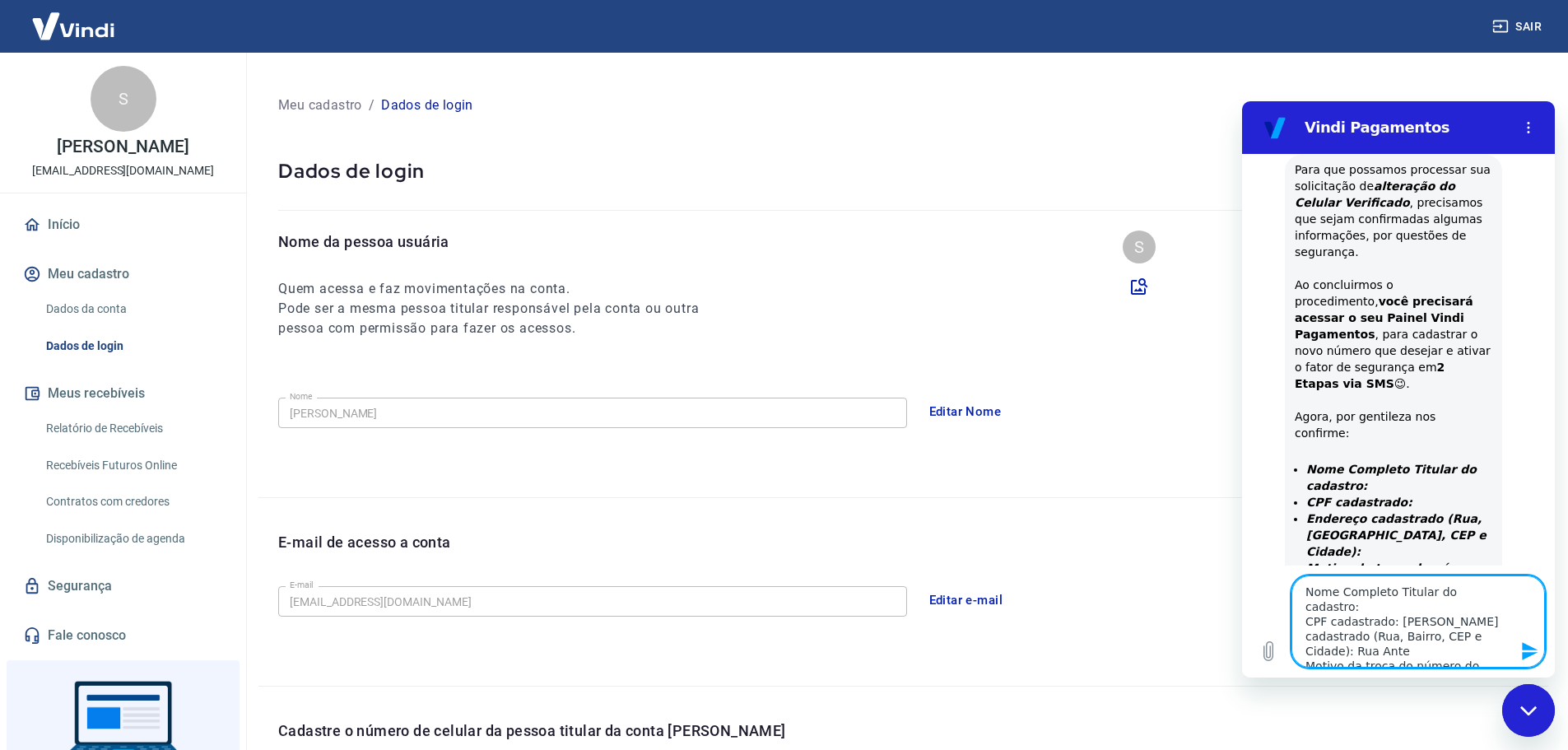
type textarea "Nome Completo Titular do cadastro: CPF cadastrado: [PERSON_NAME] cadastrado (Ru…"
type textarea "x"
type textarea "Nome Completo Titular do cadastro: CPF cadastrado: [PERSON_NAME] cadastrado (Ru…"
type textarea "x"
type textarea "Nome Completo Titular do cadastro: CPF cadastrado: [PERSON_NAME] cadastrado (Ru…"
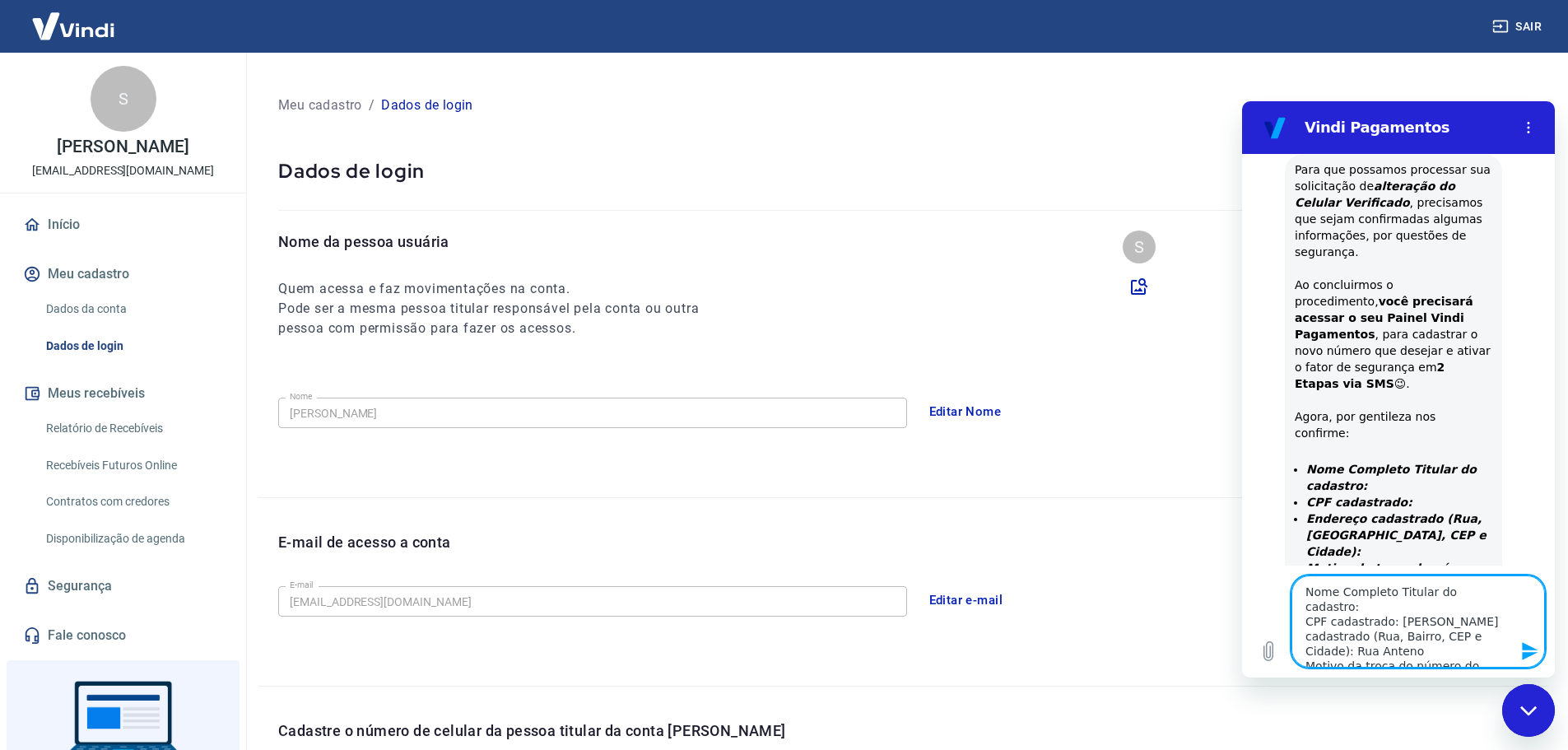
type textarea "x"
type textarea "Nome Completo Titular do cadastro: CPF cadastrado: [PERSON_NAME] cadastrado (Ru…"
type textarea "x"
type textarea "Nome Completo Titular do cadastro: CPF cadastrado: [PERSON_NAME] cadastrado (Ru…"
type textarea "x"
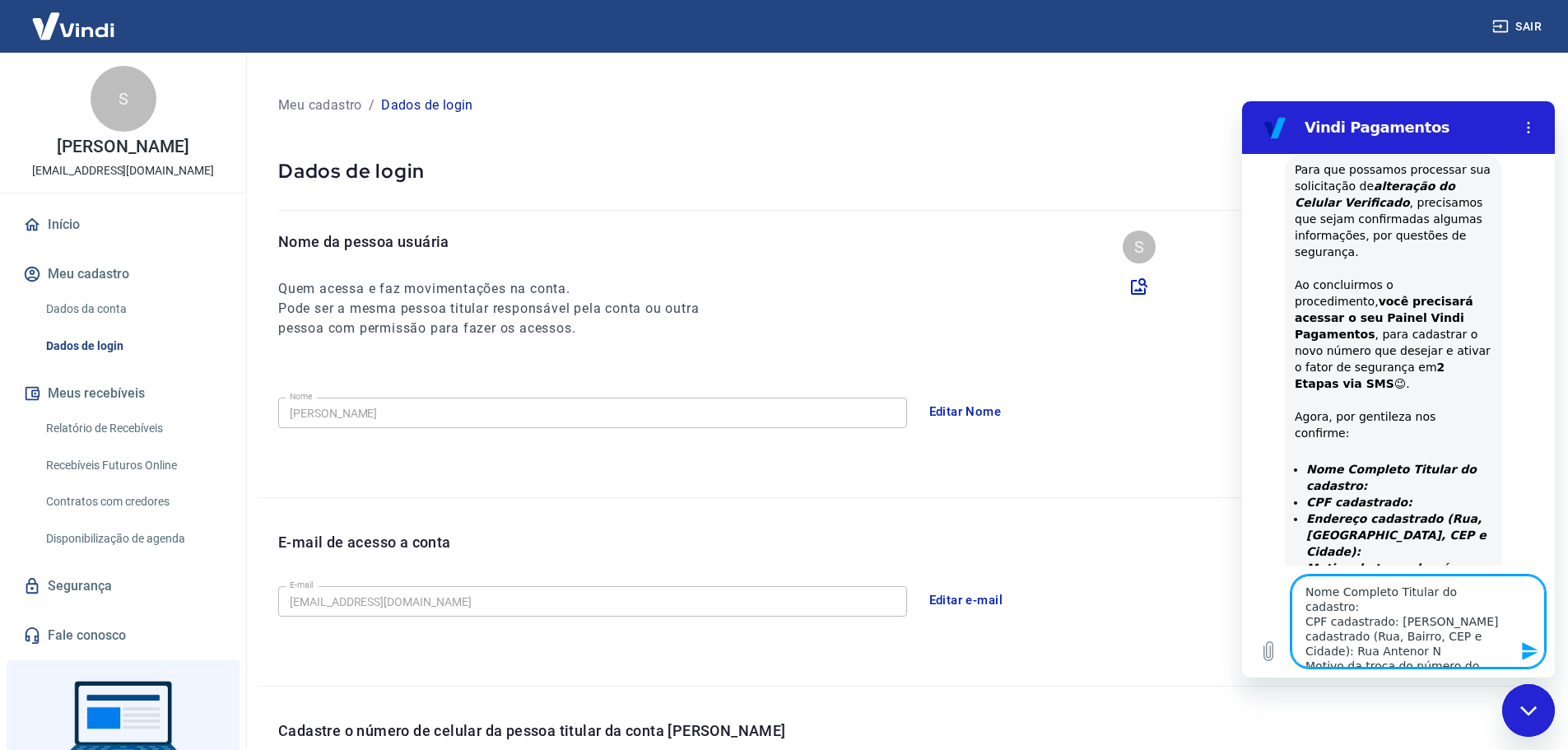
type textarea "Nome Completo Titular do cadastro: CPF cadastrado: [PERSON_NAME] cadastrado (Ru…"
type textarea "x"
type textarea "Nome Completo Titular do cadastro: CPF cadastrado: [PERSON_NAME] cadastrado (Ru…"
type textarea "x"
type textarea "Nome Completo Titular do cadastro: CPF cadastrado: [PERSON_NAME] cadastrado (Ru…"
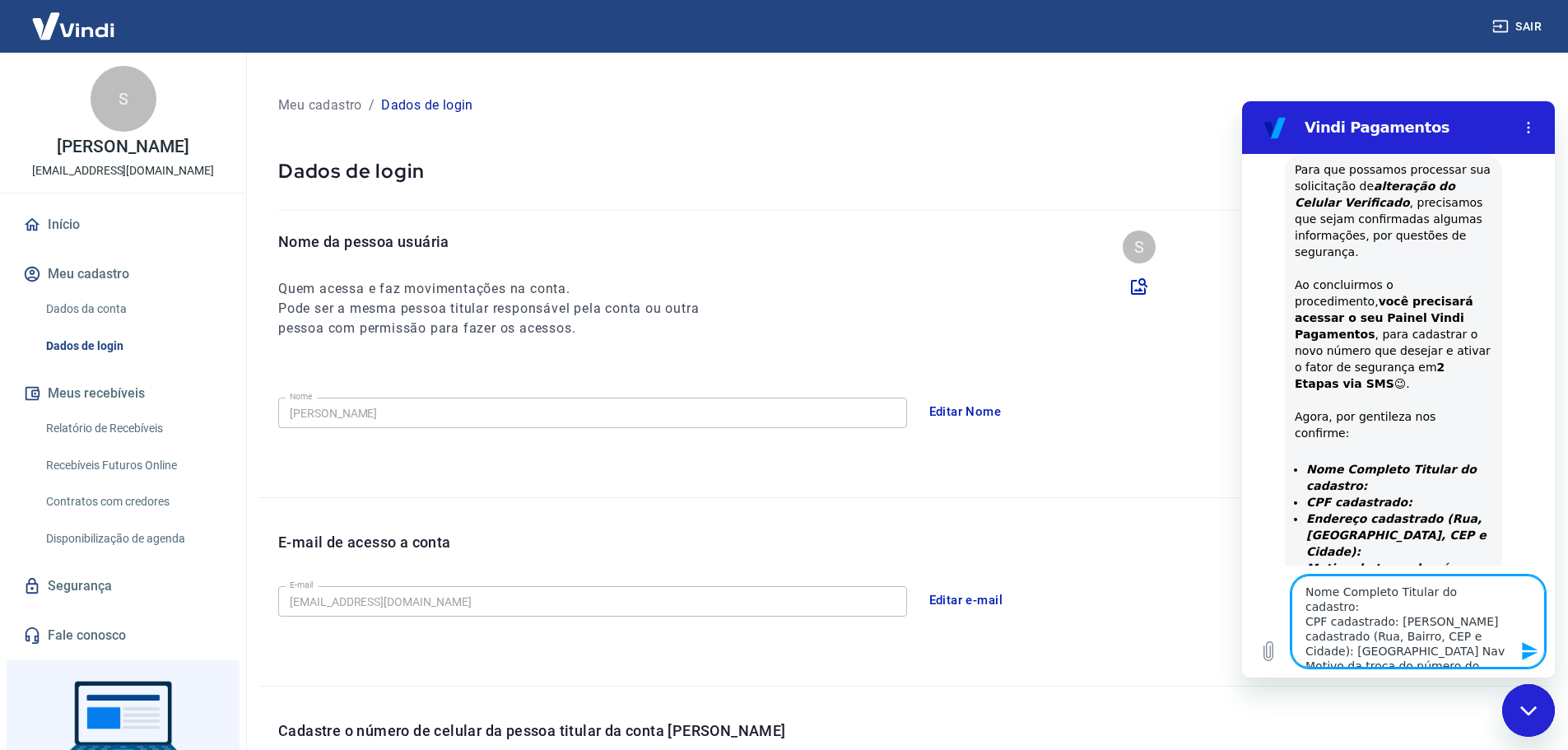
type textarea "x"
type textarea "Nome Completo Titular do cadastro: CPF cadastrado: [PERSON_NAME] cadastrado (Ru…"
type textarea "x"
type textarea "Nome Completo Titular do cadastro: CPF cadastrado: [PERSON_NAME] cadastrado (Ru…"
type textarea "x"
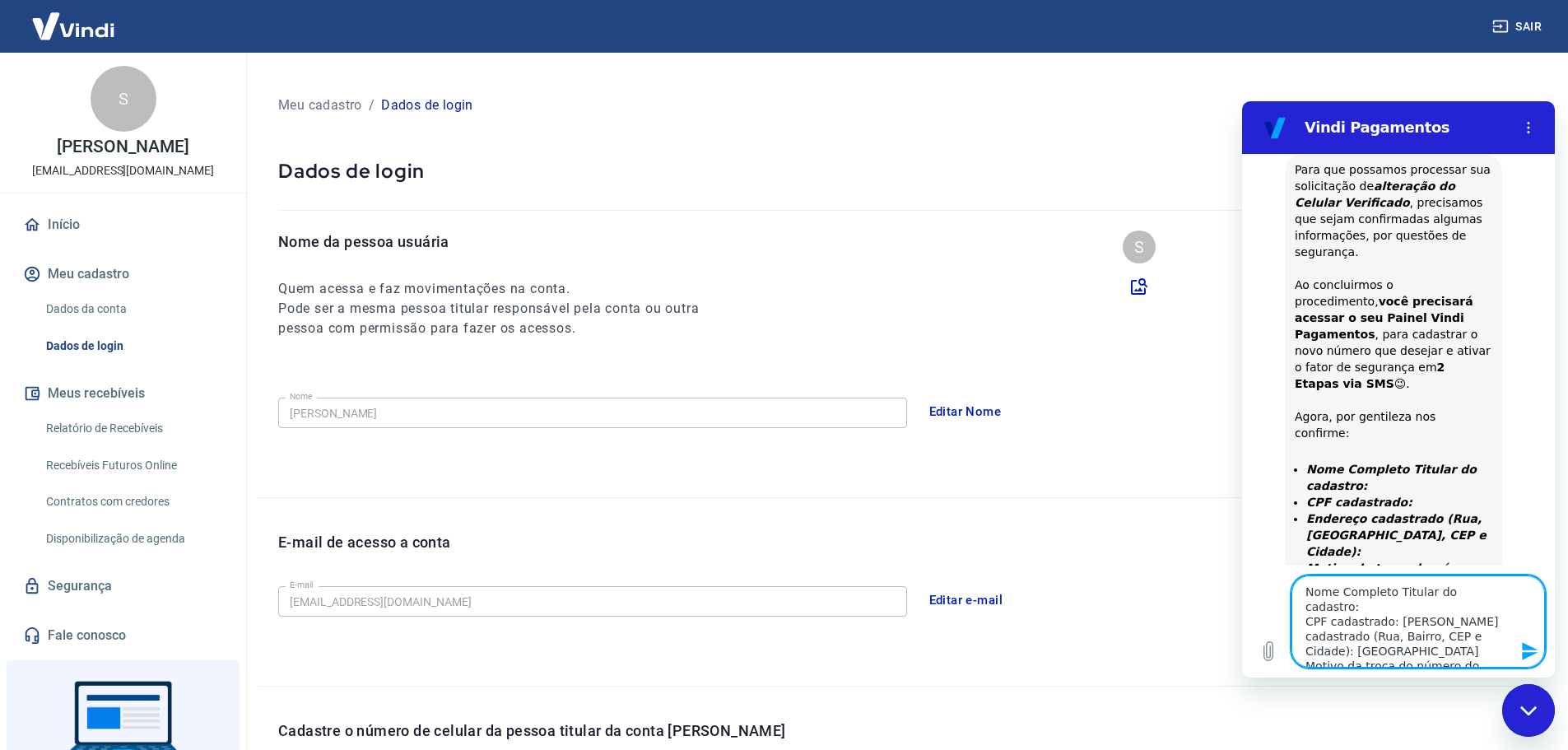
type textarea "Nome Completo Titular do cadastro: CPF cadastrado: [PERSON_NAME] cadastrado (Ru…"
type textarea "x"
type textarea "Nome Completo Titular do cadastro: CPF cadastrado: [PERSON_NAME] cadastrado (Ru…"
type textarea "x"
type textarea "Nome Completo Titular do cadastro: CPF cadastrado: [PERSON_NAME] cadastrado (Ru…"
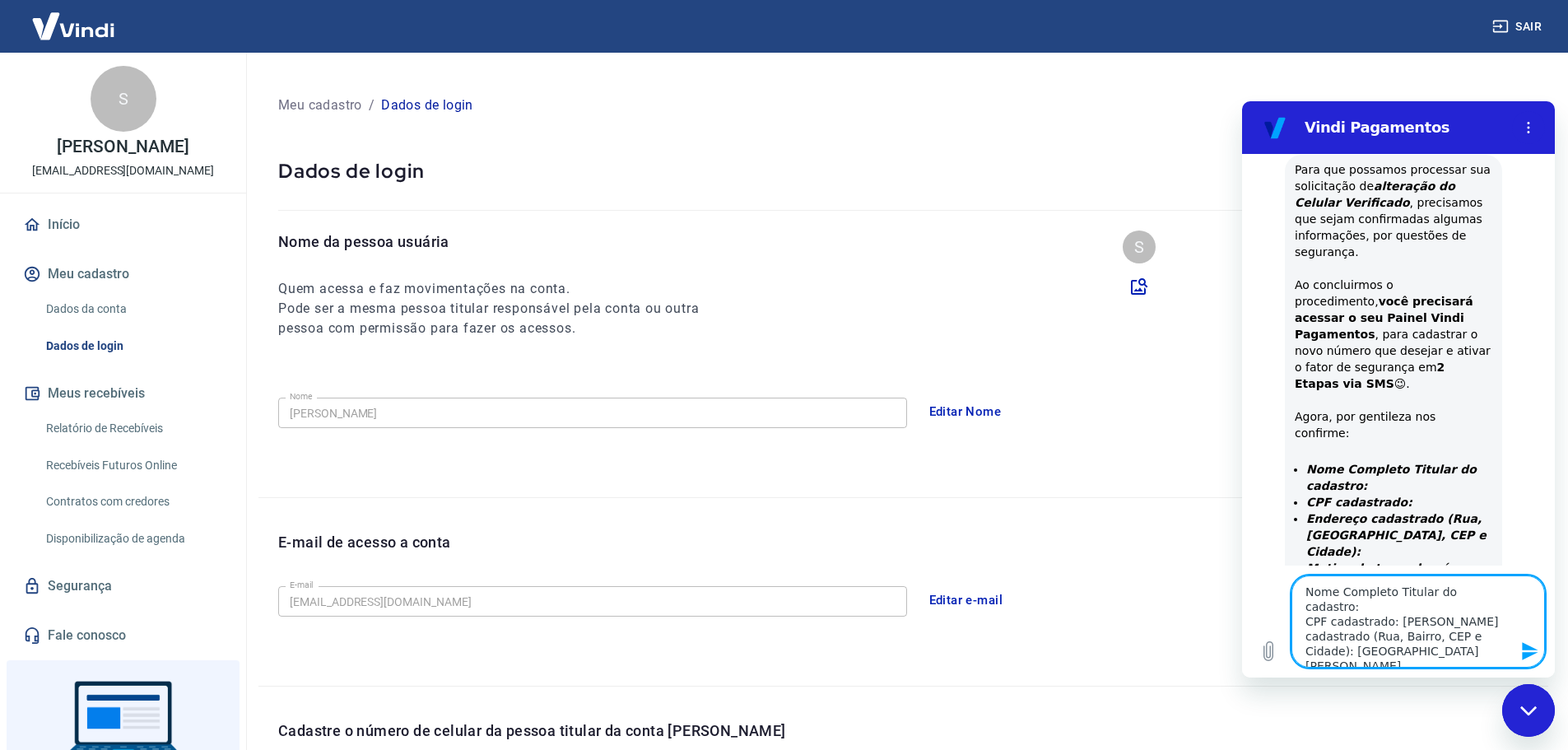
type textarea "x"
type textarea "Nome Completo Titular do cadastro: CPF cadastrado: [PERSON_NAME] cadastrado (Ru…"
type textarea "x"
type textarea "Nome Completo Titular do cadastro: CPF cadastrado: [PERSON_NAME] cadastrado (Ru…"
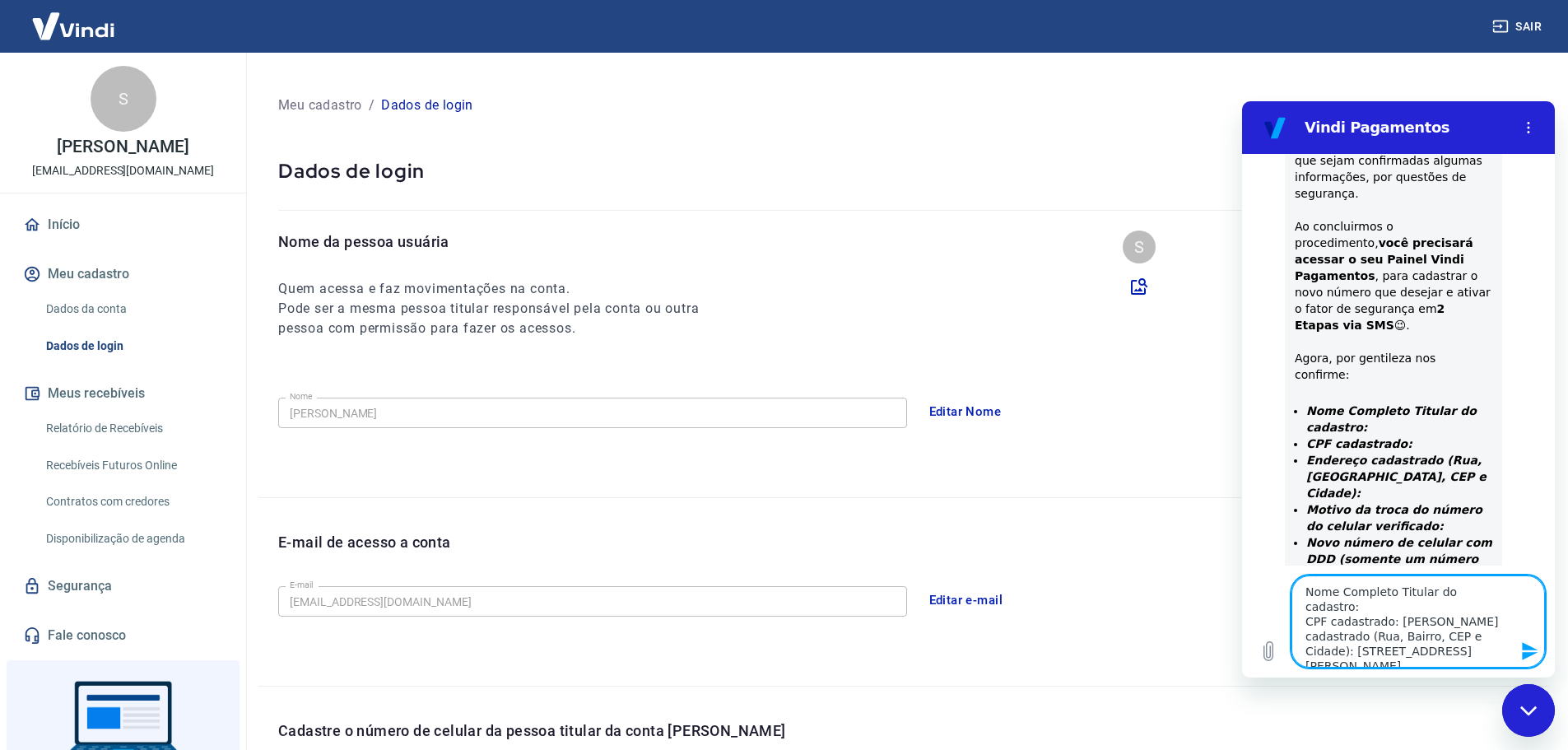
scroll to position [541, 0]
paste textarea "52050-082"
click at [1524, 653] on icon "Enviar mensagem" at bounding box center [1530, 652] width 16 height 18
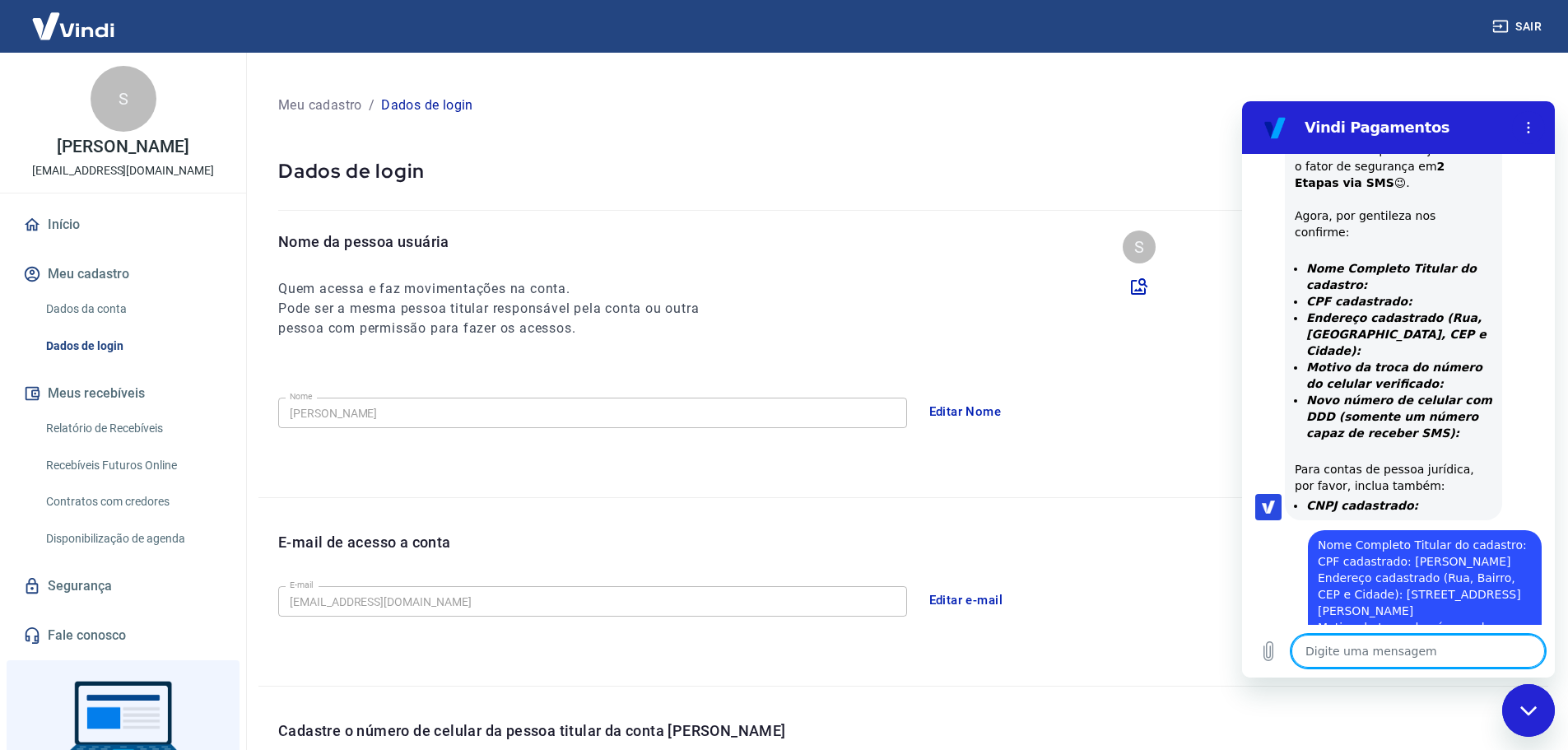
scroll to position [686, 0]
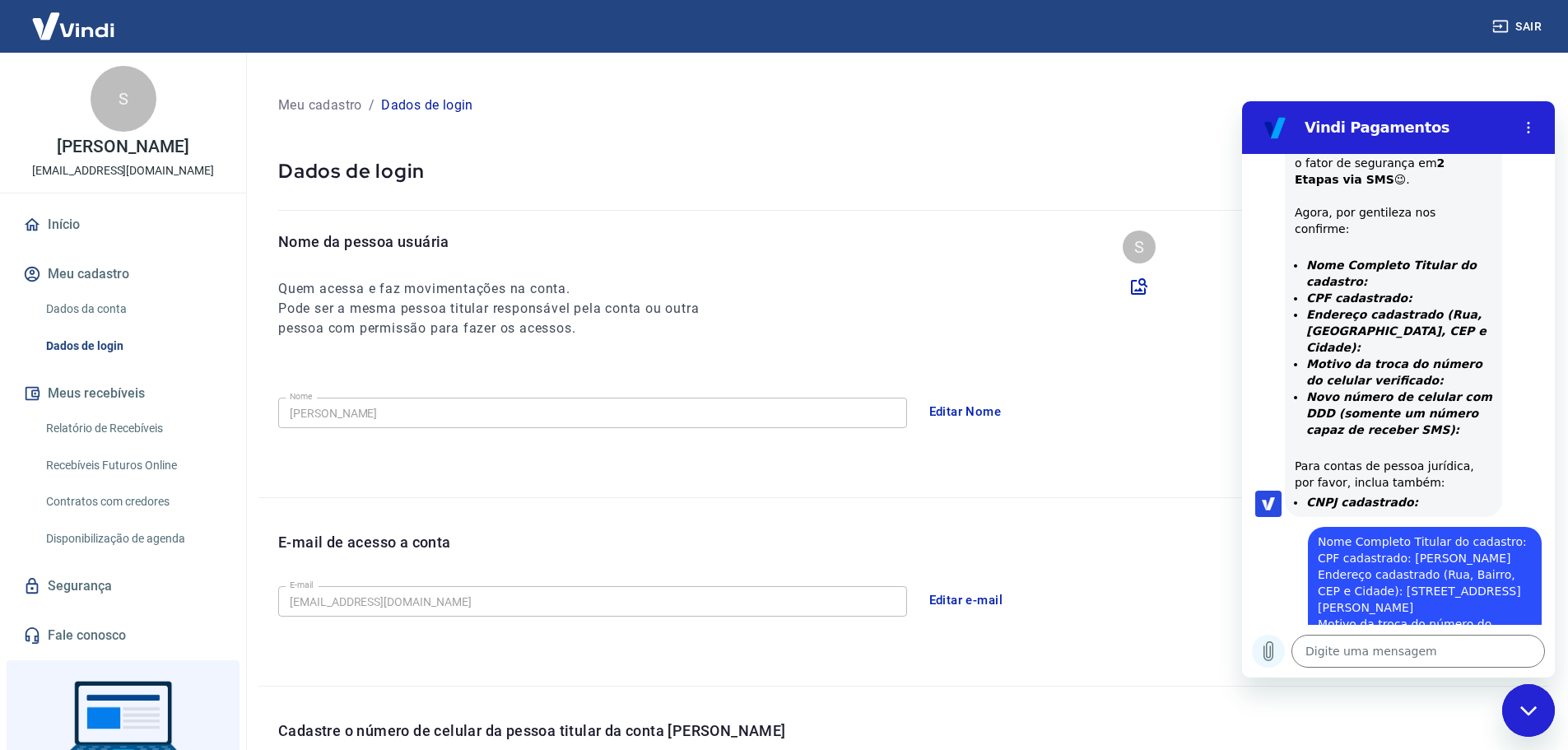
click at [1267, 648] on icon "Carregar arquivo" at bounding box center [1269, 652] width 9 height 19
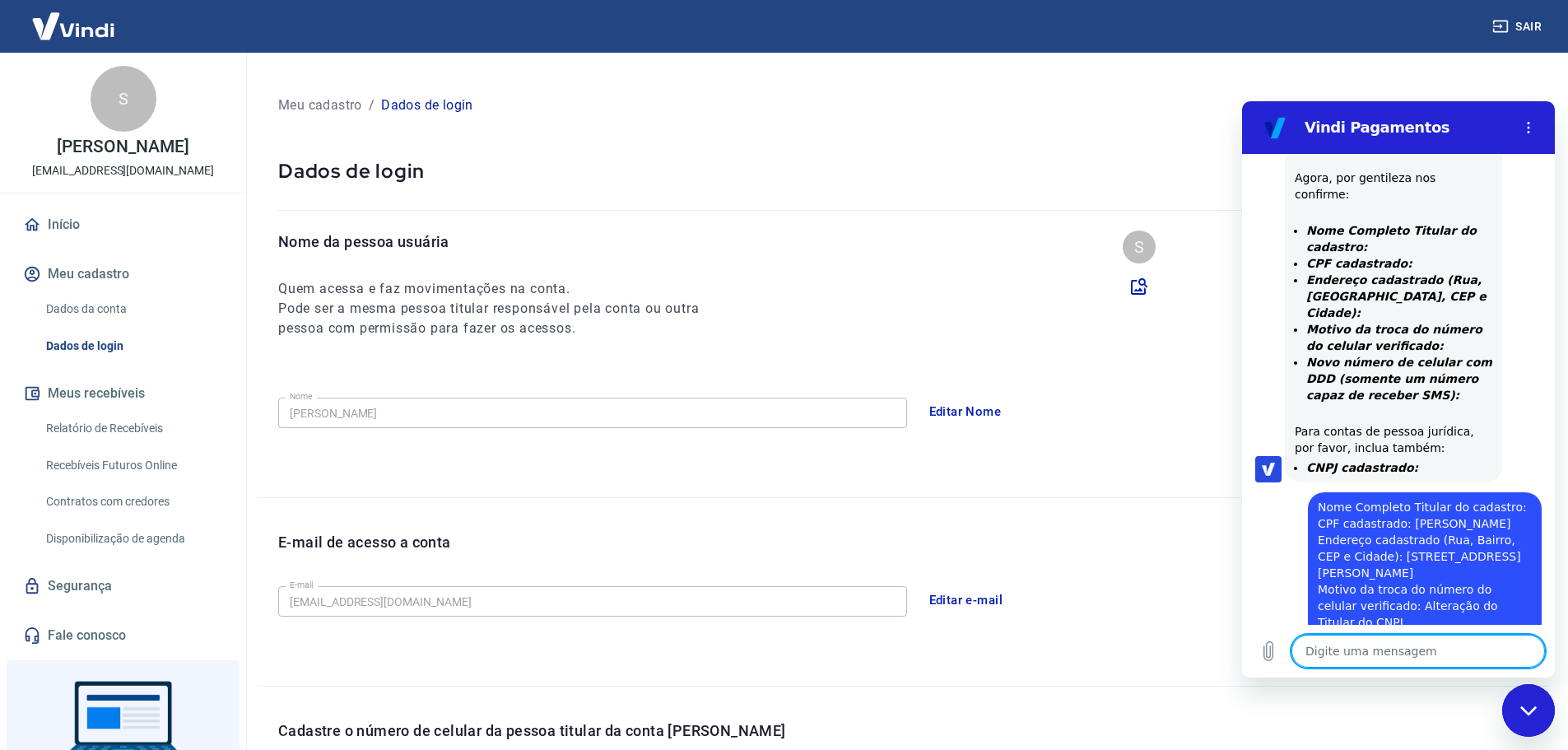
scroll to position [724, 0]
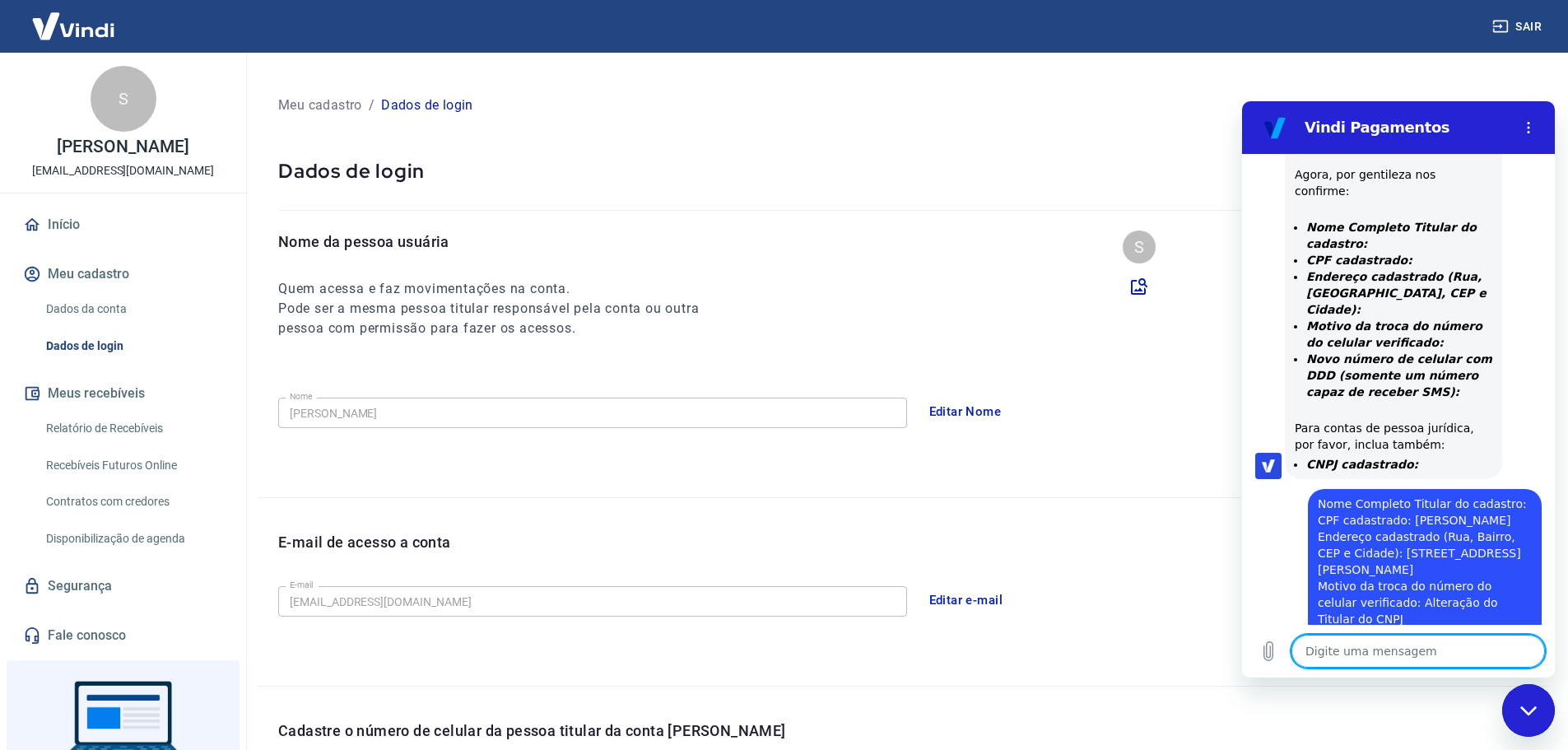
click at [1403, 658] on textarea at bounding box center [1418, 652] width 253 height 33
click at [1421, 656] on textarea at bounding box center [1418, 652] width 253 height 33
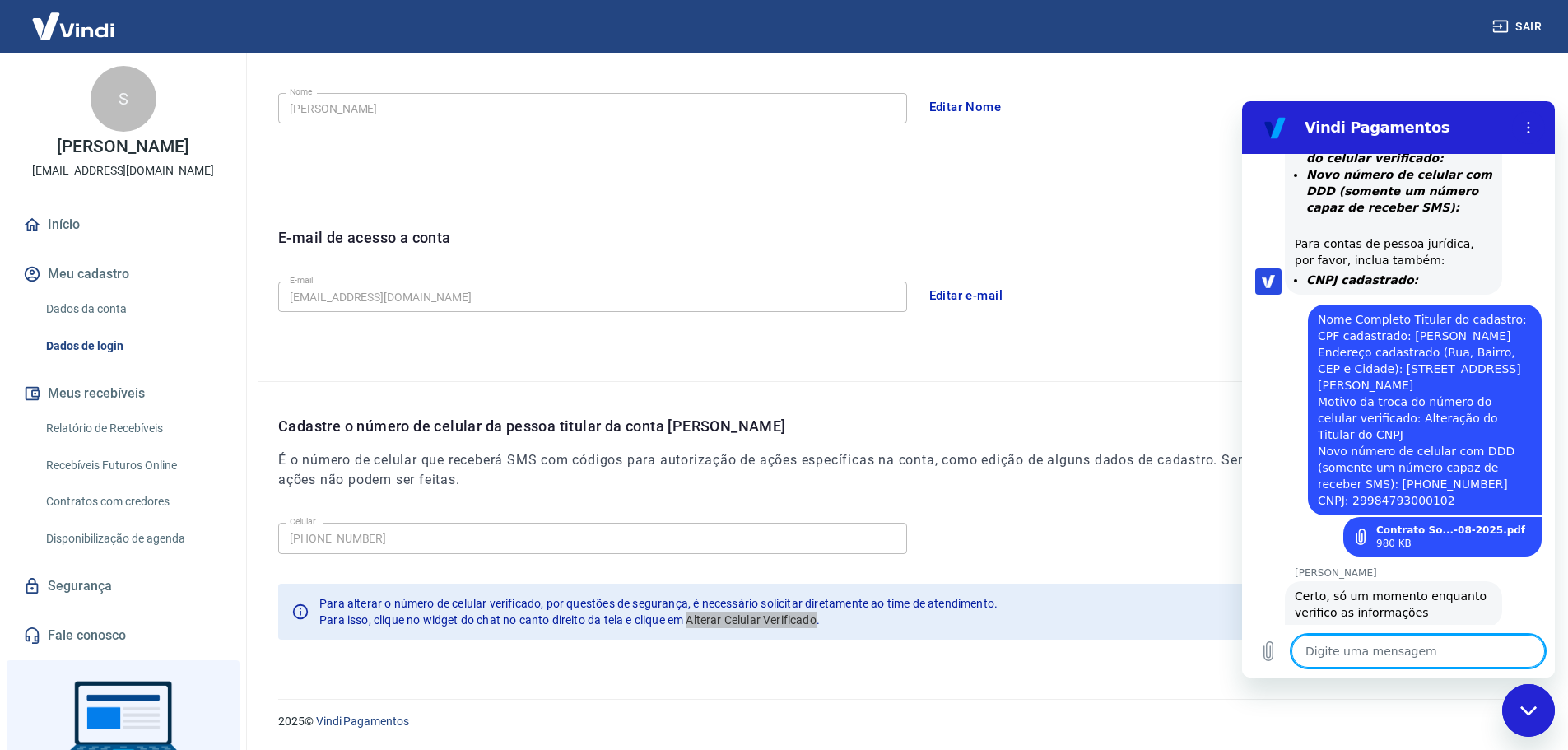
scroll to position [912, 0]
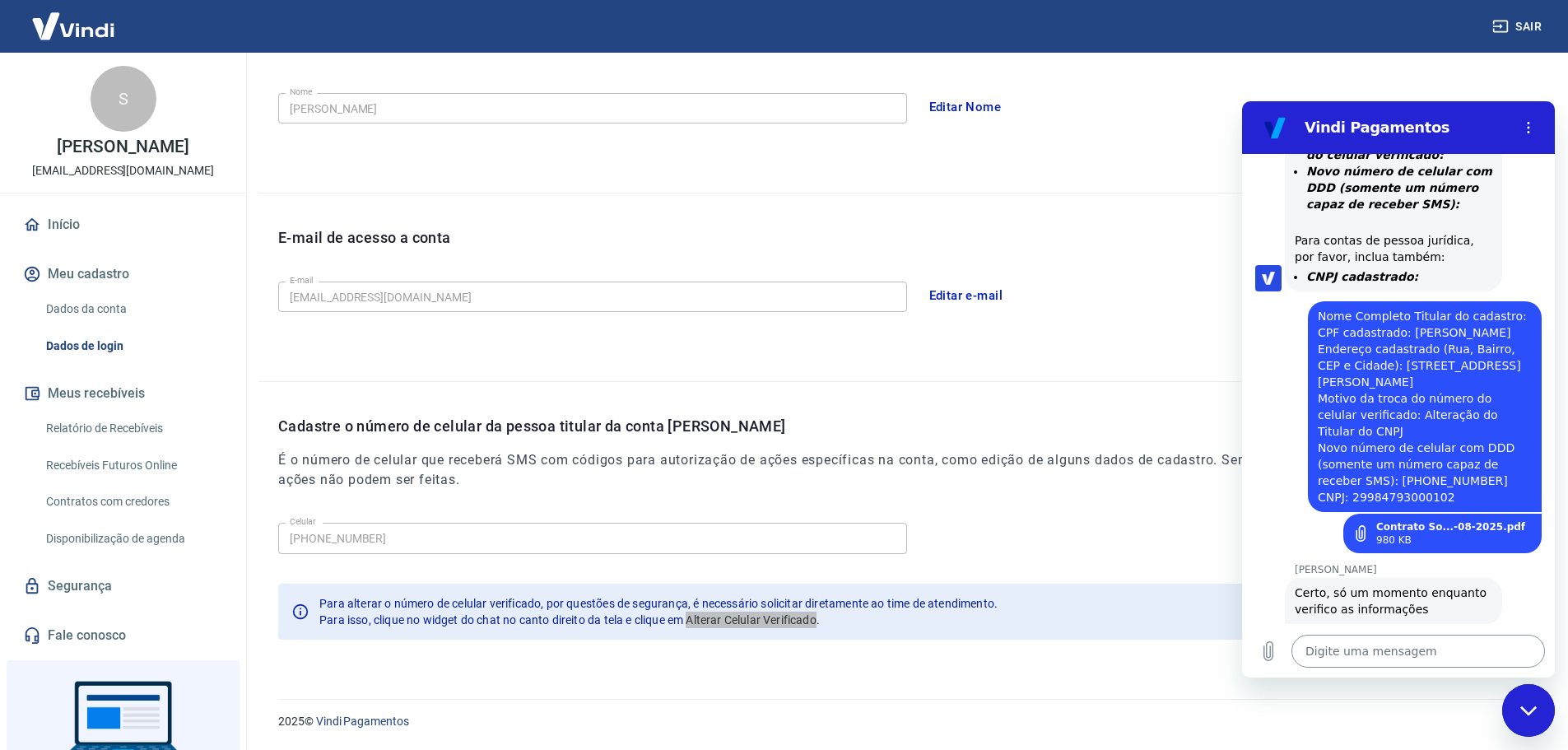
click at [1353, 657] on textarea at bounding box center [1418, 652] width 253 height 33
click at [1378, 656] on textarea at bounding box center [1418, 652] width 253 height 33
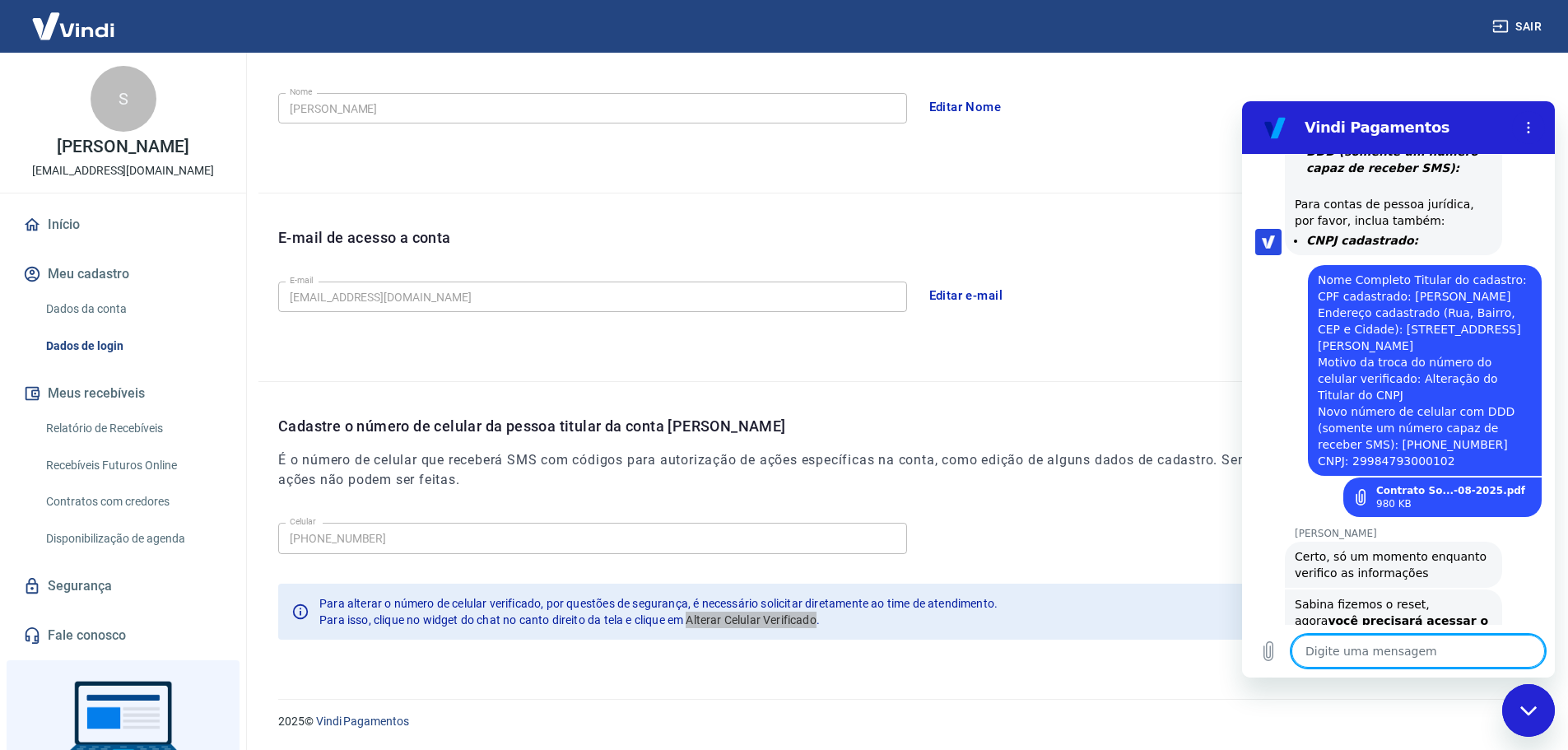
scroll to position [951, 0]
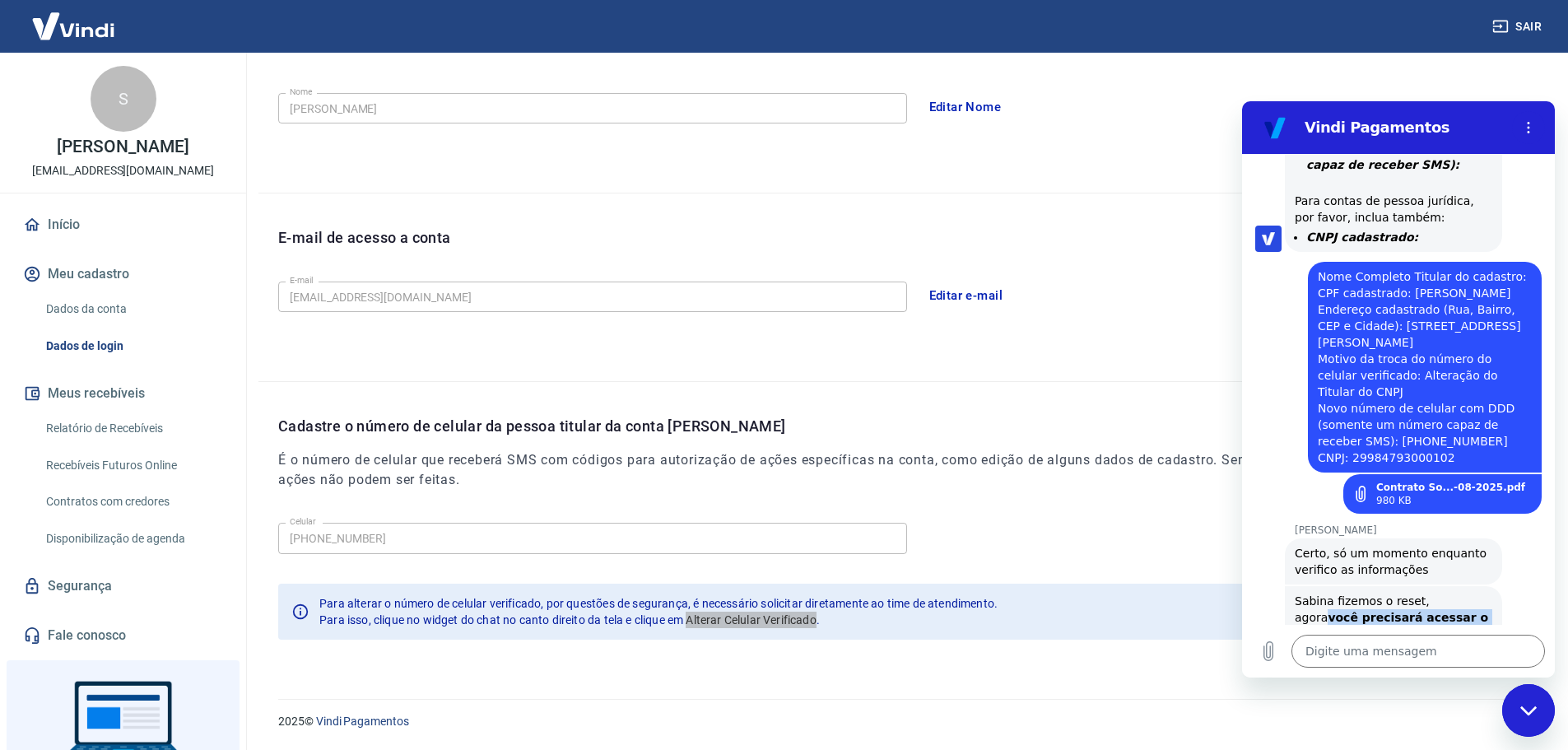
drag, startPoint x: 1355, startPoint y: 550, endPoint x: 1449, endPoint y: 473, distance: 121.5
click at [1449, 593] on div "[PERSON_NAME] fizemos o reset, agora você precisará acessar o seu Painel Vindi …" at bounding box center [1393, 642] width 198 height 98
copy div "você precisará acessar o seu Painel Vindi Pagamentos , para cadastrar o novo nú…"
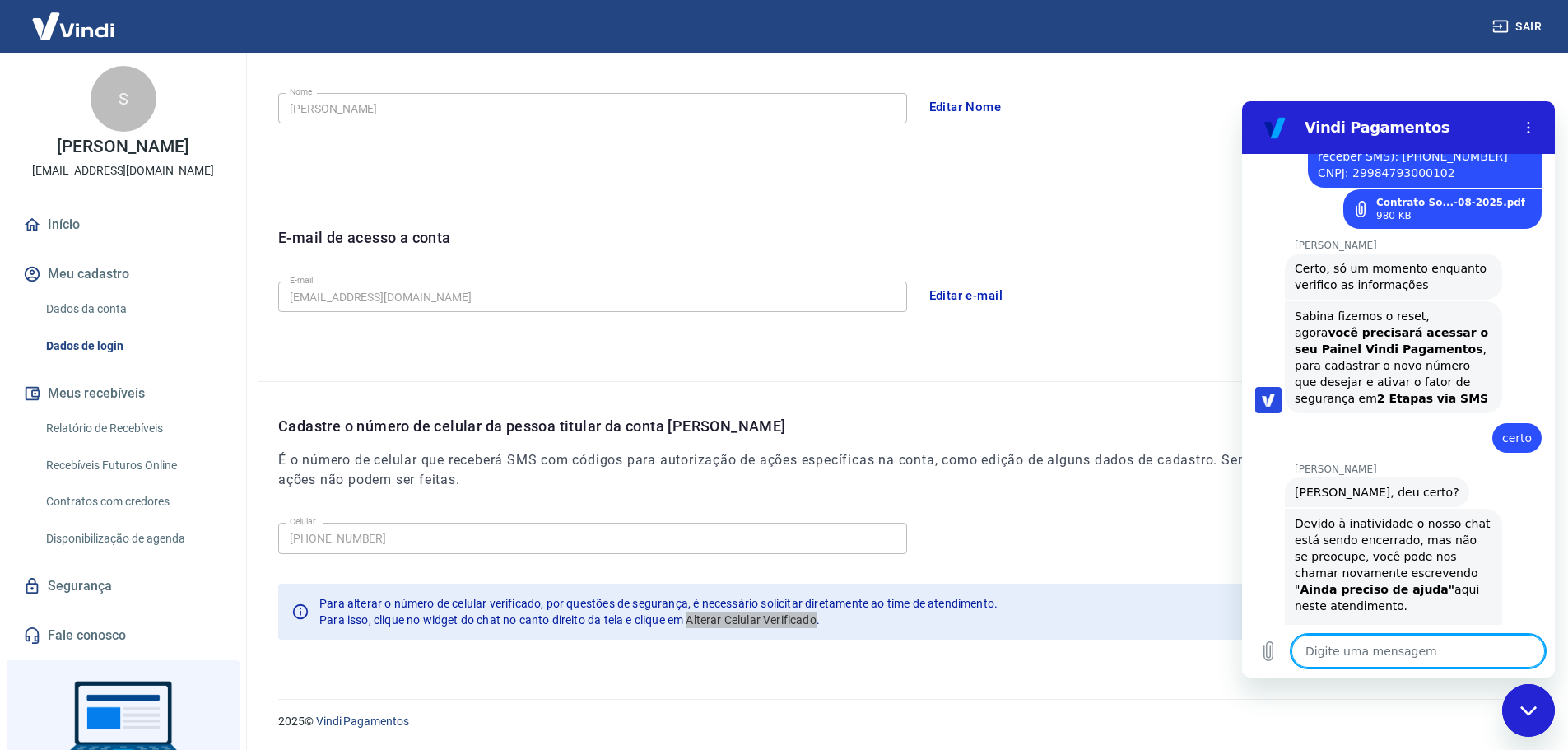
scroll to position [1245, 0]
